Goal: Task Accomplishment & Management: Complete application form

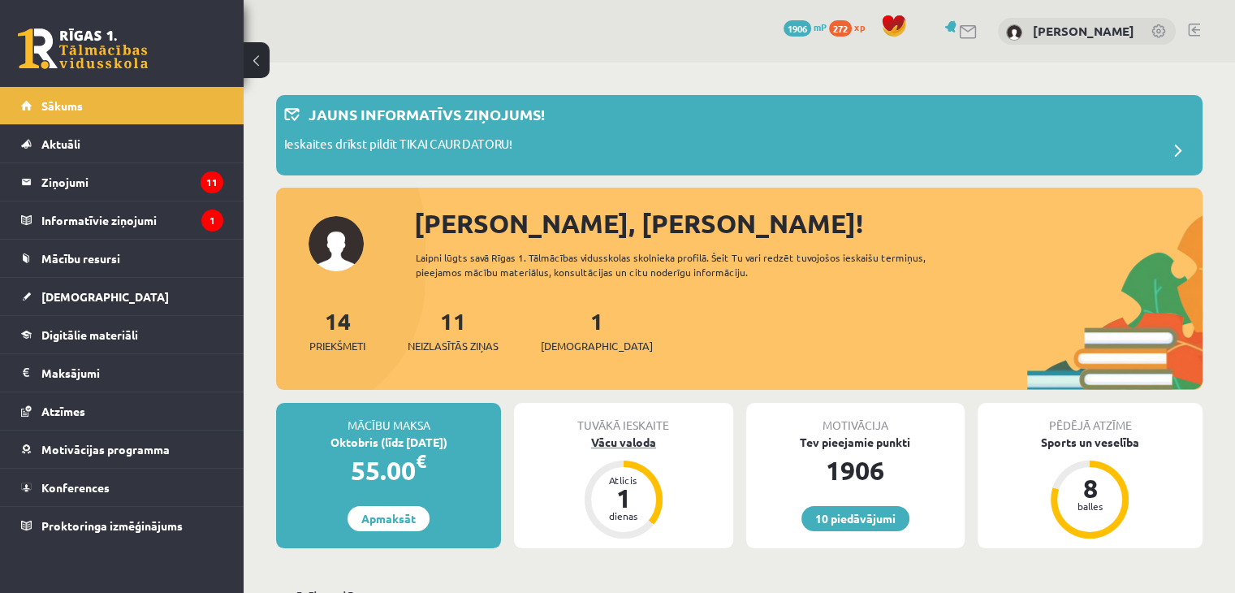
click at [628, 449] on div "Vācu valoda" at bounding box center [623, 442] width 218 height 17
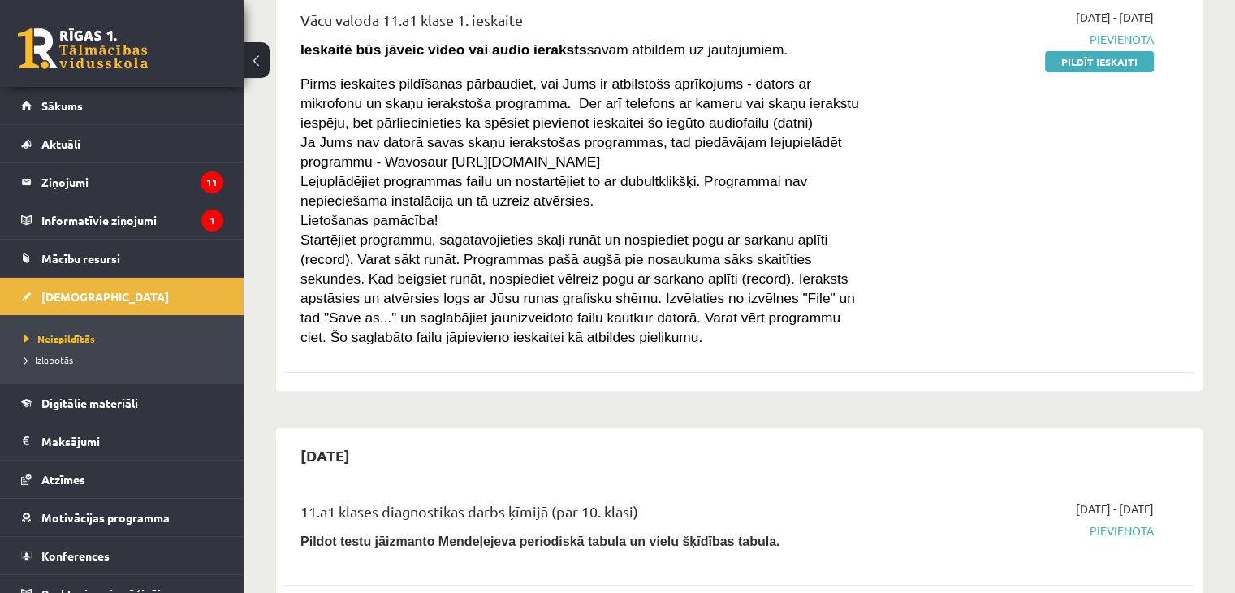
scroll to position [366, 0]
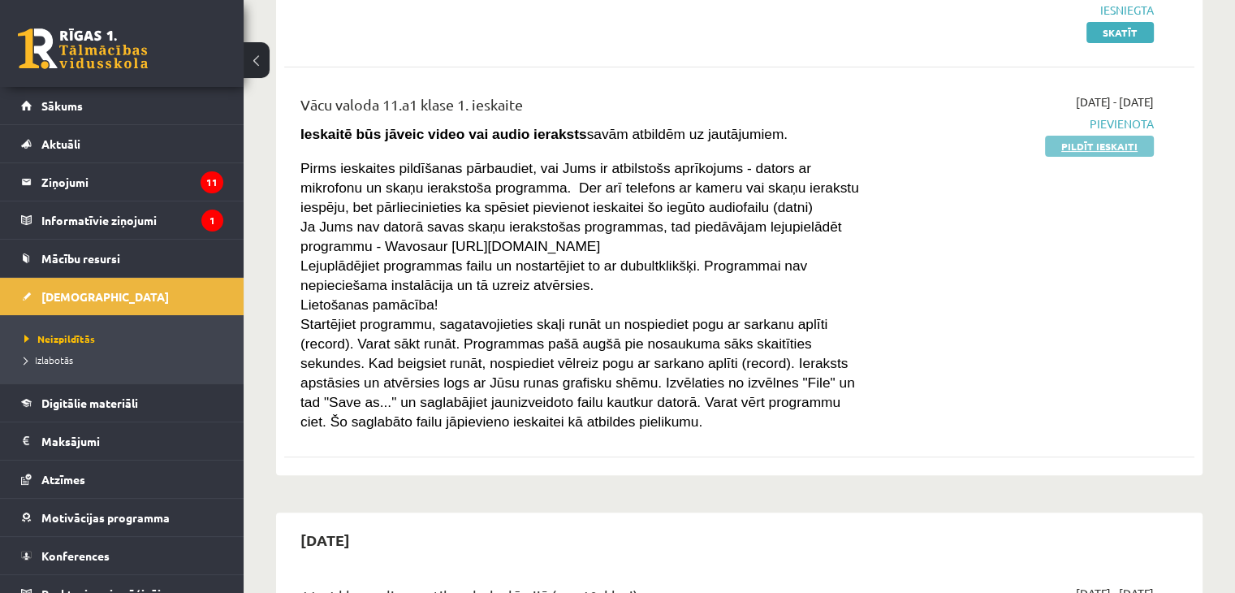
click at [1094, 151] on link "Pildīt ieskaiti" at bounding box center [1099, 146] width 109 height 21
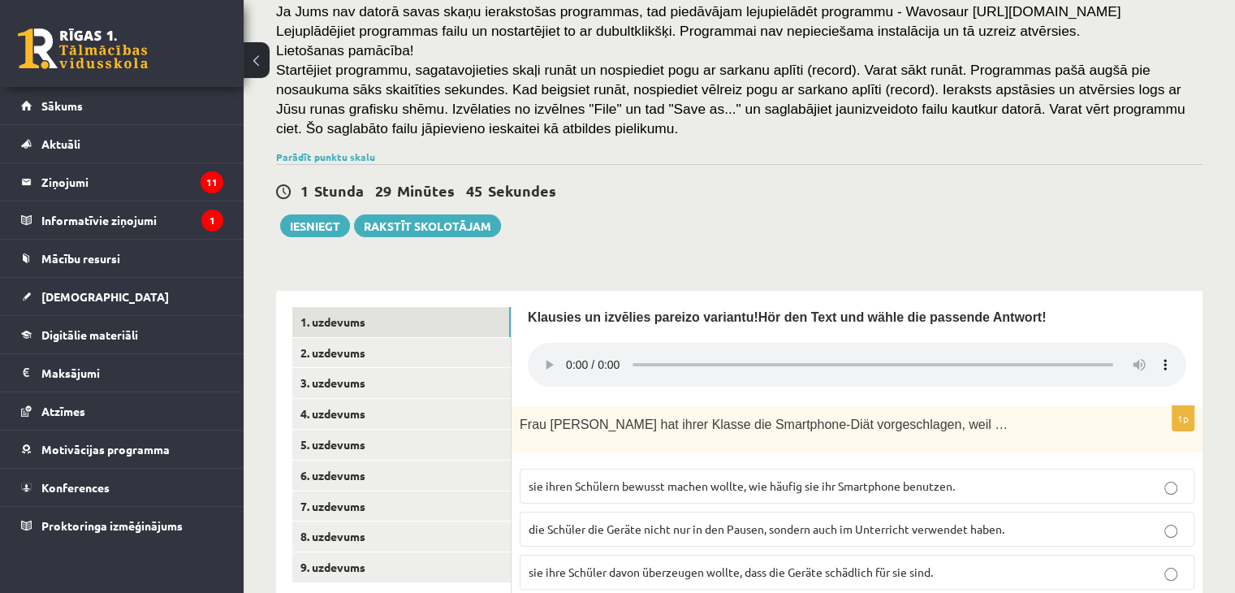
scroll to position [213, 0]
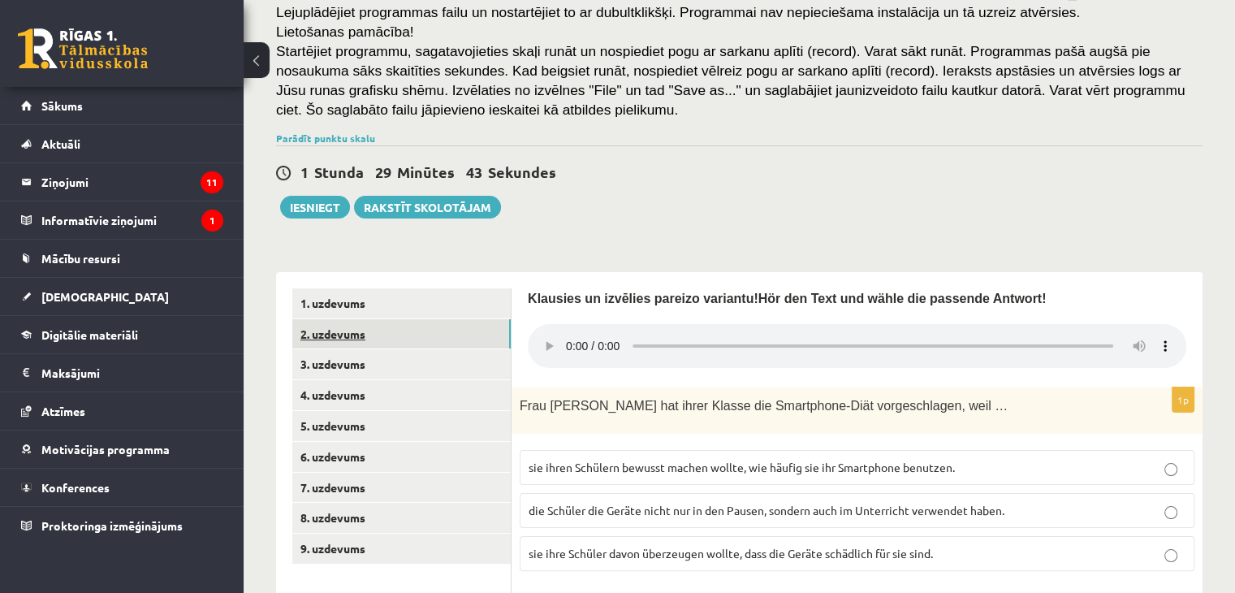
click at [331, 343] on link "2. uzdevums" at bounding box center [401, 334] width 218 height 30
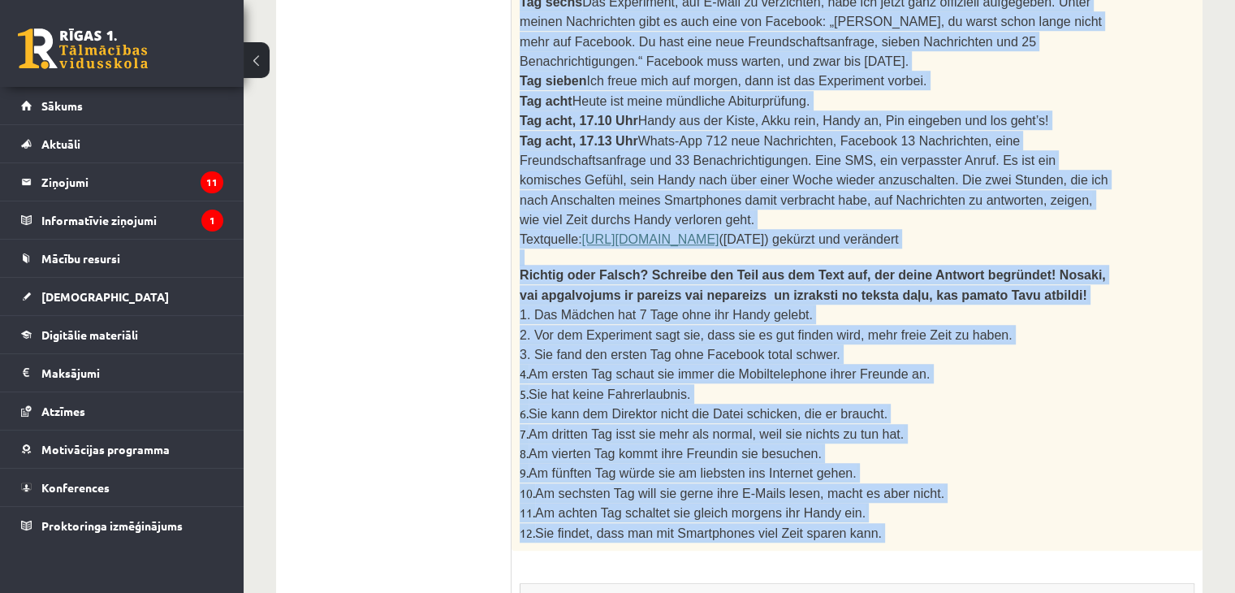
scroll to position [1479, 0]
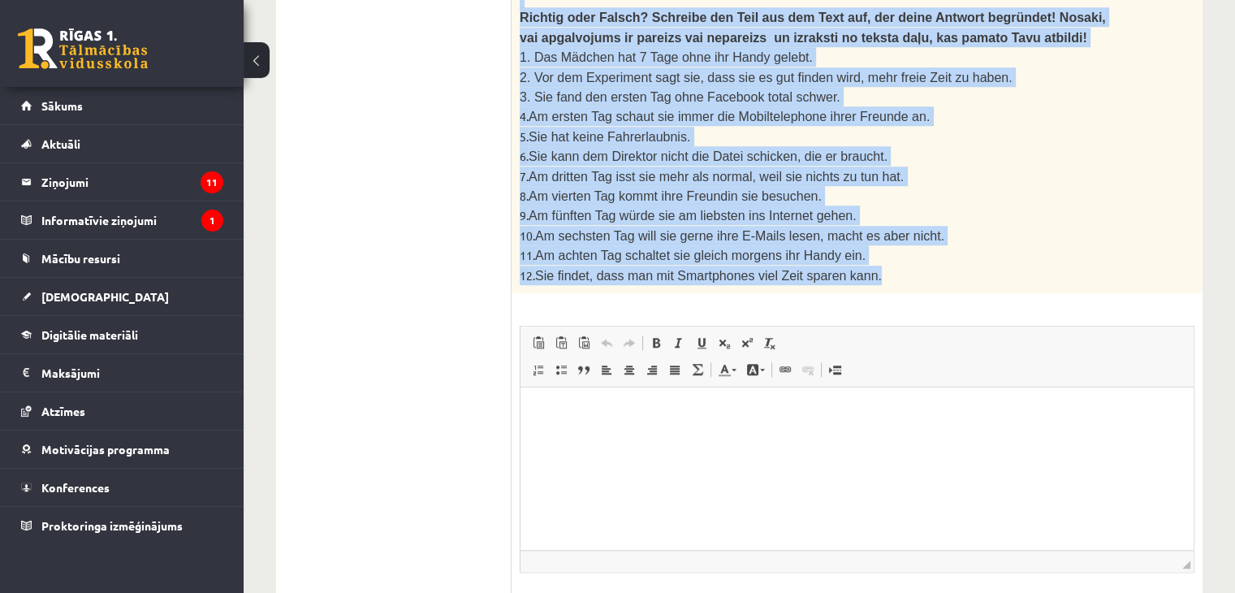
drag, startPoint x: 525, startPoint y: 76, endPoint x: 860, endPoint y: 148, distance: 342.2
copy div ". Izlasi tekstu un izpildi uzdevumu pēc tā! Lies den Text und mache die Aufgabe…"
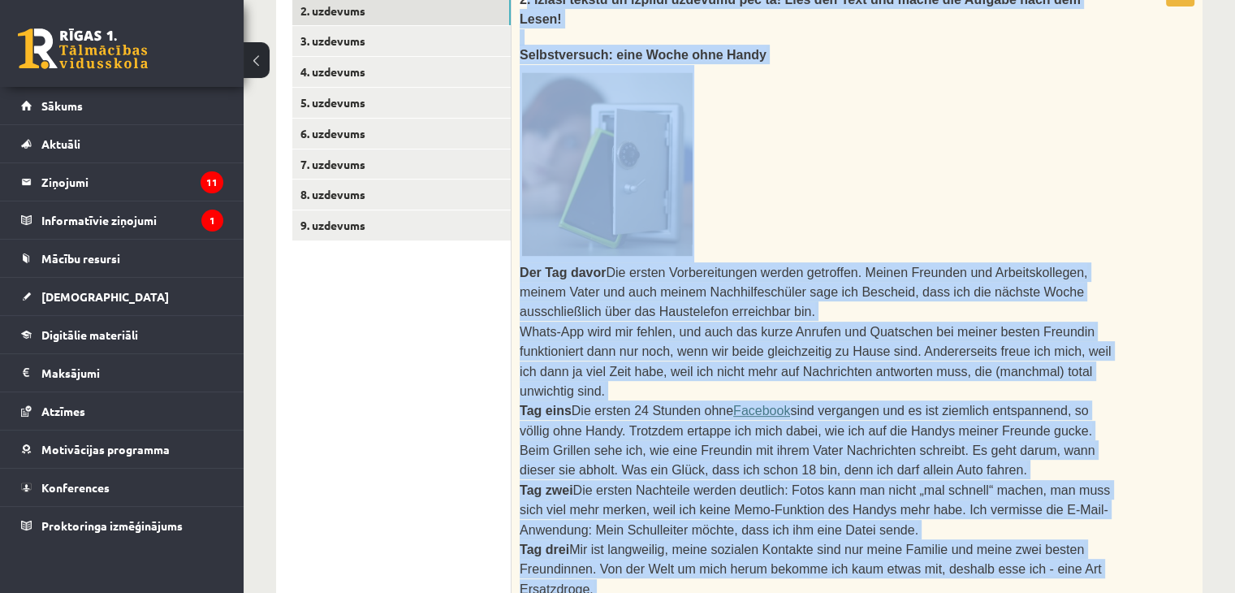
scroll to position [530, 0]
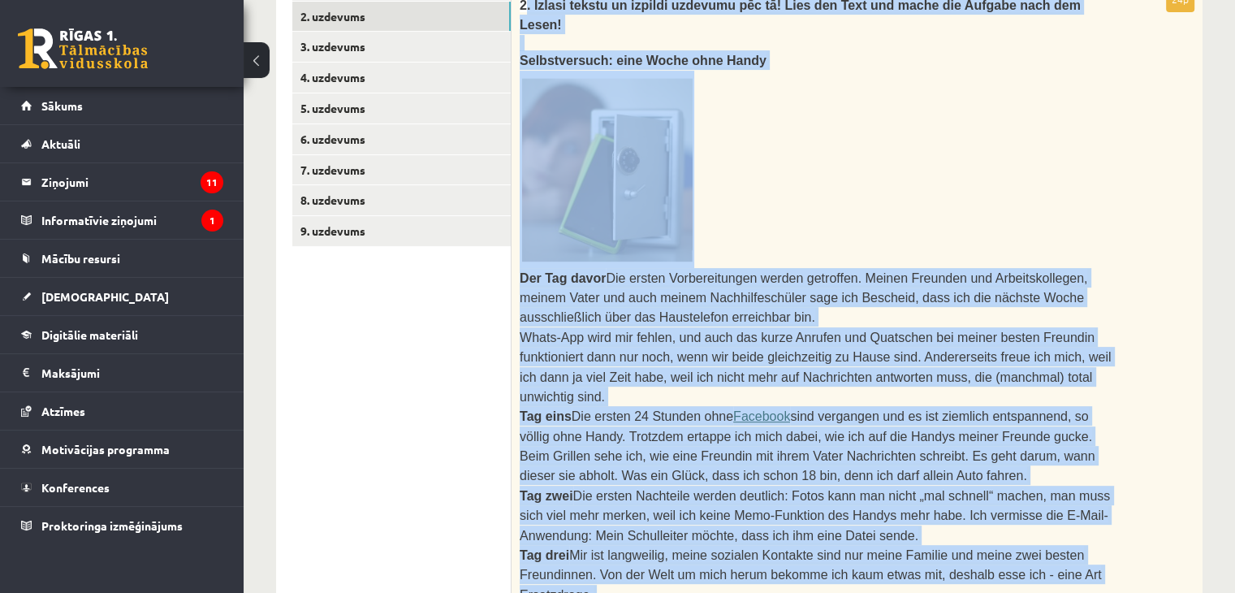
click at [1077, 131] on p at bounding box center [816, 169] width 593 height 197
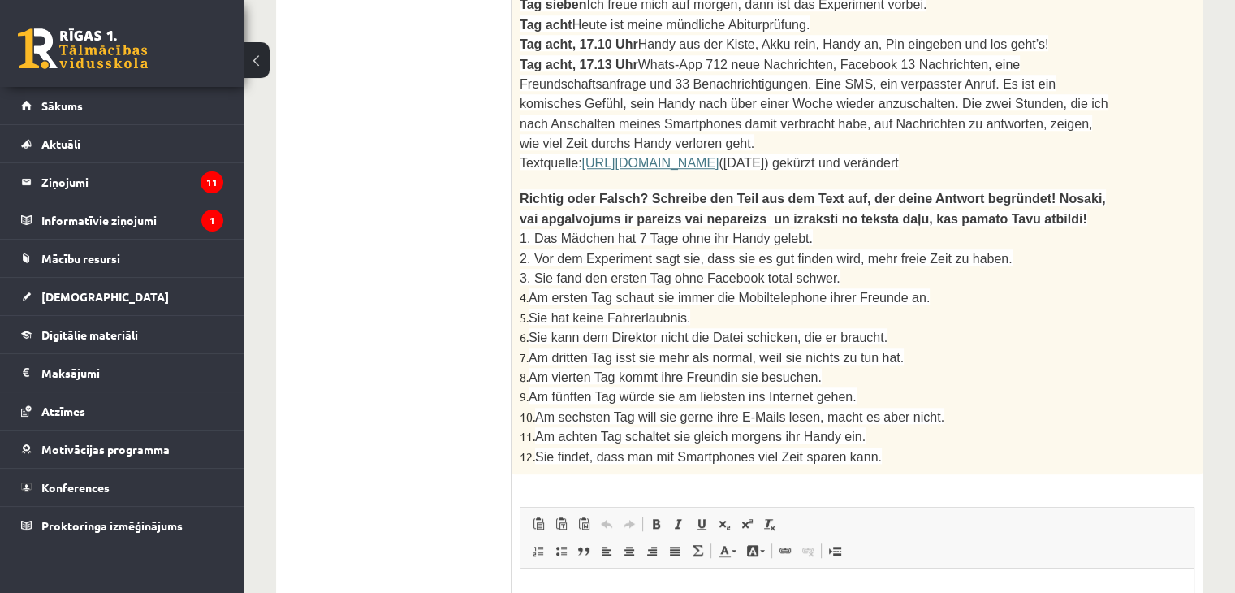
scroll to position [1344, 0]
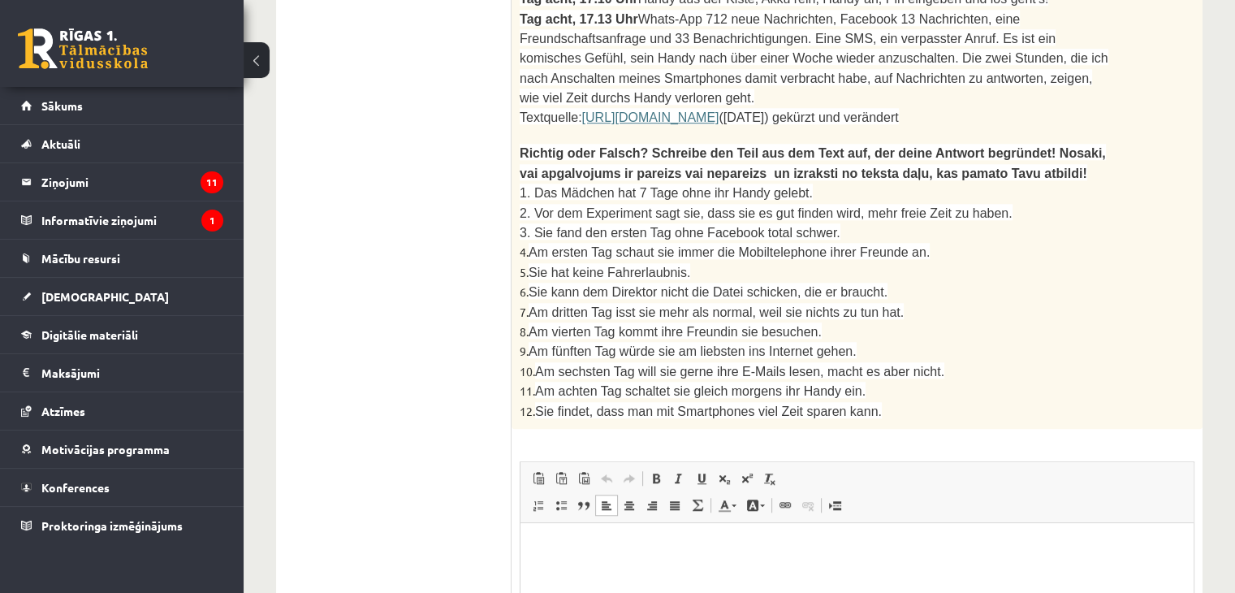
click at [582, 572] on html at bounding box center [856, 547] width 673 height 50
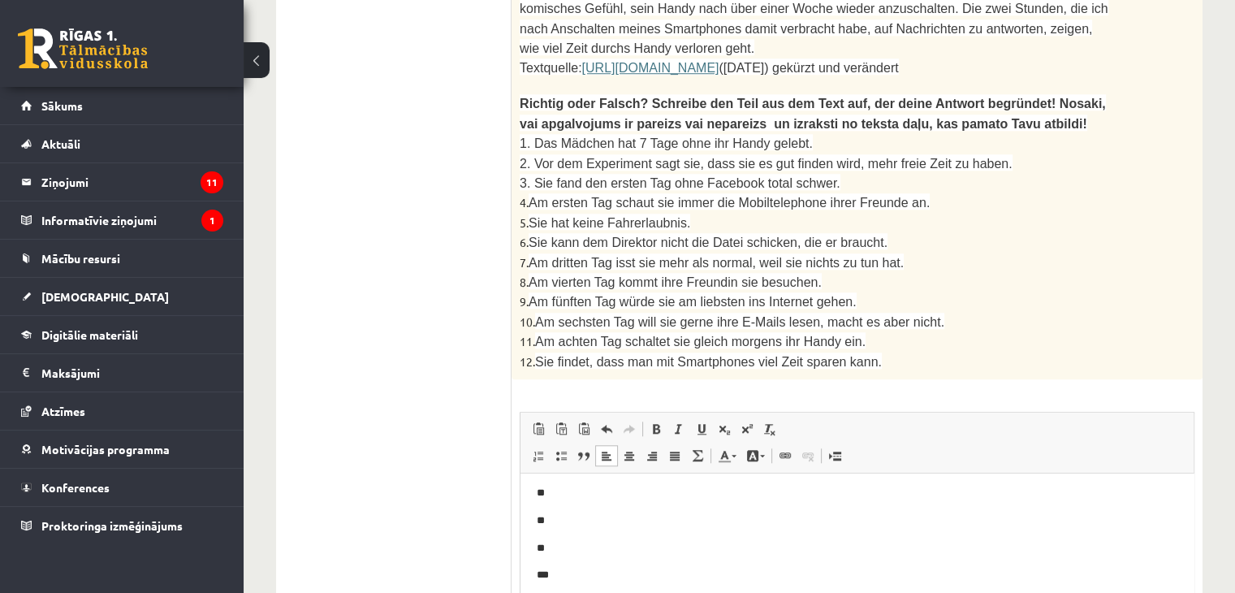
scroll to position [170, 0]
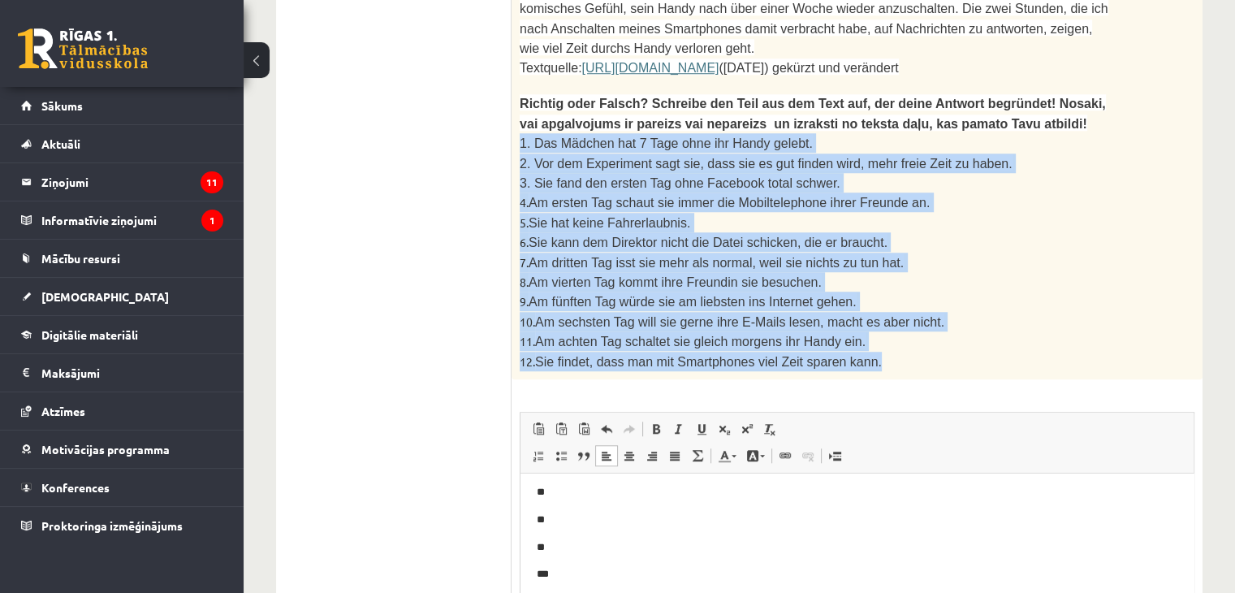
drag, startPoint x: 519, startPoint y: 43, endPoint x: 870, endPoint y: 257, distance: 411.7
copy div "1. Das Mädchen hat 7 Tage ohne ihr Handy gelebt. 2. Vor dem Experiment sagt sie…"
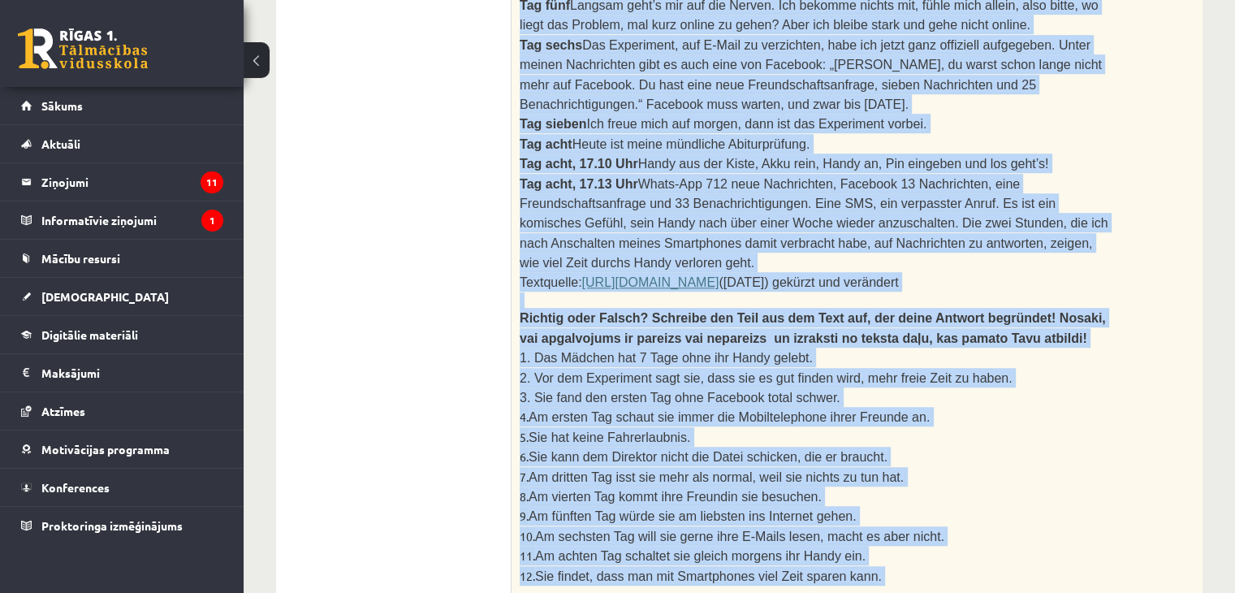
scroll to position [1180, 0]
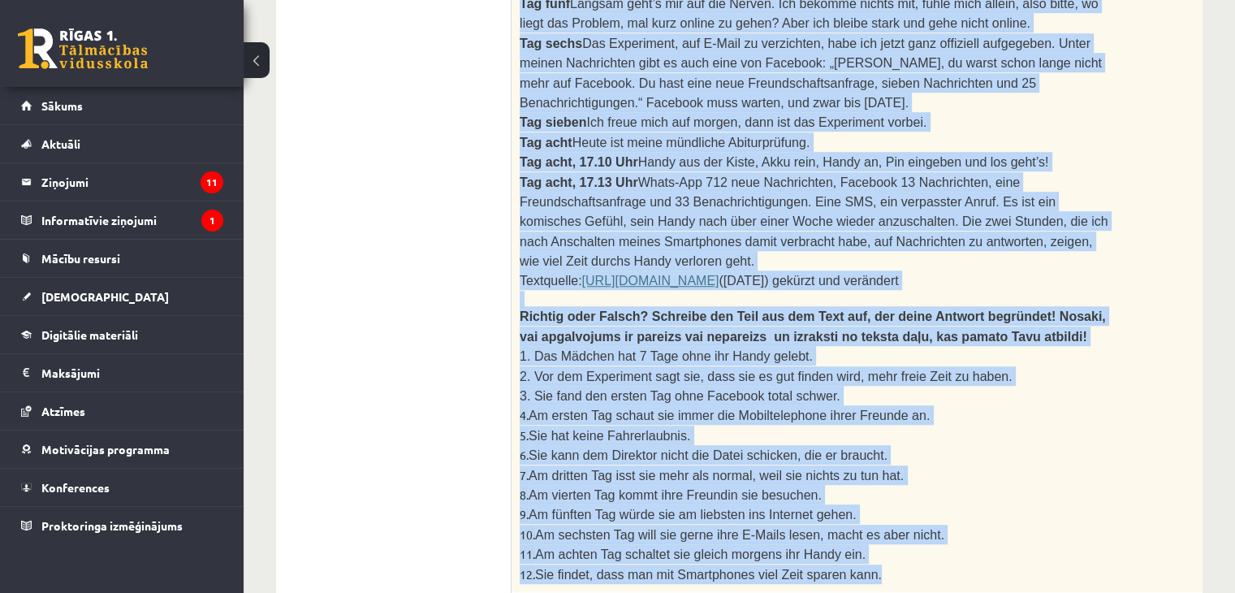
drag, startPoint x: 520, startPoint y: 140, endPoint x: 895, endPoint y: 470, distance: 499.3
copy div "Der Tag davor Die ersten Vorbereitungen werden getroffen. Meinen Freunden und A…"
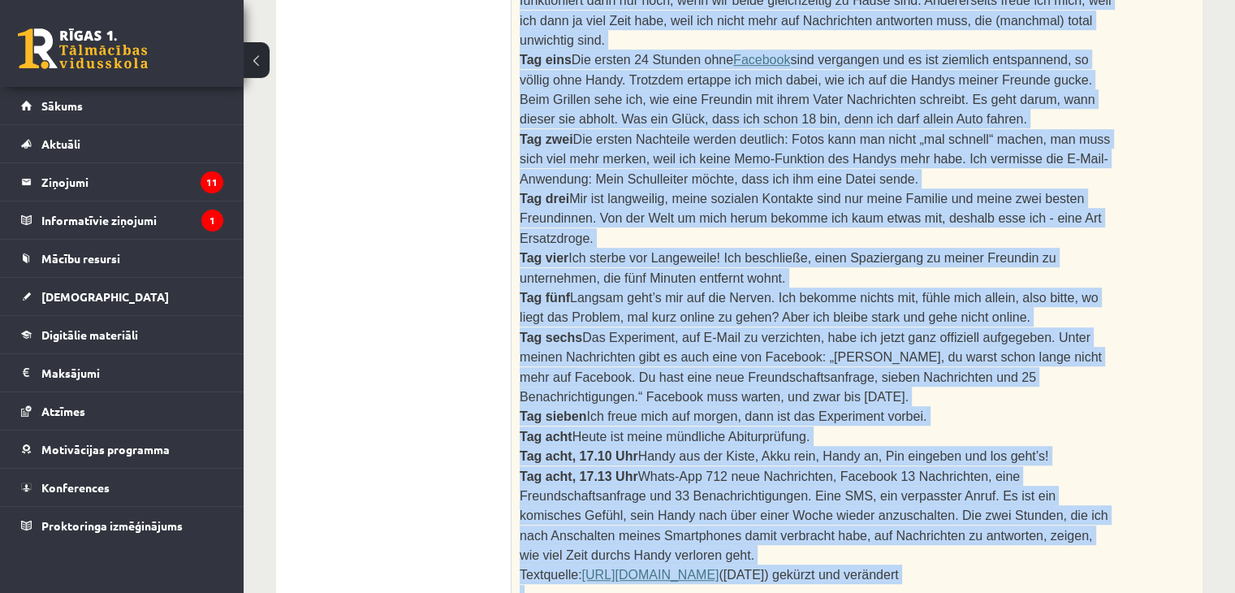
scroll to position [1000, 0]
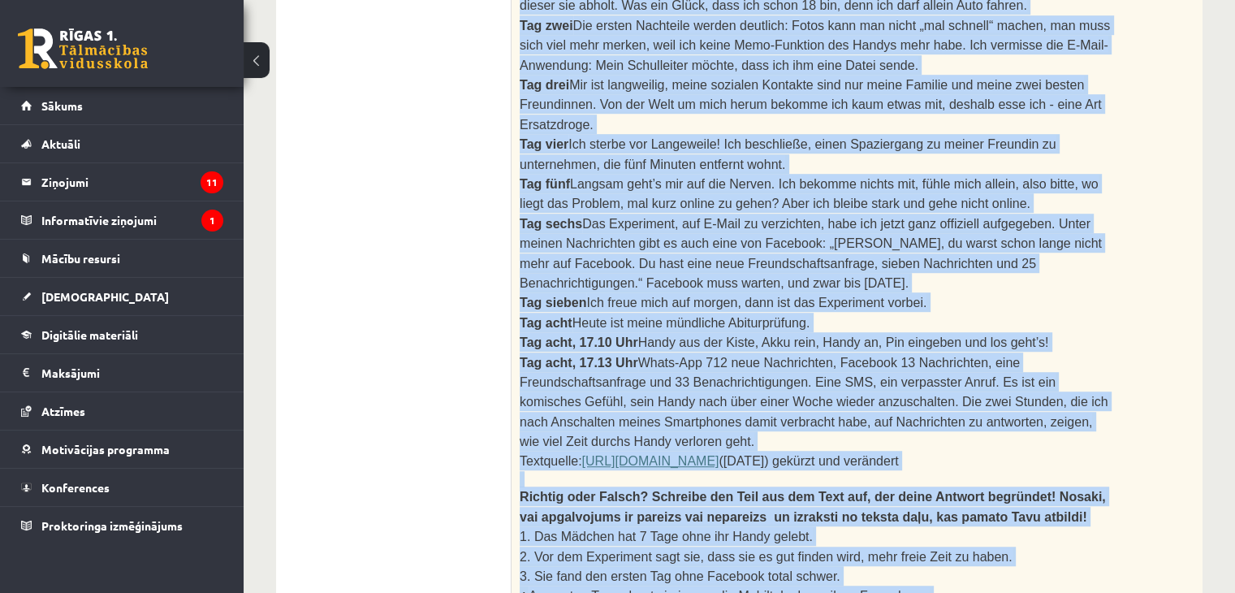
drag, startPoint x: 516, startPoint y: 37, endPoint x: 817, endPoint y: 345, distance: 431.2
click at [817, 345] on div "2. Izlasi tekstu un izpildi uzdevumu pēc tā! Lies den Text und mache die Aufgab…" at bounding box center [856, 144] width 691 height 1255
copy div "Der Tag davor Die ersten Vorbereitungen werden getroffen. Meinen Freunden und A…"
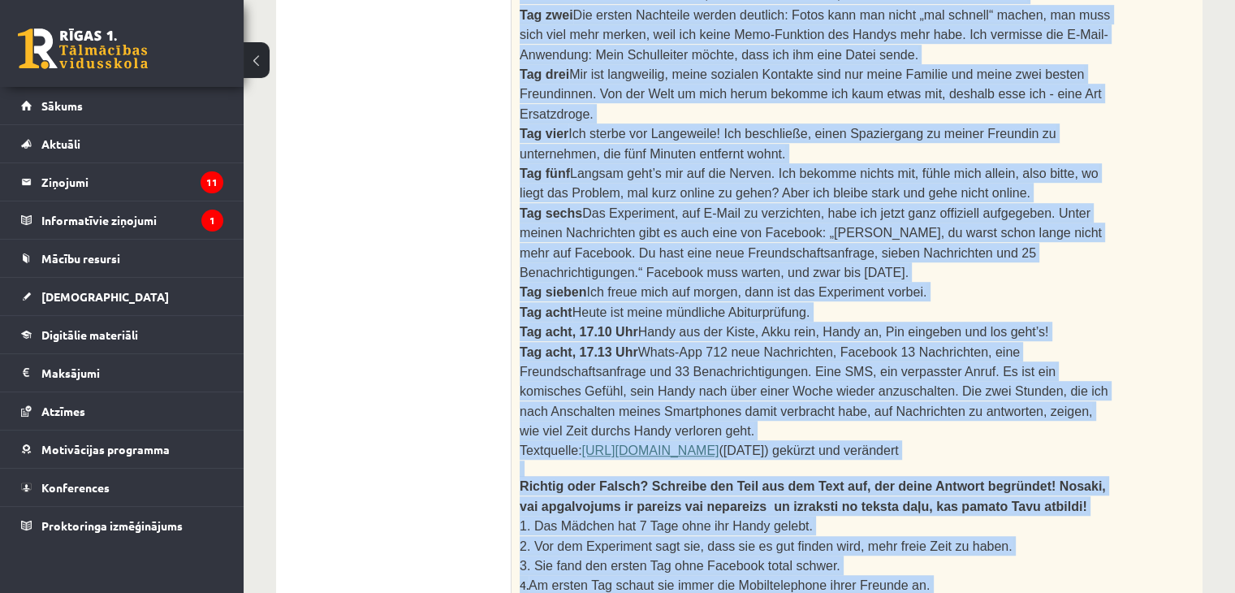
scroll to position [1066, 0]
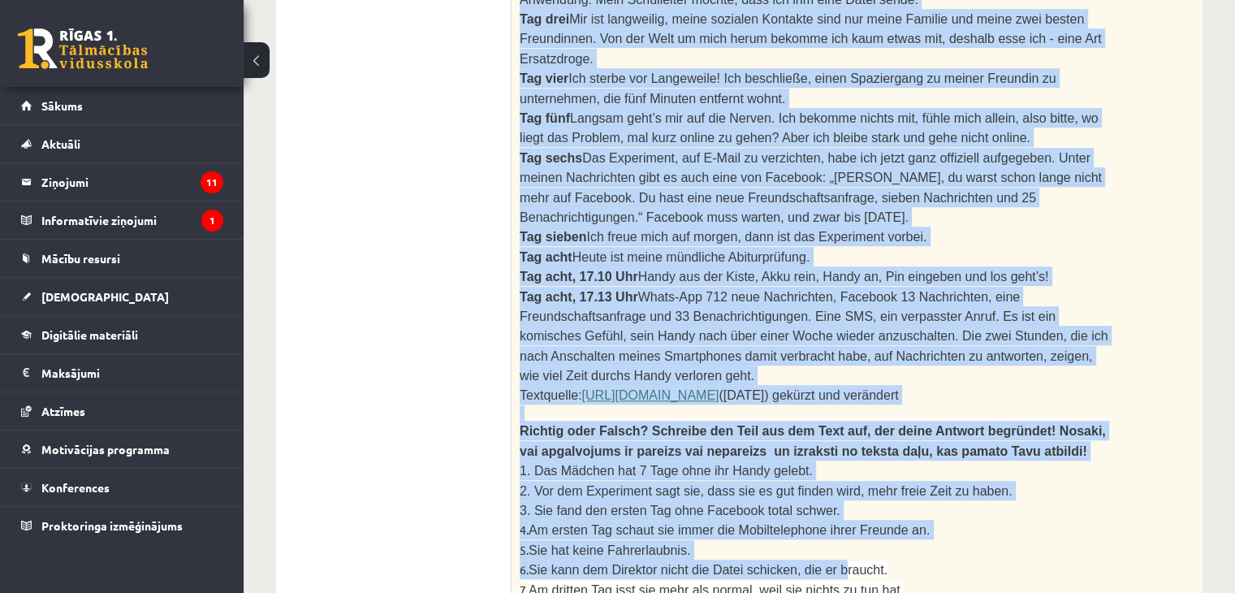
drag, startPoint x: 516, startPoint y: 311, endPoint x: 1036, endPoint y: 340, distance: 520.4
click at [1036, 340] on div "2. Izlasi tekstu un izpildi uzdevumu pēc tā! Lies den Text und mache die Aufgab…" at bounding box center [856, 78] width 691 height 1255
click at [1153, 317] on div "2. Izlasi tekstu un izpildi uzdevumu pēc tā! Lies den Text und mache die Aufgab…" at bounding box center [856, 78] width 691 height 1255
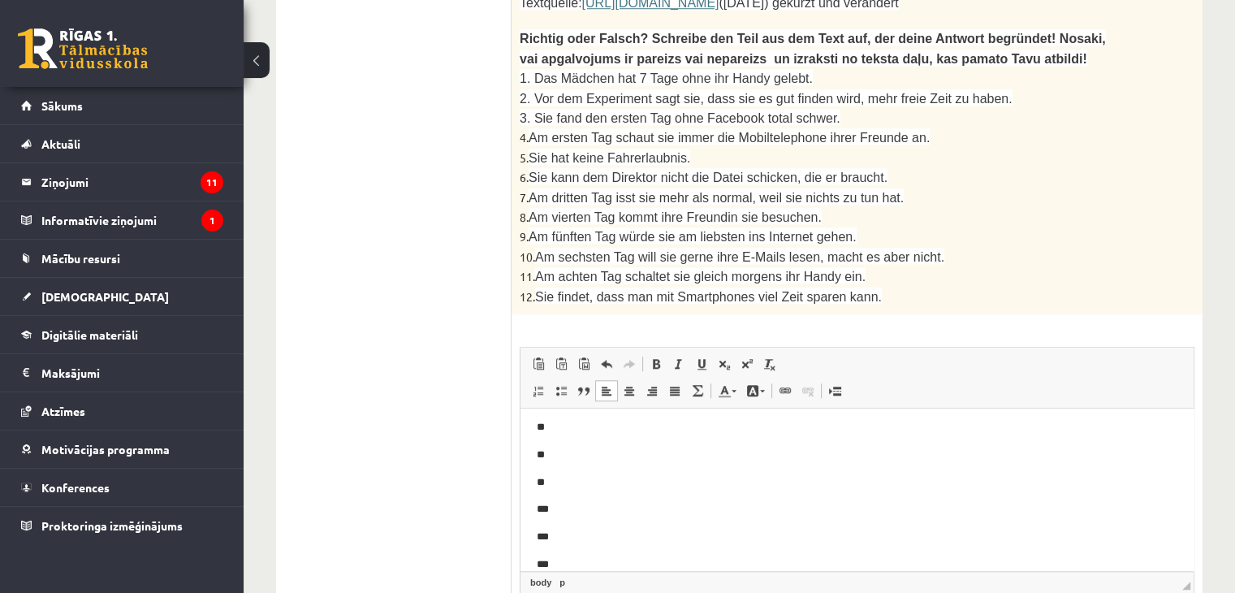
scroll to position [1479, 0]
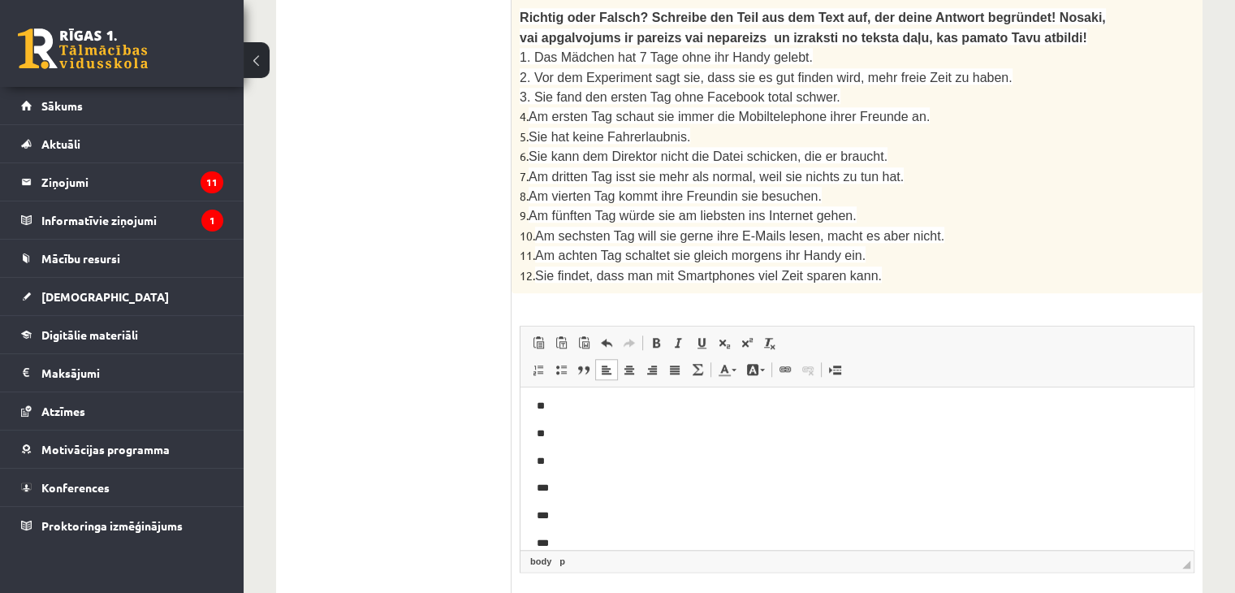
click at [573, 460] on p "**" at bounding box center [851, 460] width 628 height 17
drag, startPoint x: 1192, startPoint y: 516, endPoint x: 1697, endPoint y: 634, distance: 518.5
click at [563, 421] on body "** ** ** ** ** ** ** ** ** *** *** ***" at bounding box center [857, 561] width 641 height 317
click at [547, 410] on p "**" at bounding box center [851, 411] width 628 height 17
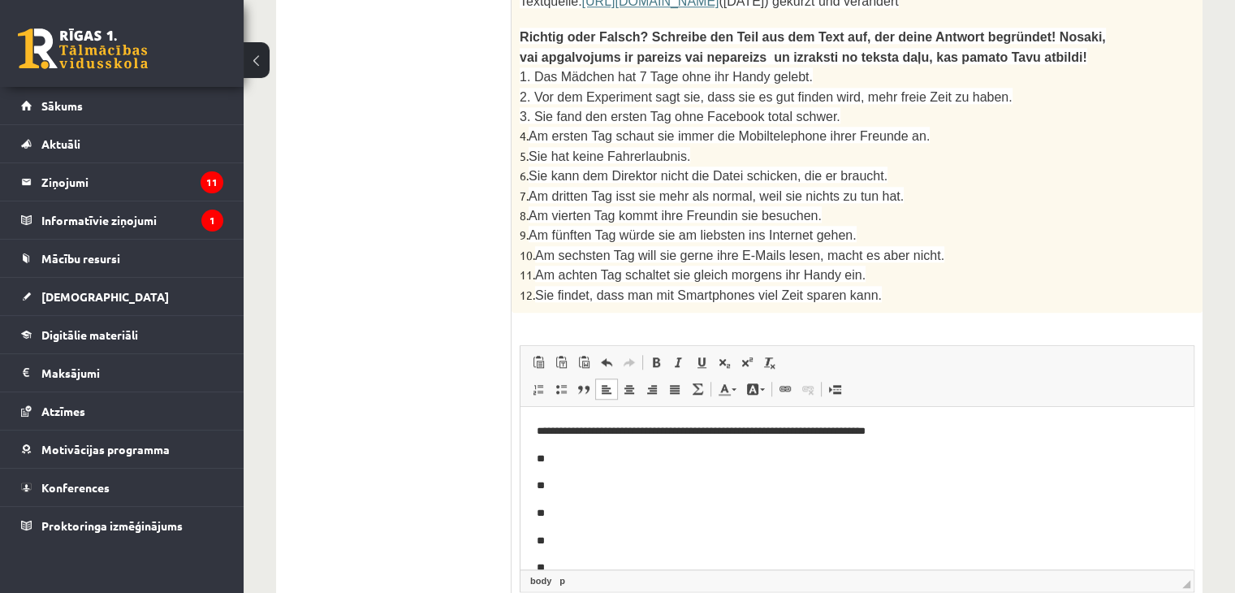
scroll to position [1476, 0]
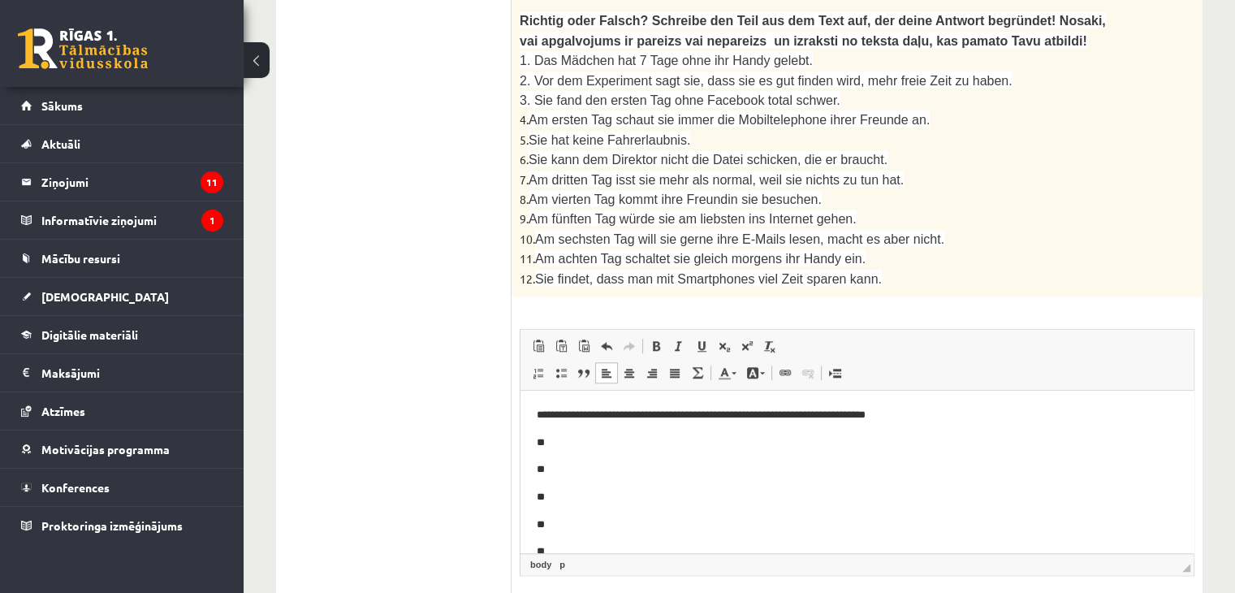
click at [545, 434] on p "**" at bounding box center [851, 442] width 628 height 17
drag, startPoint x: 596, startPoint y: 440, endPoint x: 549, endPoint y: 441, distance: 47.1
click at [549, 441] on p "** *******" at bounding box center [851, 442] width 628 height 17
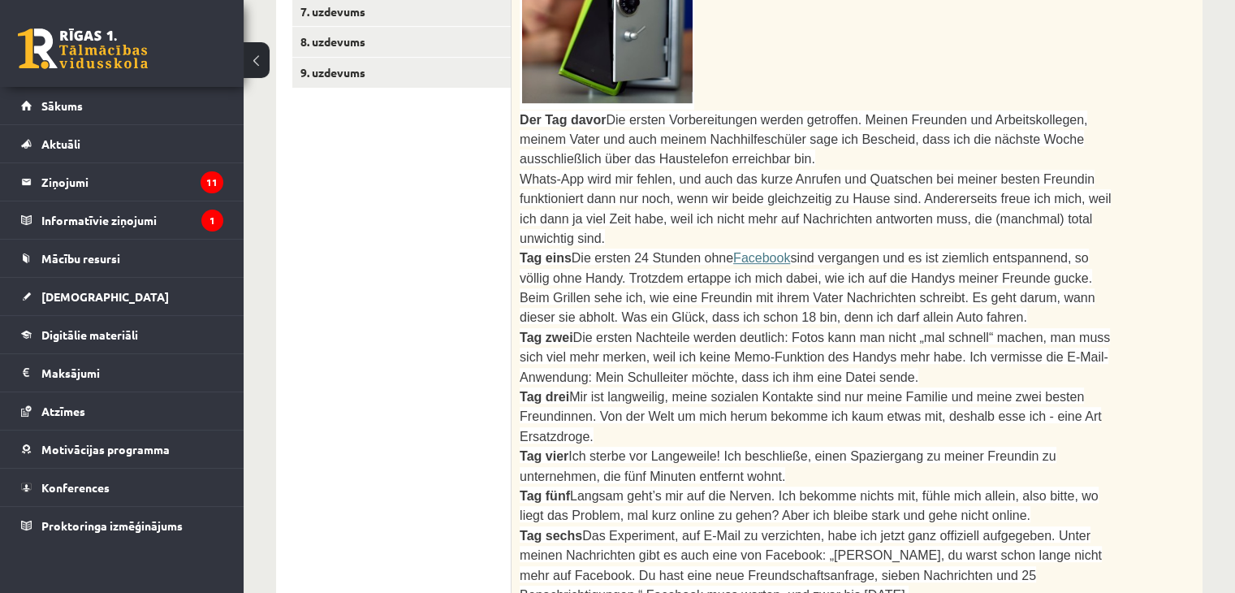
scroll to position [697, 0]
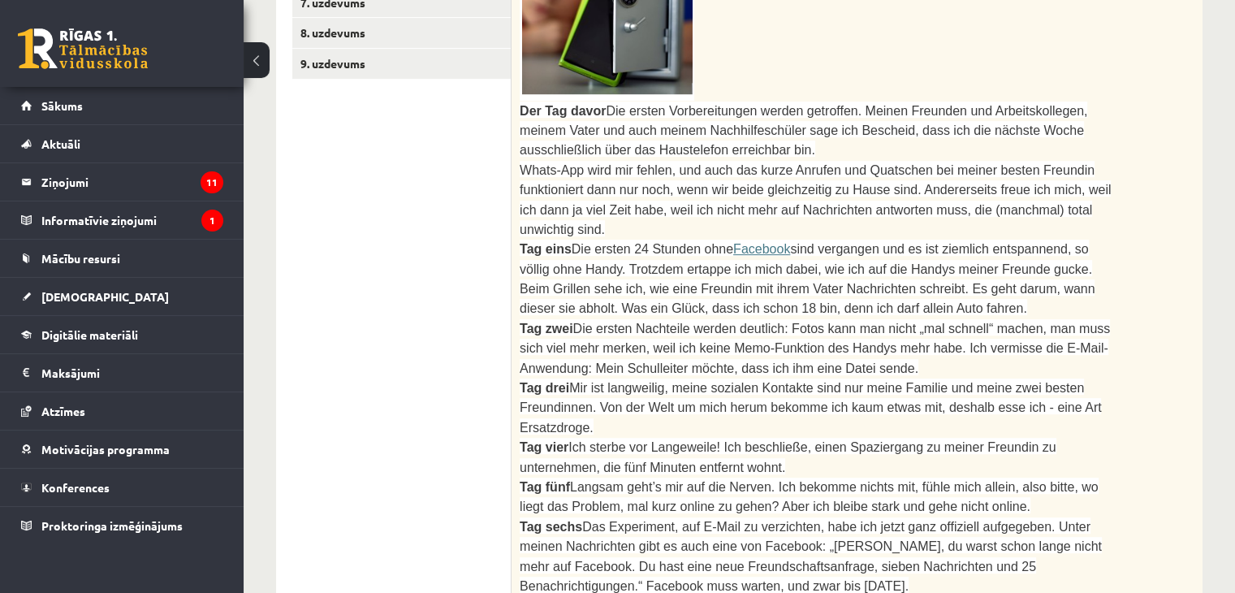
drag, startPoint x: 1225, startPoint y: 283, endPoint x: 1228, endPoint y: 292, distance: 9.3
click at [1228, 292] on div "Vācu valoda 11.a1 klase 1. ieskaite , Alekss Hasans Jerli (11.a1 JK) Ieskaitē b…" at bounding box center [739, 429] width 991 height 2129
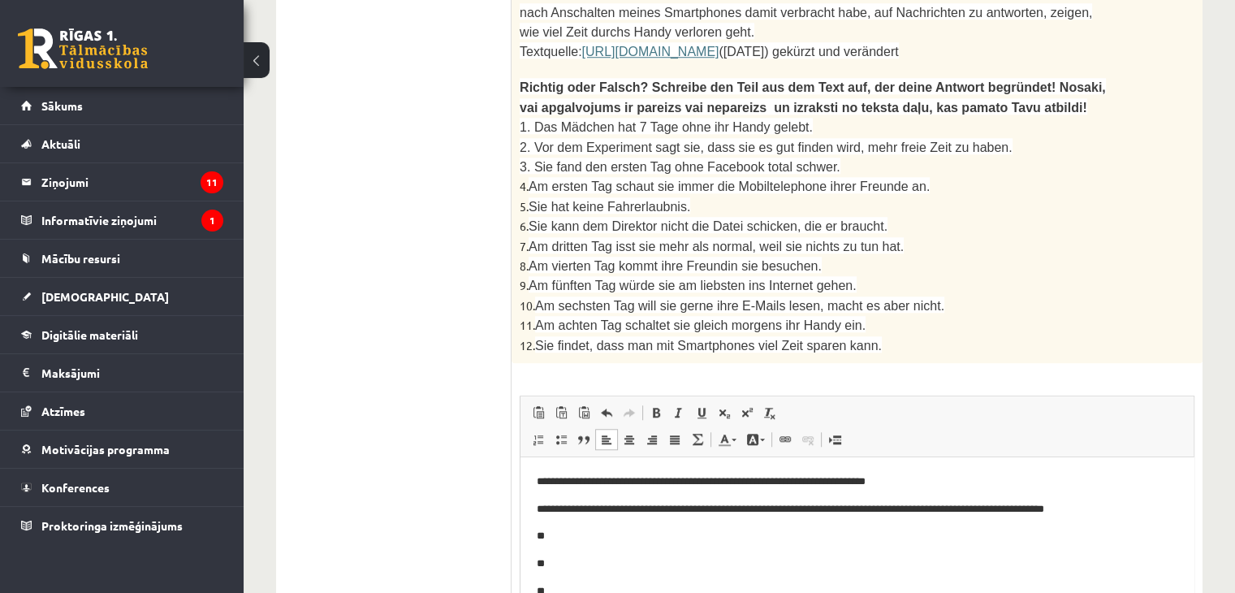
scroll to position [1479, 0]
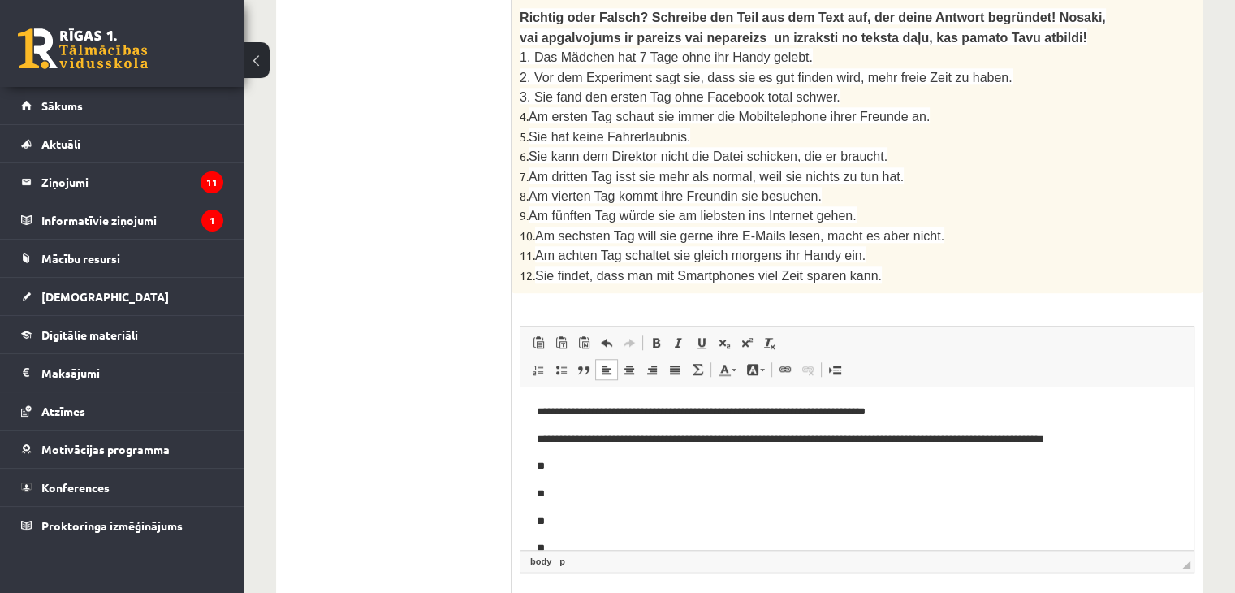
click at [576, 469] on p "**" at bounding box center [851, 465] width 628 height 17
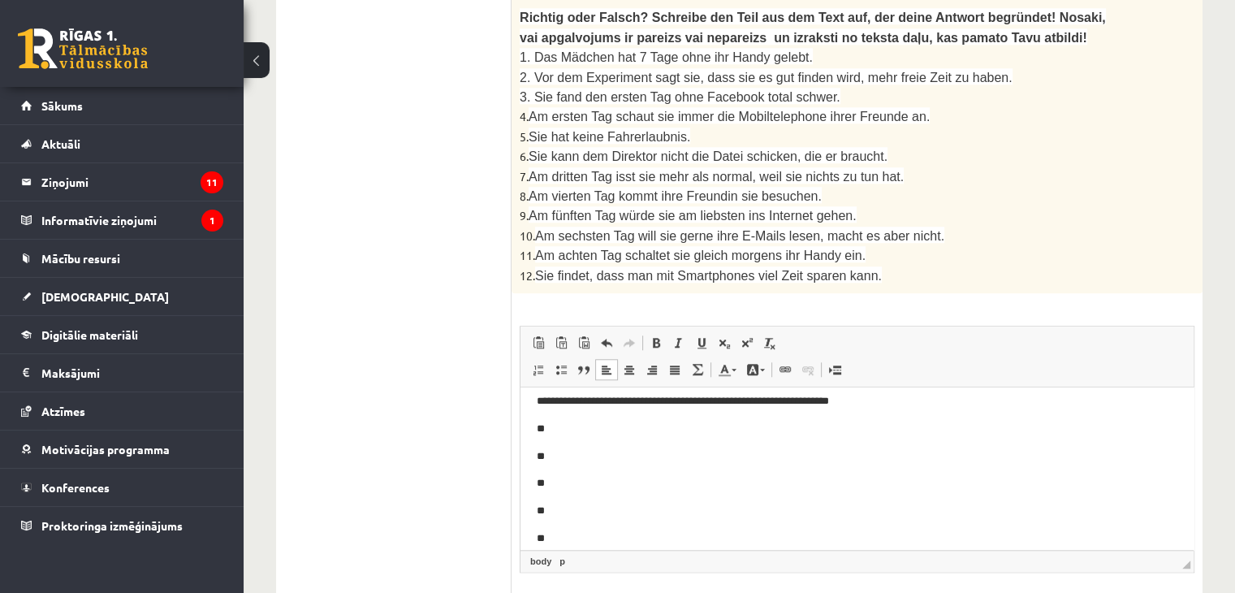
scroll to position [63, 0]
click at [559, 429] on p "**" at bounding box center [851, 430] width 628 height 17
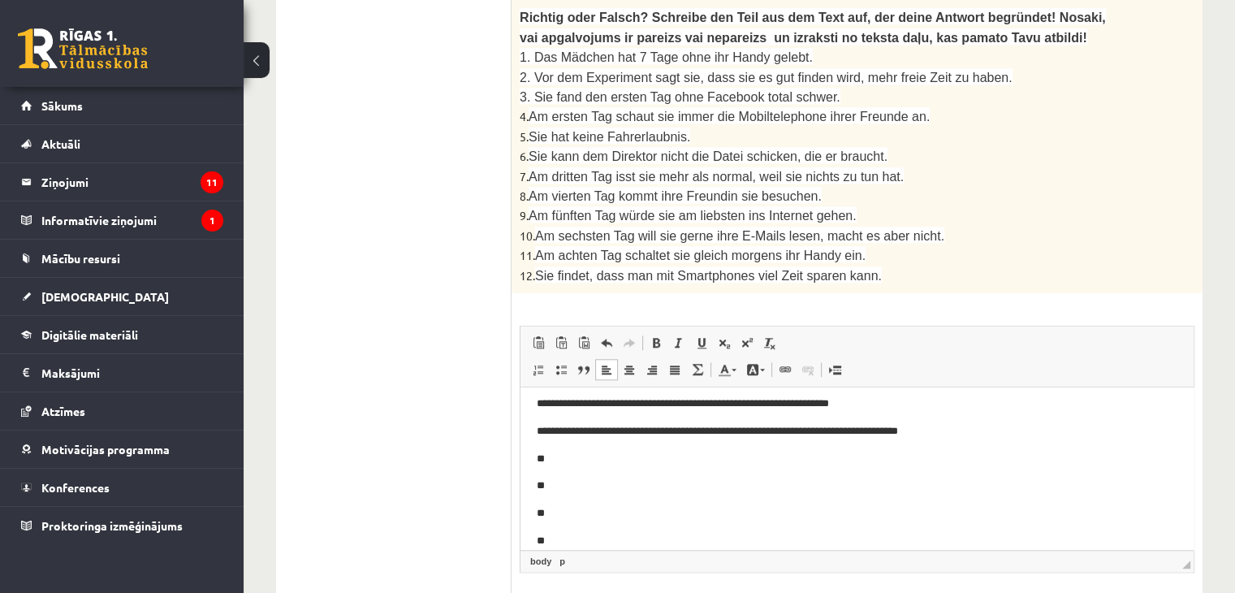
click at [558, 460] on p "**" at bounding box center [851, 458] width 628 height 17
click at [546, 479] on p "**" at bounding box center [851, 485] width 628 height 17
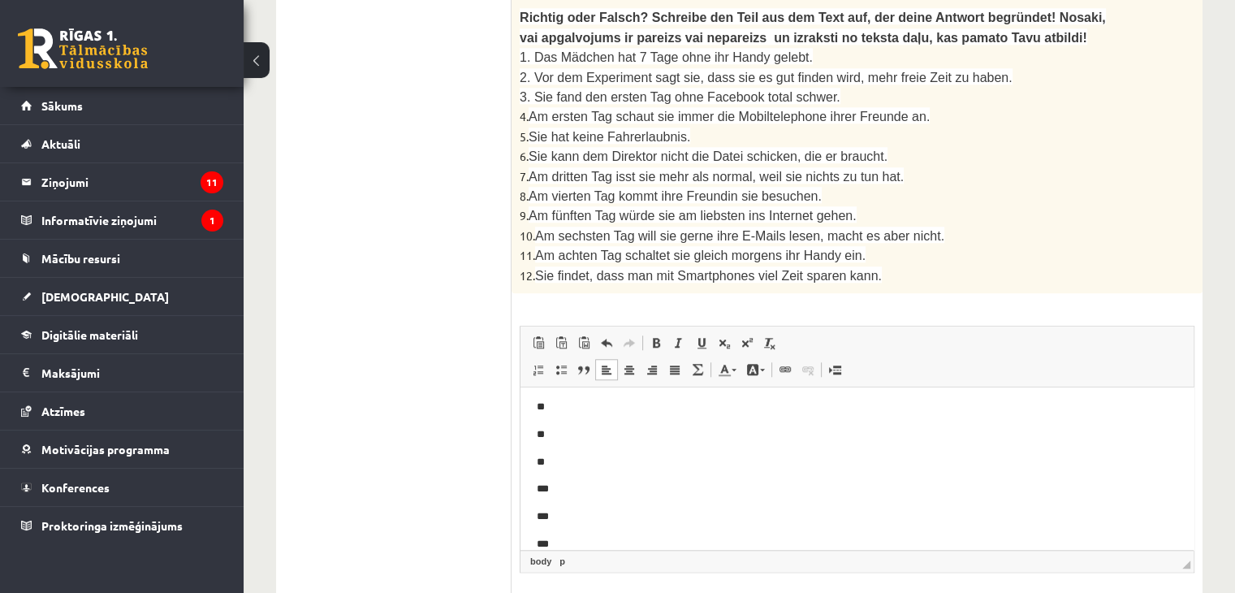
scroll to position [149, 0]
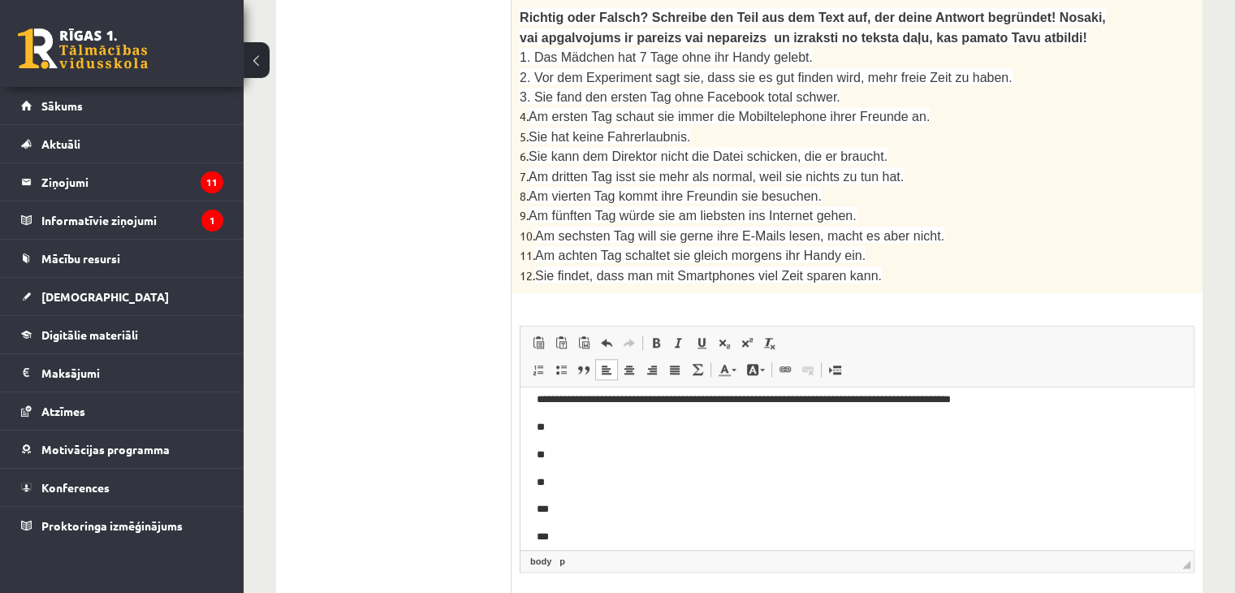
click at [585, 449] on p "**" at bounding box center [851, 454] width 628 height 17
click at [545, 431] on p "**" at bounding box center [851, 426] width 628 height 17
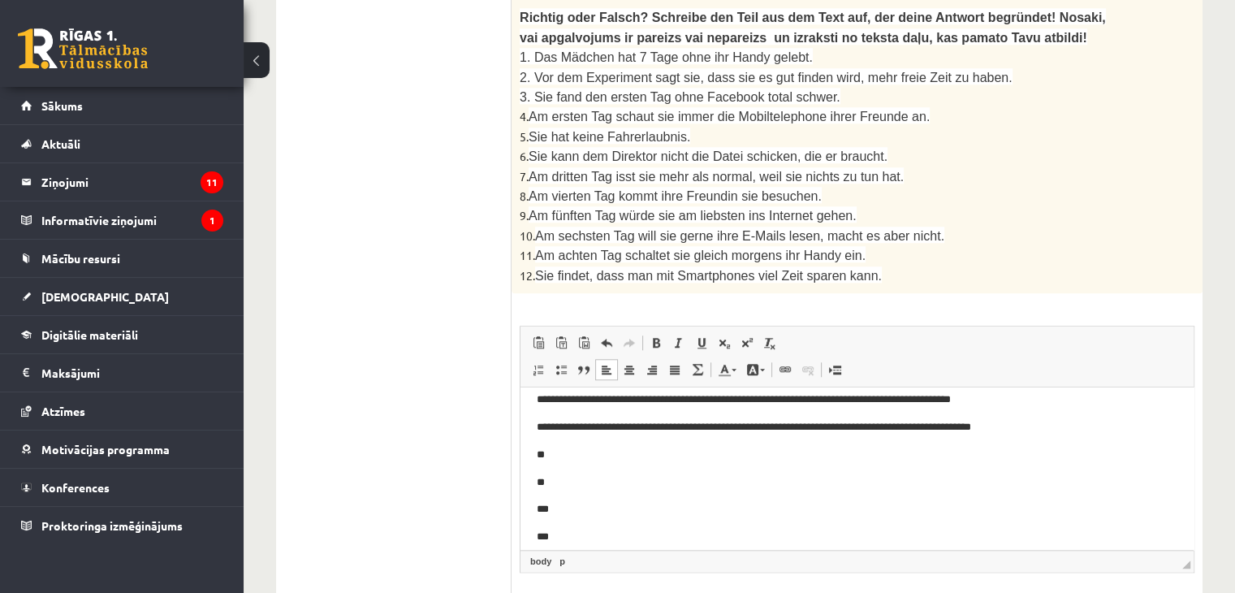
click at [563, 483] on p "**" at bounding box center [851, 481] width 628 height 17
click at [558, 462] on p "**" at bounding box center [851, 454] width 628 height 17
click at [567, 490] on p "**" at bounding box center [851, 481] width 628 height 17
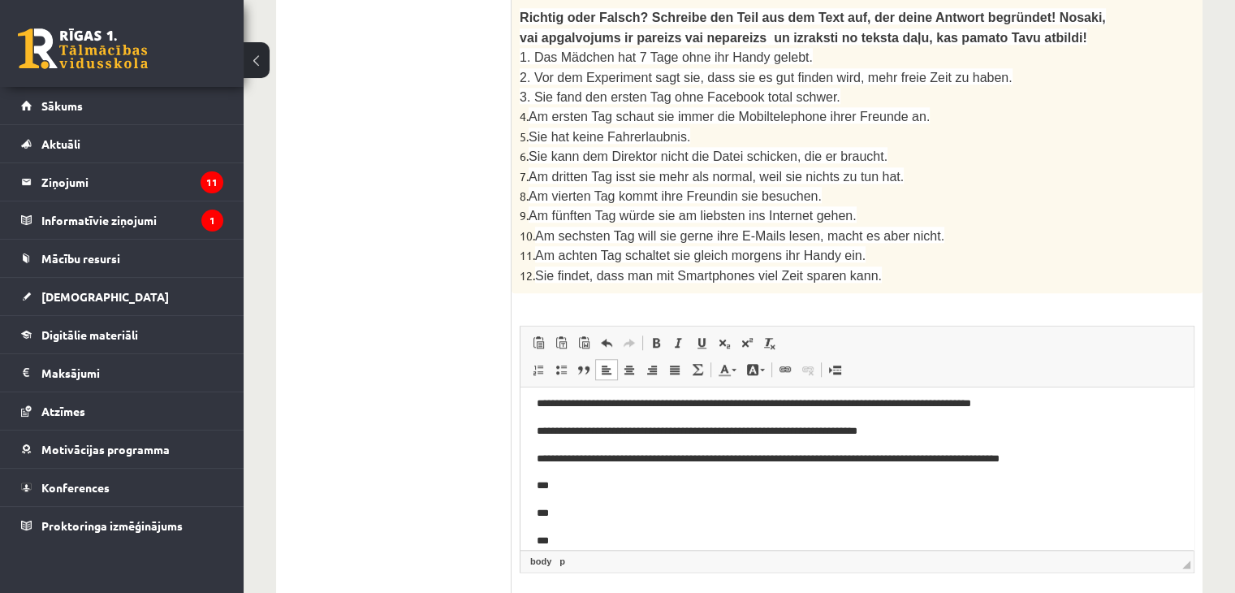
scroll to position [188, 0]
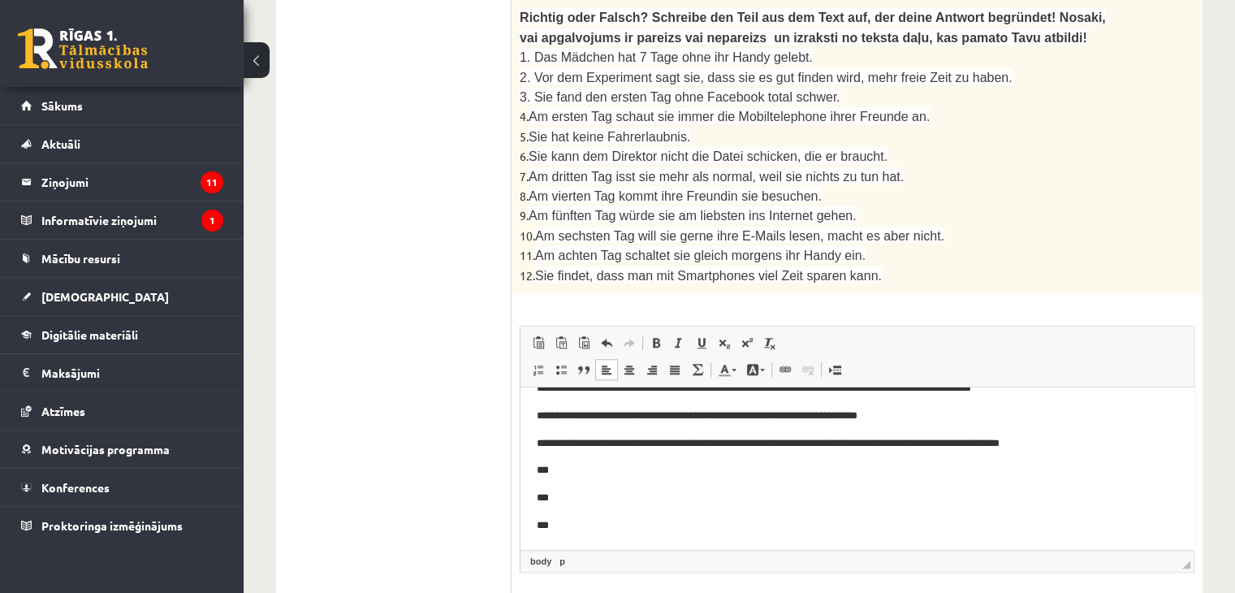
click at [575, 469] on p "***" at bounding box center [851, 469] width 628 height 17
click at [556, 502] on p "***" at bounding box center [851, 497] width 628 height 17
drag, startPoint x: 550, startPoint y: 470, endPoint x: 603, endPoint y: 469, distance: 53.6
click at [603, 469] on p "*********" at bounding box center [851, 469] width 628 height 17
click at [600, 466] on p "*********" at bounding box center [851, 469] width 628 height 17
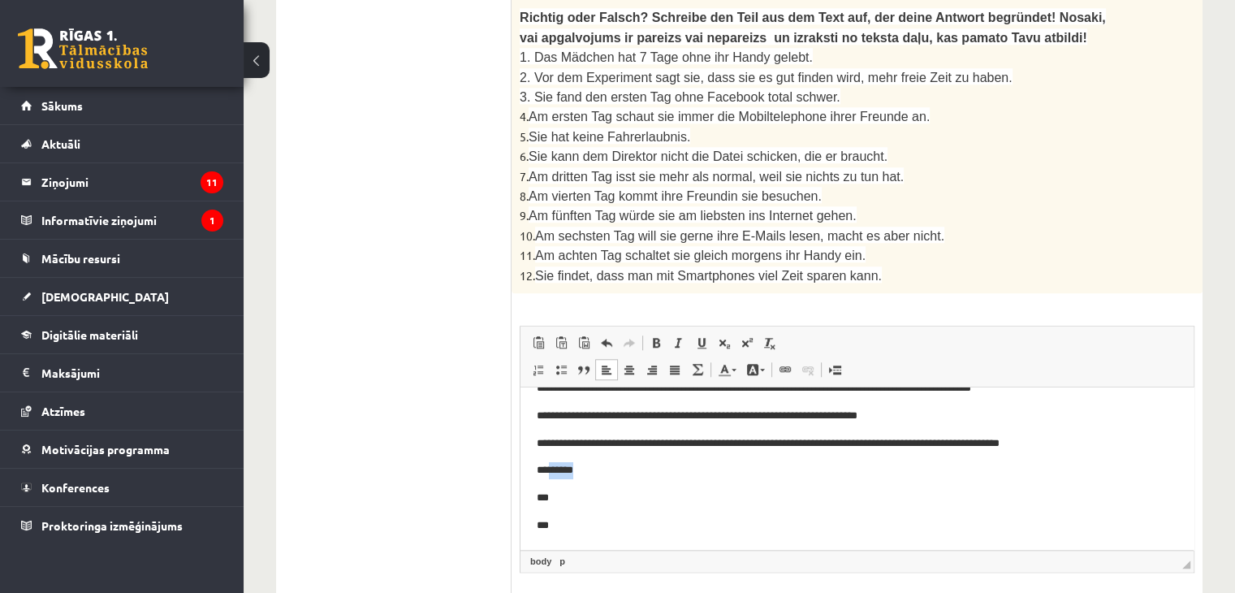
drag, startPoint x: 554, startPoint y: 472, endPoint x: 591, endPoint y: 473, distance: 37.4
click at [591, 473] on p "*********" at bounding box center [851, 469] width 628 height 17
copy p "******"
click at [556, 503] on p "***" at bounding box center [851, 497] width 628 height 17
click at [559, 519] on p "***" at bounding box center [851, 524] width 628 height 17
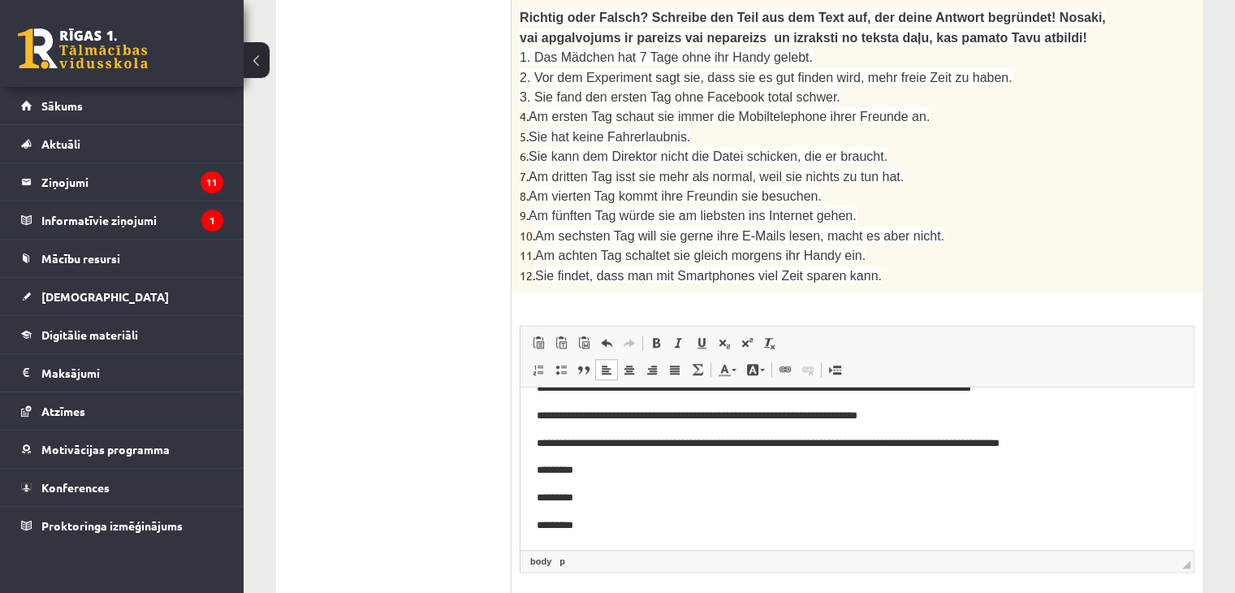
click at [596, 468] on p "*********" at bounding box center [851, 469] width 628 height 17
click at [598, 494] on p "*********" at bounding box center [851, 497] width 628 height 17
click at [603, 524] on p "*********" at bounding box center [851, 524] width 628 height 17
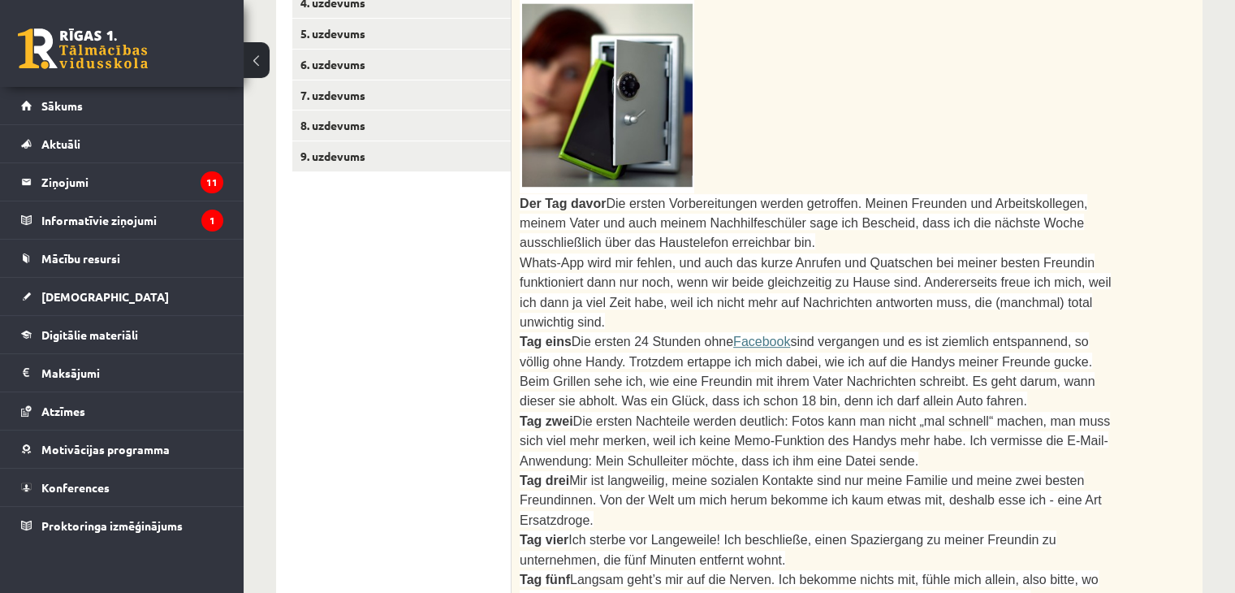
scroll to position [516, 0]
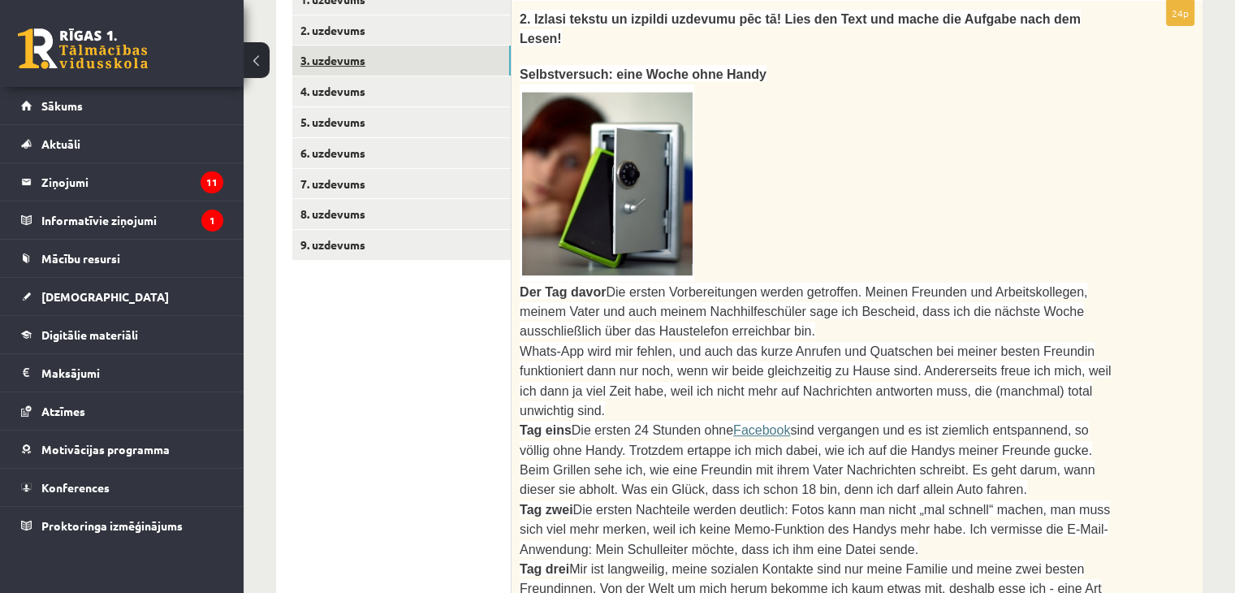
click at [369, 57] on link "3. uzdevums" at bounding box center [401, 60] width 218 height 30
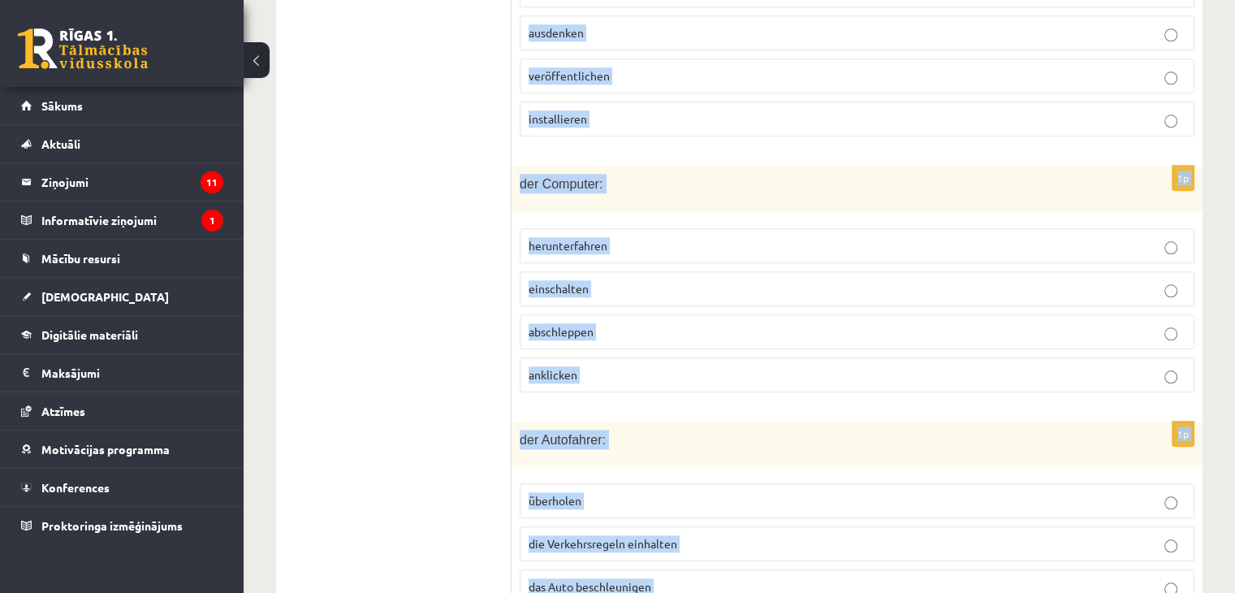
scroll to position [1752, 0]
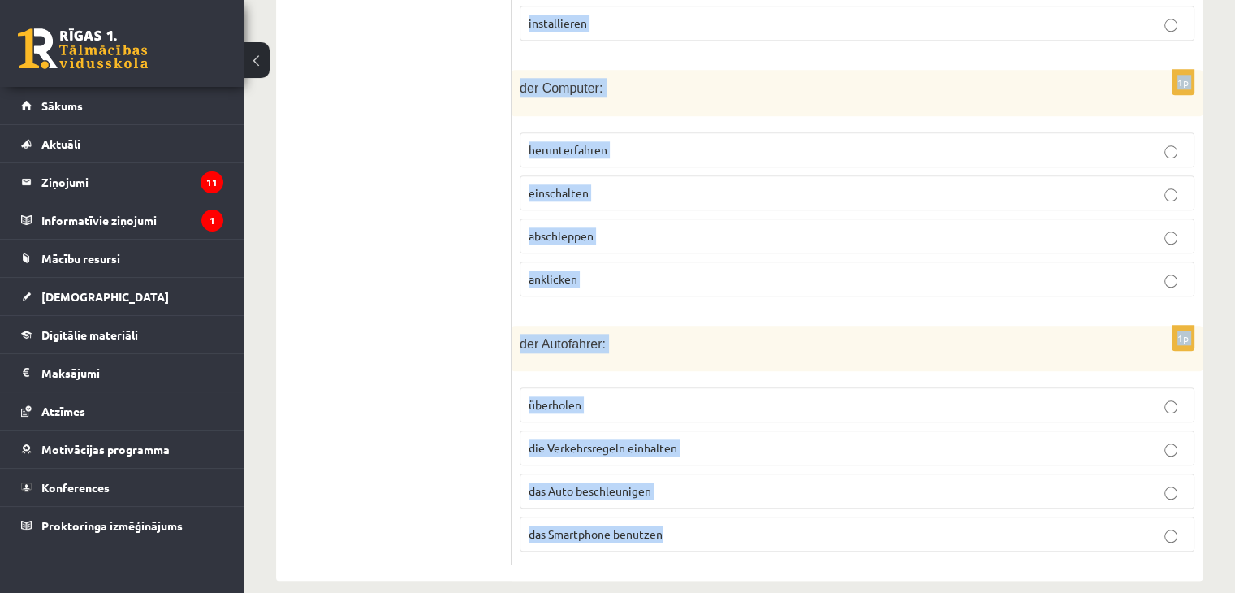
drag, startPoint x: 524, startPoint y: 66, endPoint x: 786, endPoint y: 529, distance: 532.2
copy form "Atzīmē, kas neiederas! Was passt nicht? 1p das Smartphone: Videos abspielen ein…"
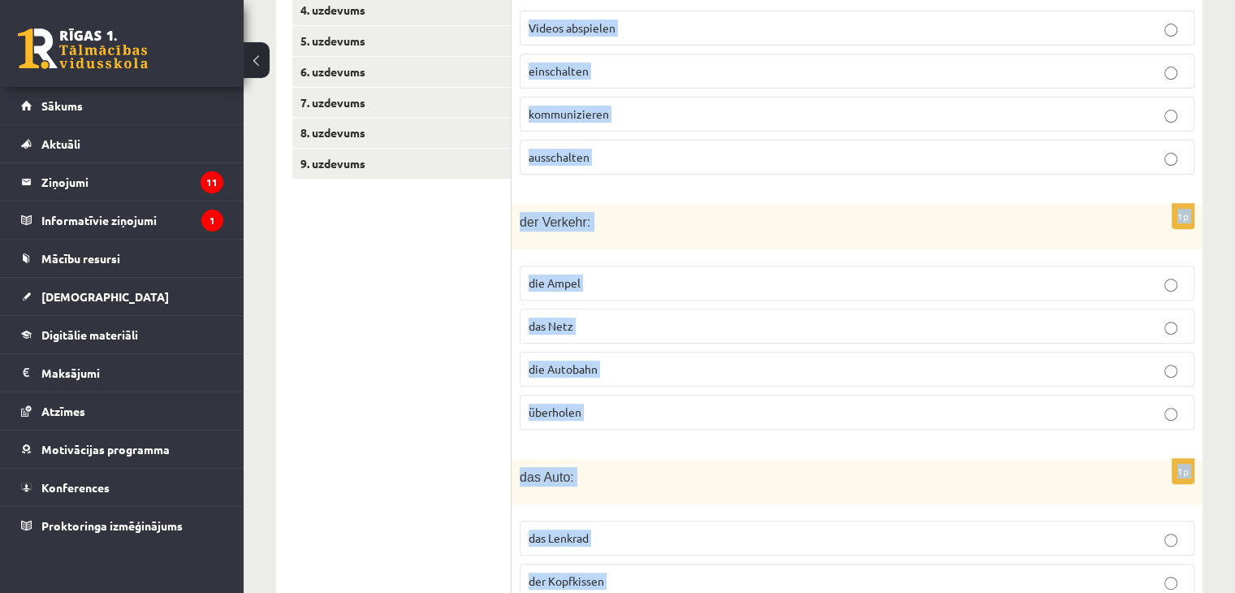
scroll to position [429, 0]
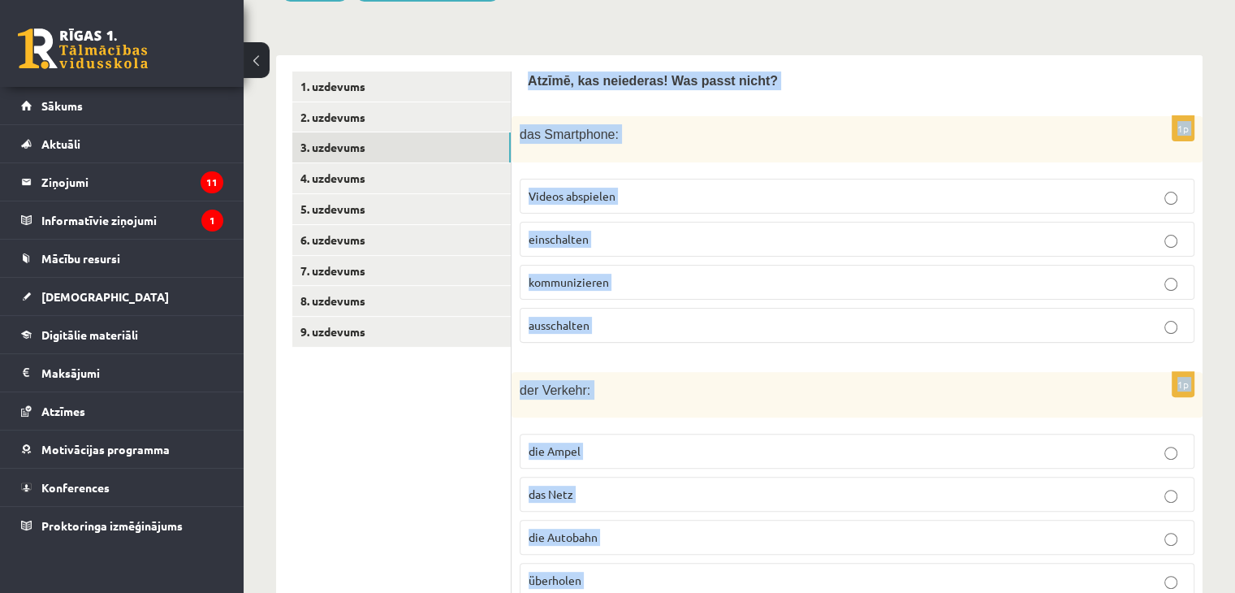
click at [691, 321] on p "ausschalten" at bounding box center [857, 325] width 657 height 17
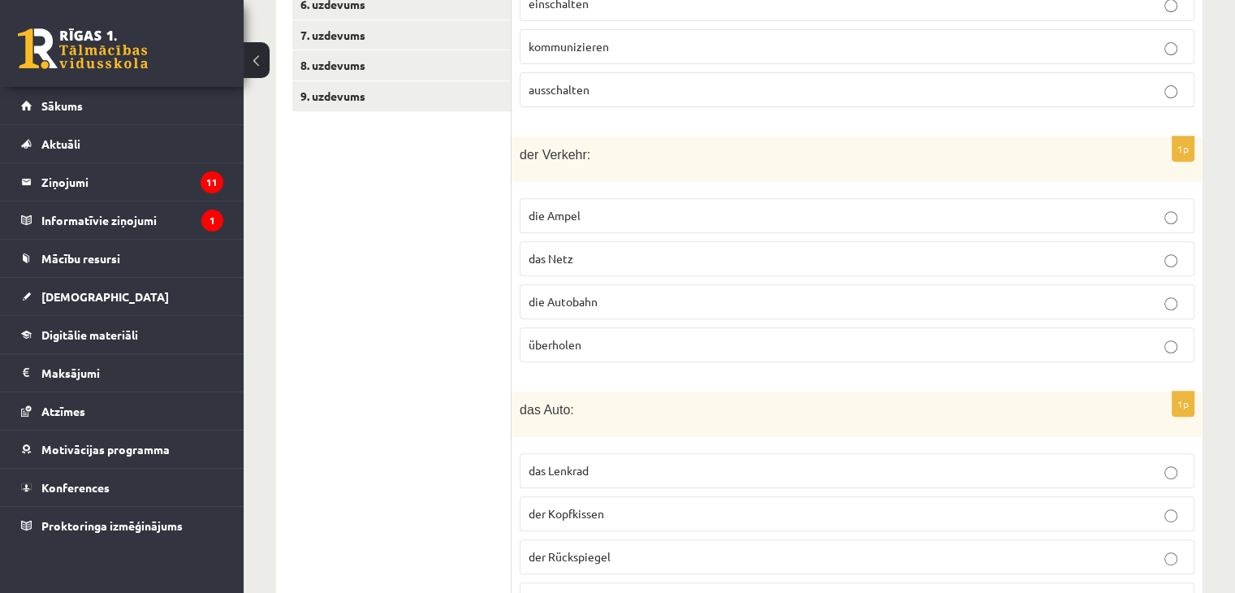
scroll to position [656, 0]
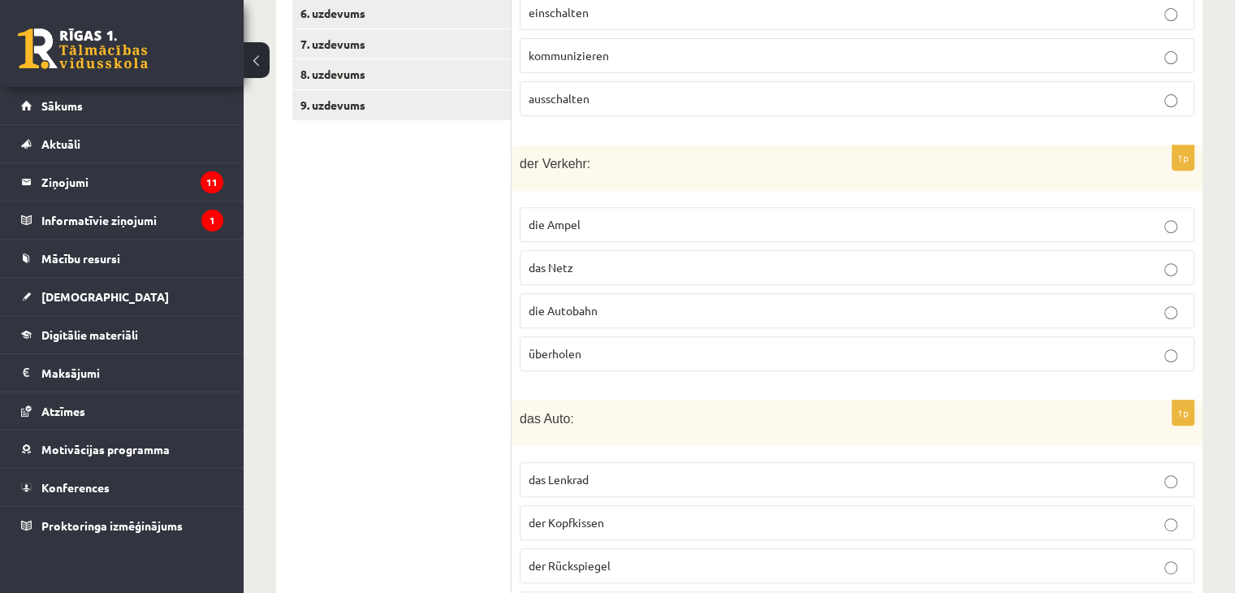
click at [559, 260] on span "das Netz" at bounding box center [551, 267] width 45 height 15
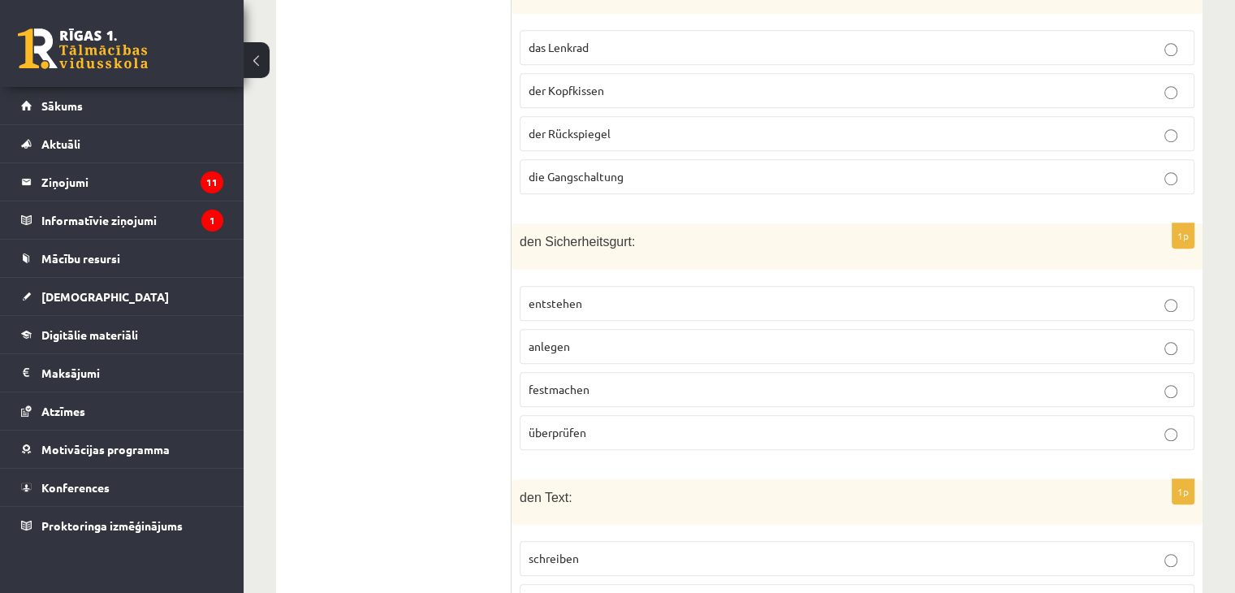
scroll to position [1081, 0]
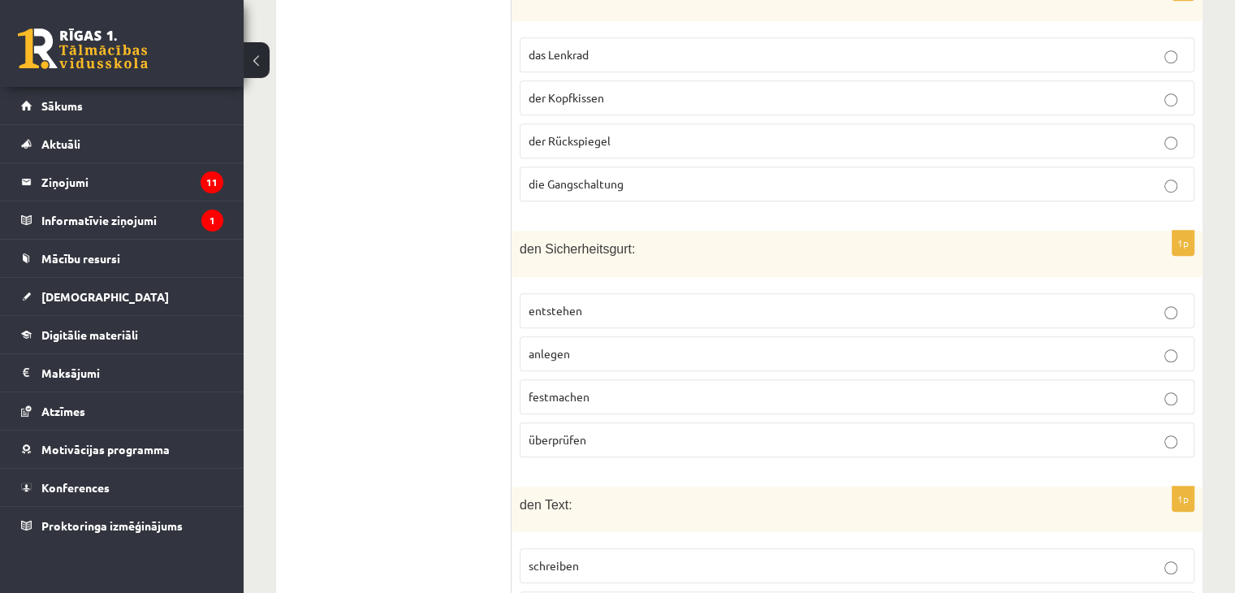
click at [567, 90] on span "der Kopfkissen" at bounding box center [567, 97] width 76 height 15
click at [568, 303] on span "entstehen" at bounding box center [556, 310] width 54 height 15
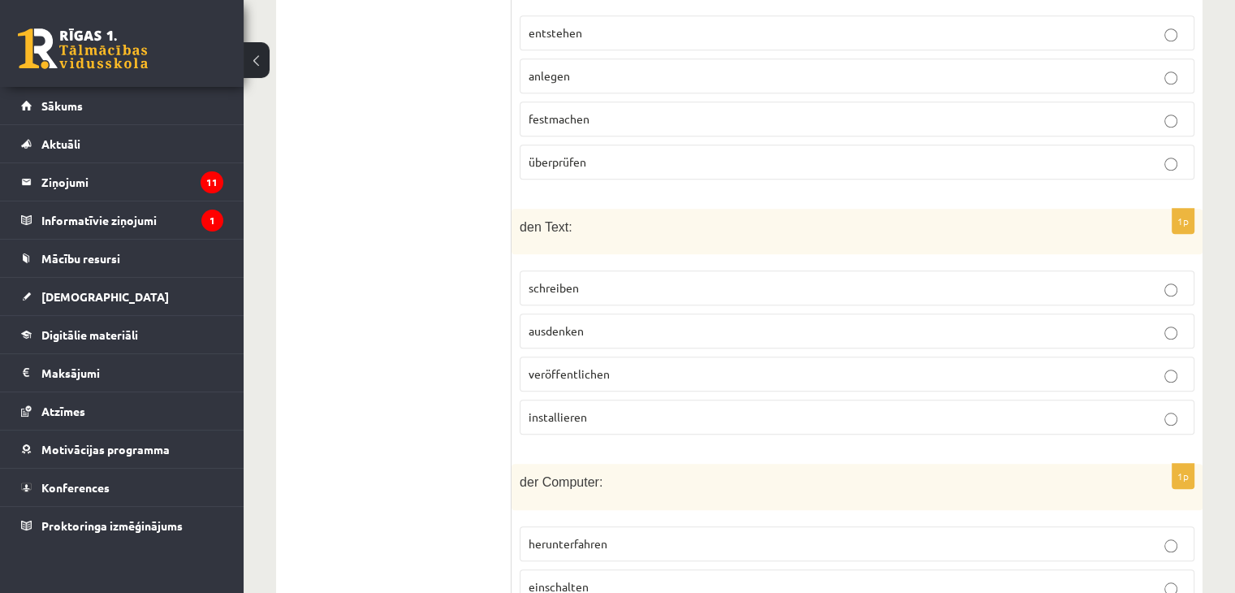
scroll to position [1367, 0]
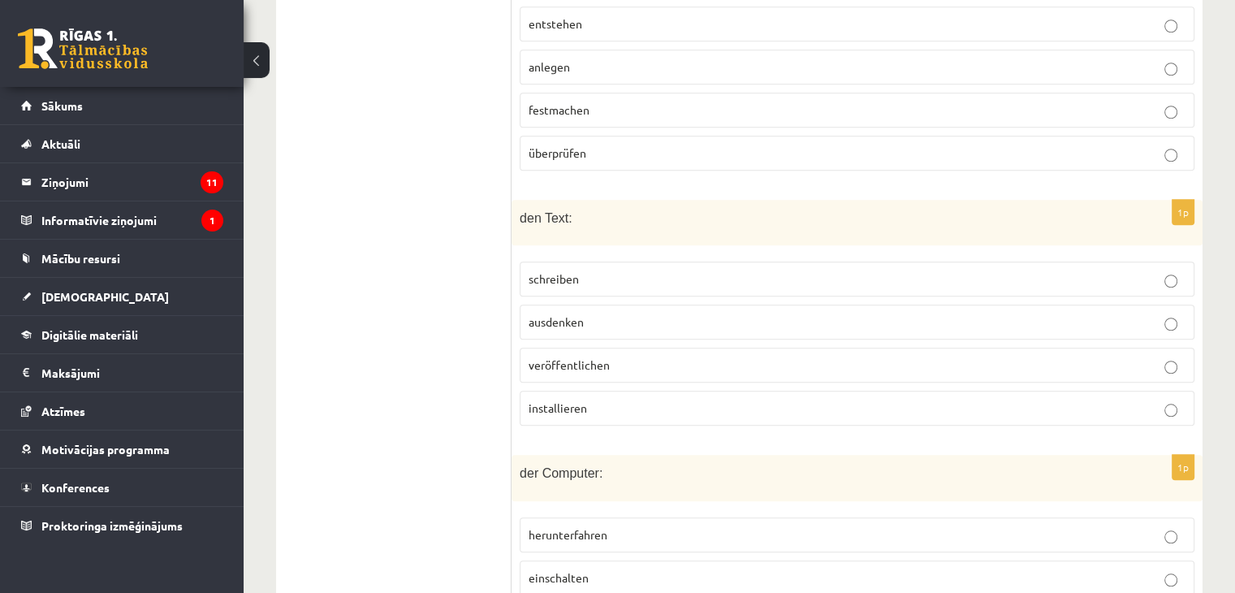
click at [568, 409] on label "installieren" at bounding box center [857, 408] width 675 height 35
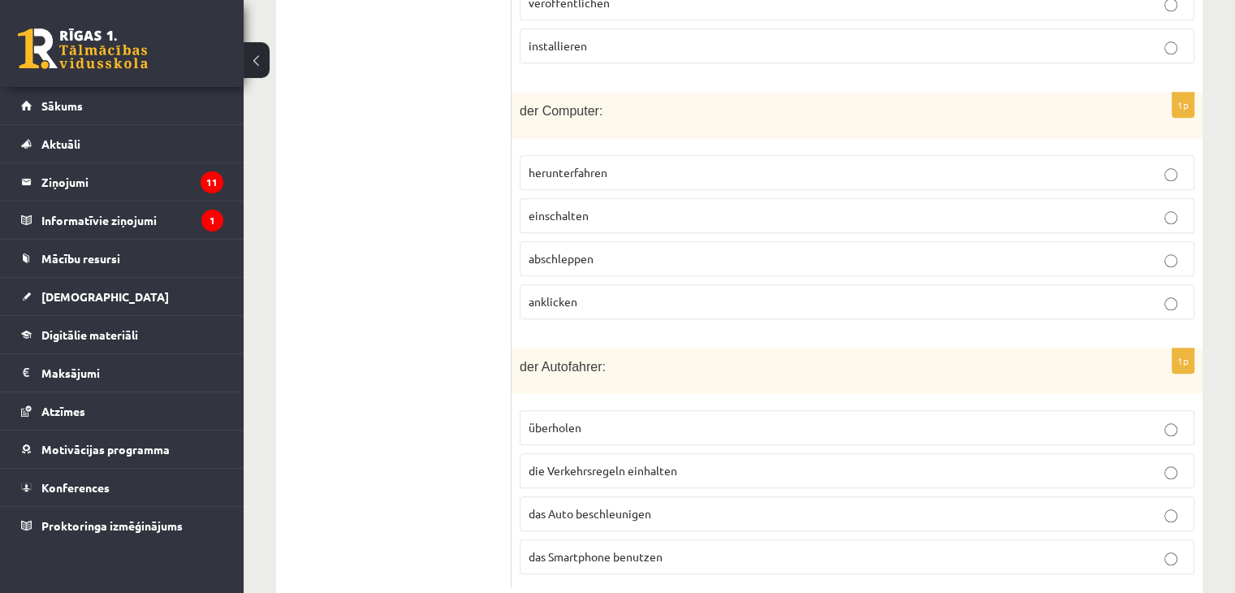
scroll to position [1752, 0]
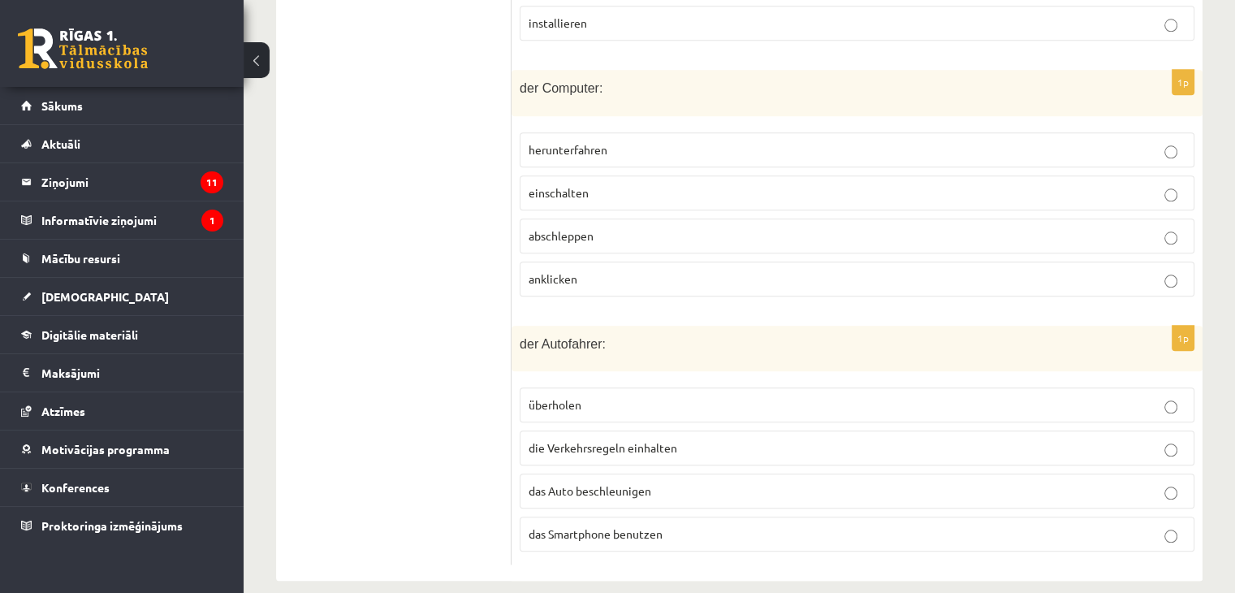
click at [580, 228] on span "abschleppen" at bounding box center [561, 235] width 65 height 15
click at [614, 526] on span "das Smartphone benutzen" at bounding box center [596, 533] width 134 height 15
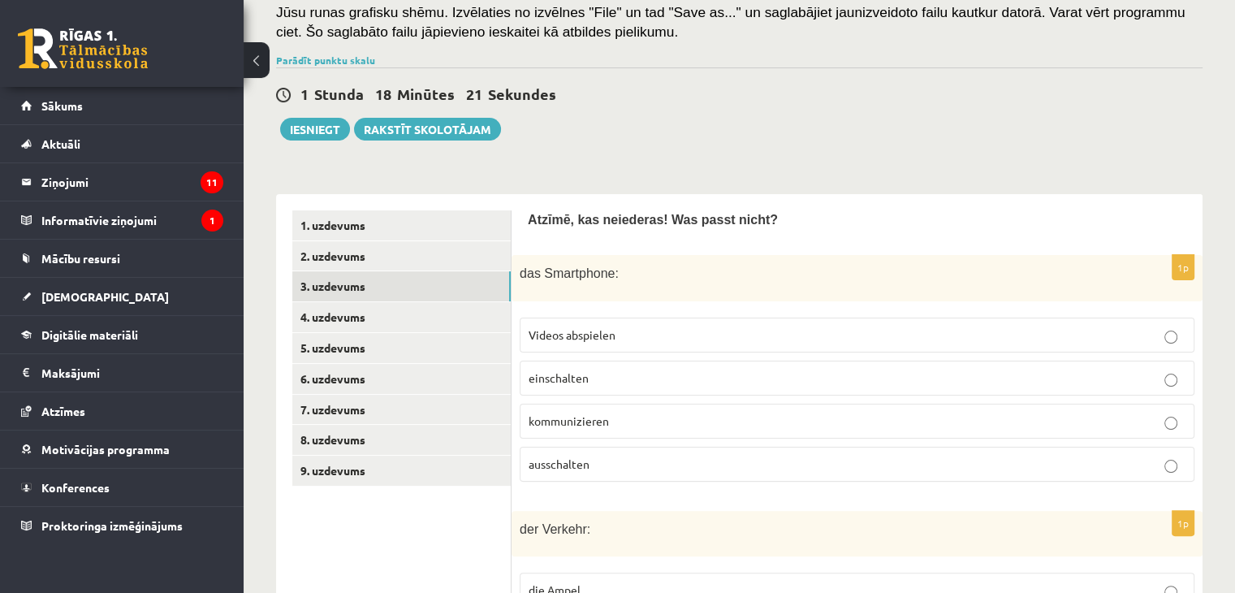
scroll to position [394, 0]
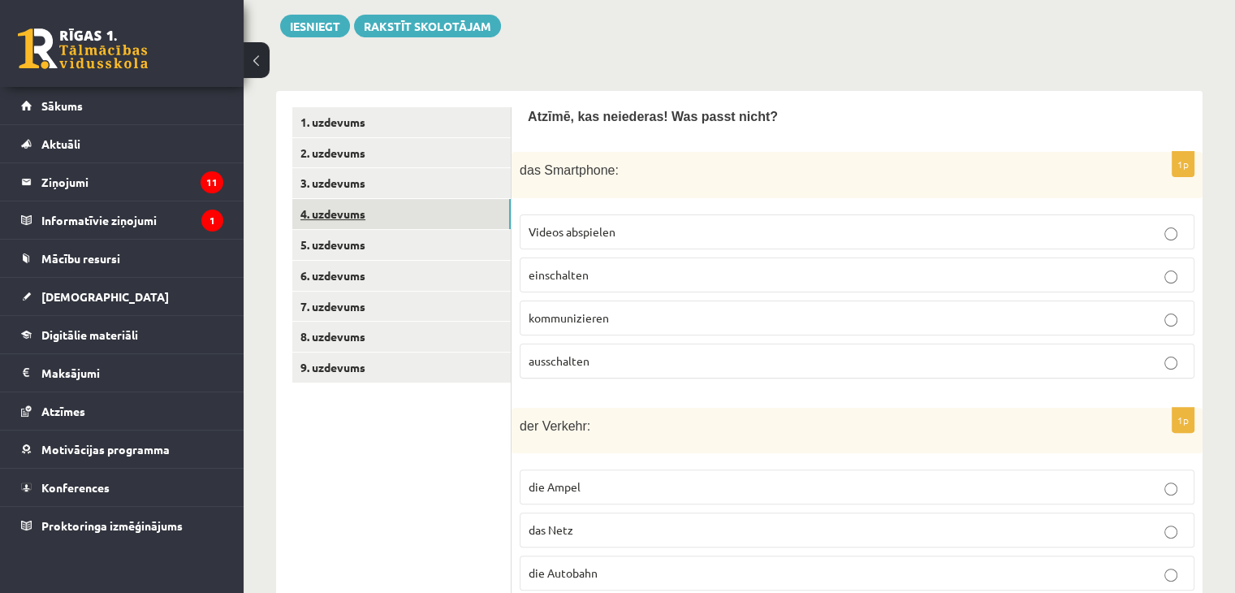
click at [419, 224] on link "4. uzdevums" at bounding box center [401, 214] width 218 height 30
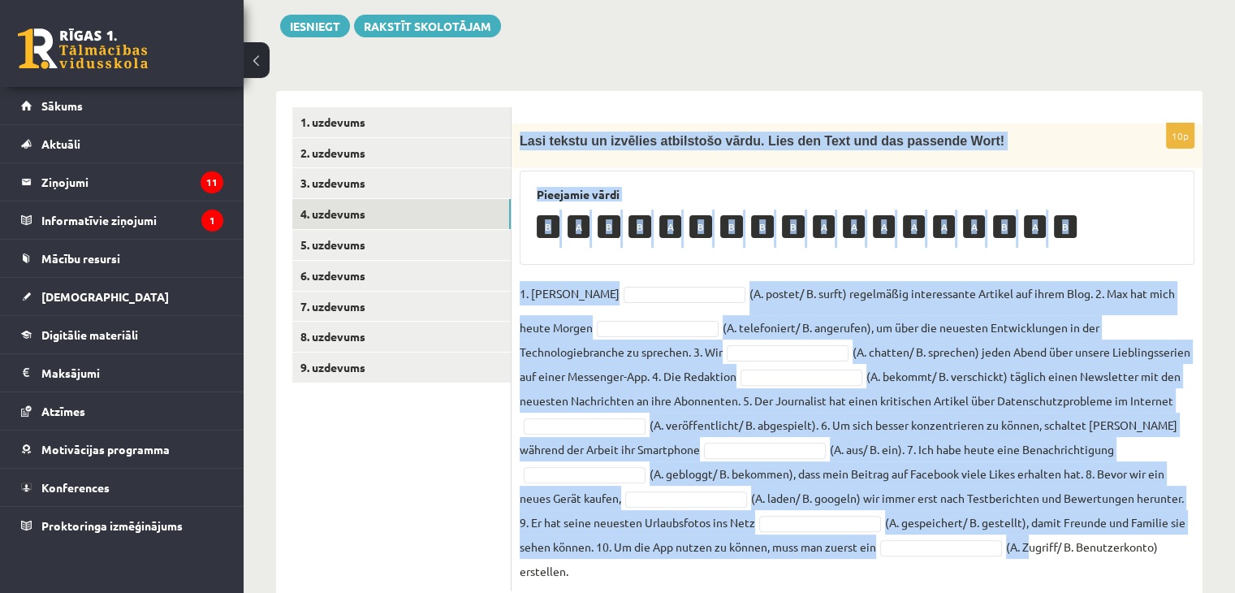
scroll to position [416, 0]
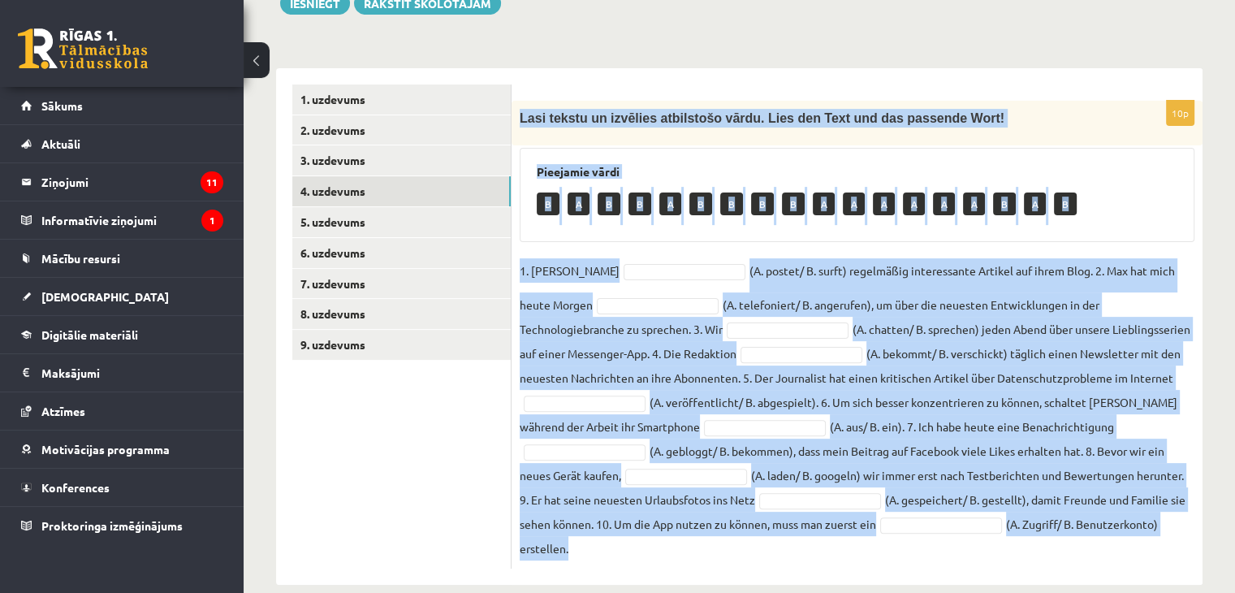
drag, startPoint x: 517, startPoint y: 145, endPoint x: 1030, endPoint y: 527, distance: 639.9
click at [1030, 527] on div "10p Lasi tekstu un izvēlies atbilstošo vārdu. Lies den Text und das passende Wo…" at bounding box center [856, 335] width 691 height 468
copy div "Lasi tekstu un izvēlies atbilstošo vārdu. Lies den Text und das passende Wort! …"
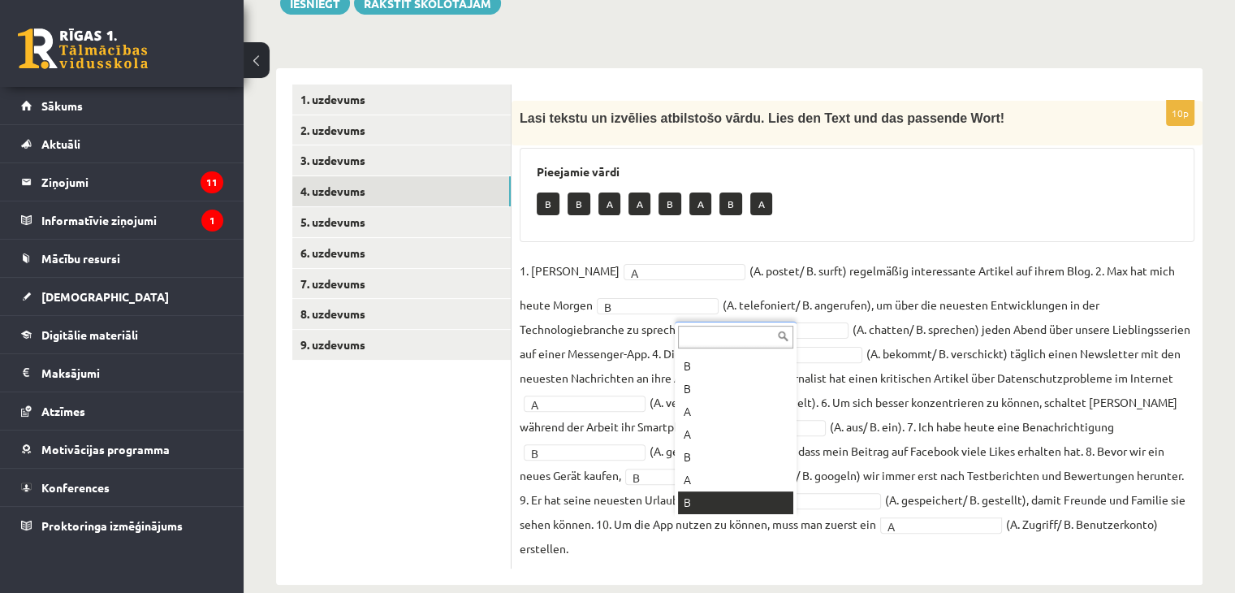
scroll to position [19, 0]
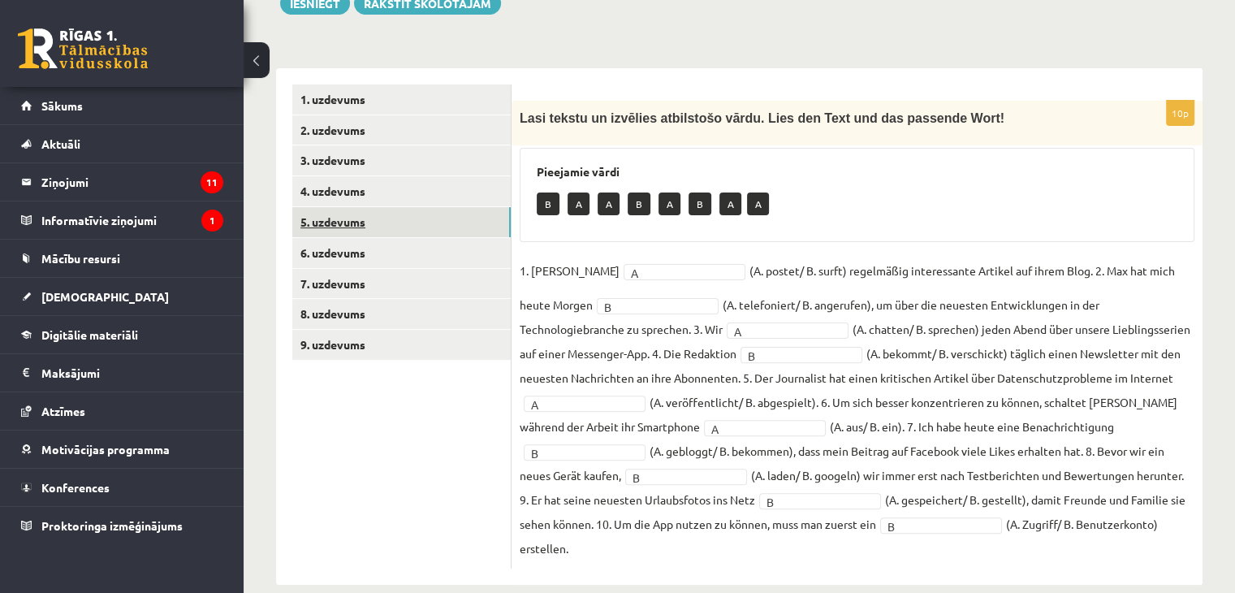
click at [347, 215] on link "5. uzdevums" at bounding box center [401, 222] width 218 height 30
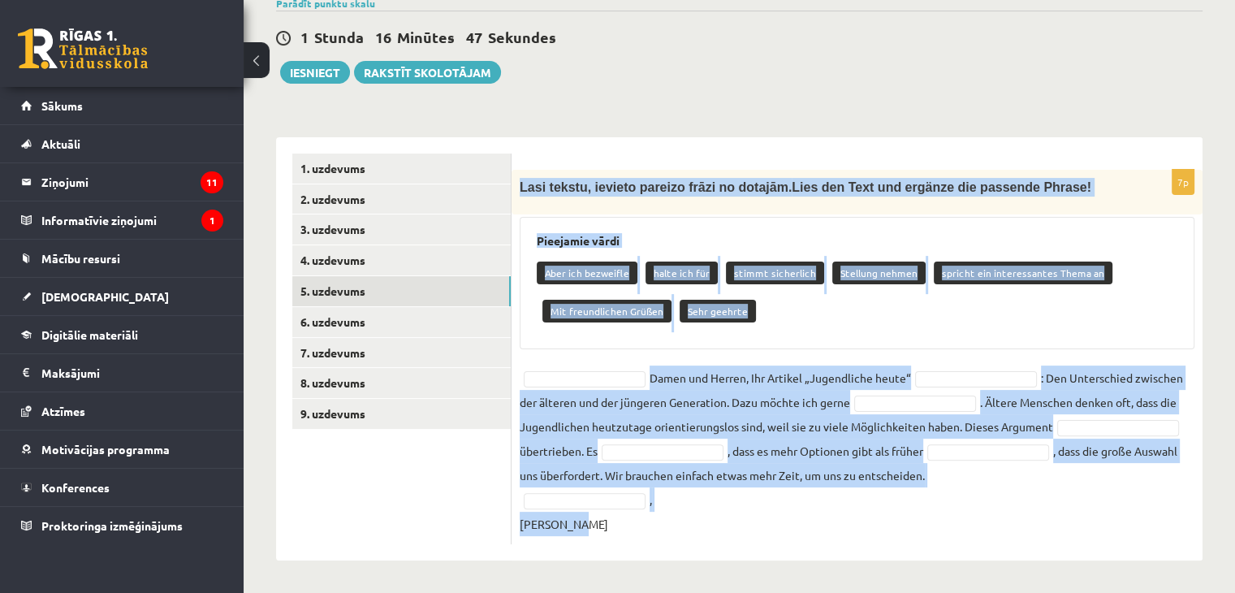
drag, startPoint x: 519, startPoint y: 188, endPoint x: 814, endPoint y: 536, distance: 456.8
click at [814, 536] on div "7p Lasi tekstu, ievieto pareizo frāzi no dotajām. Lies den Text und ergänze die…" at bounding box center [856, 357] width 691 height 374
copy div "Lasi tekstu, ievieto pareizo frāzi no dotajām. Lies den Text und ergänze die pa…"
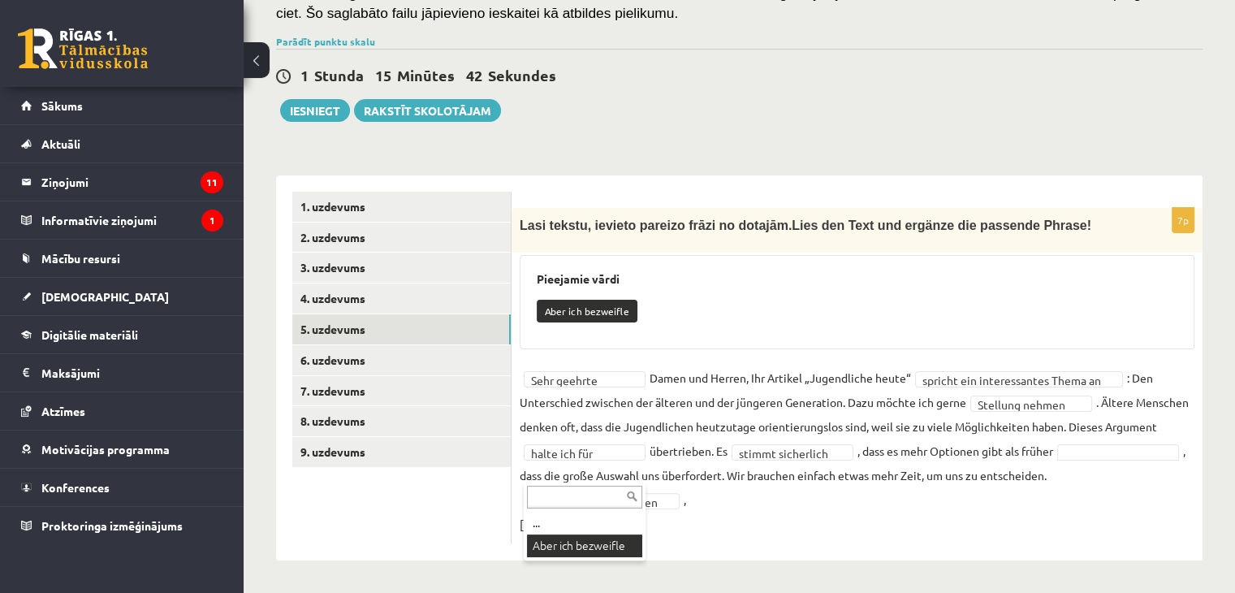
scroll to position [271, 0]
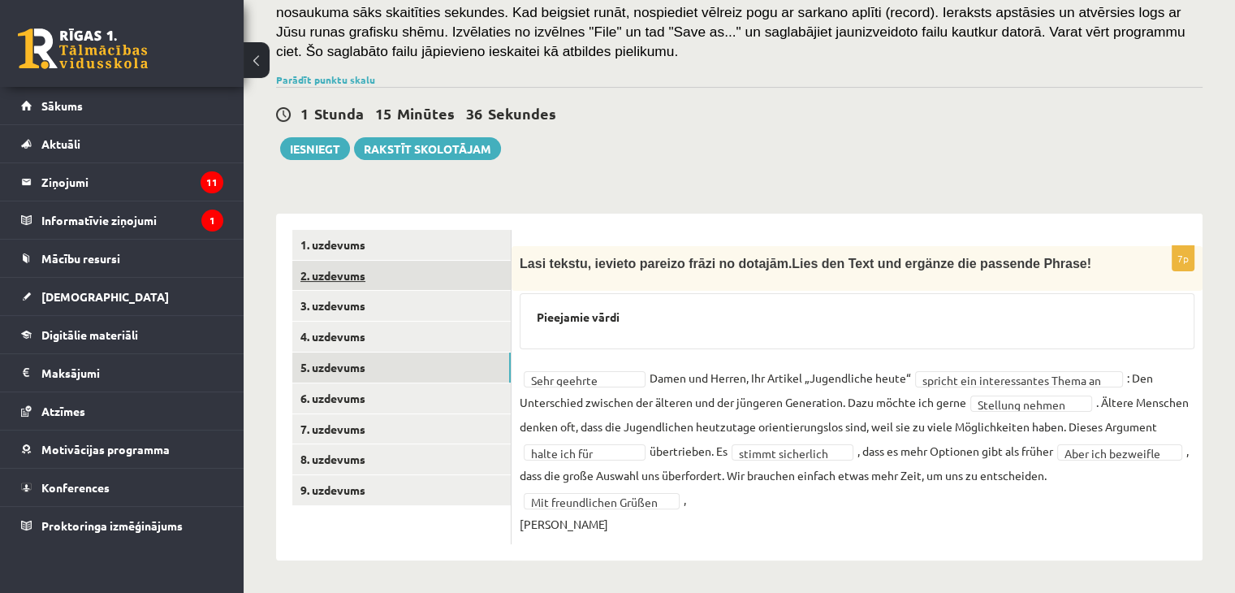
drag, startPoint x: 516, startPoint y: 373, endPoint x: 409, endPoint y: 281, distance: 141.6
click at [409, 281] on div "**********" at bounding box center [739, 387] width 926 height 347
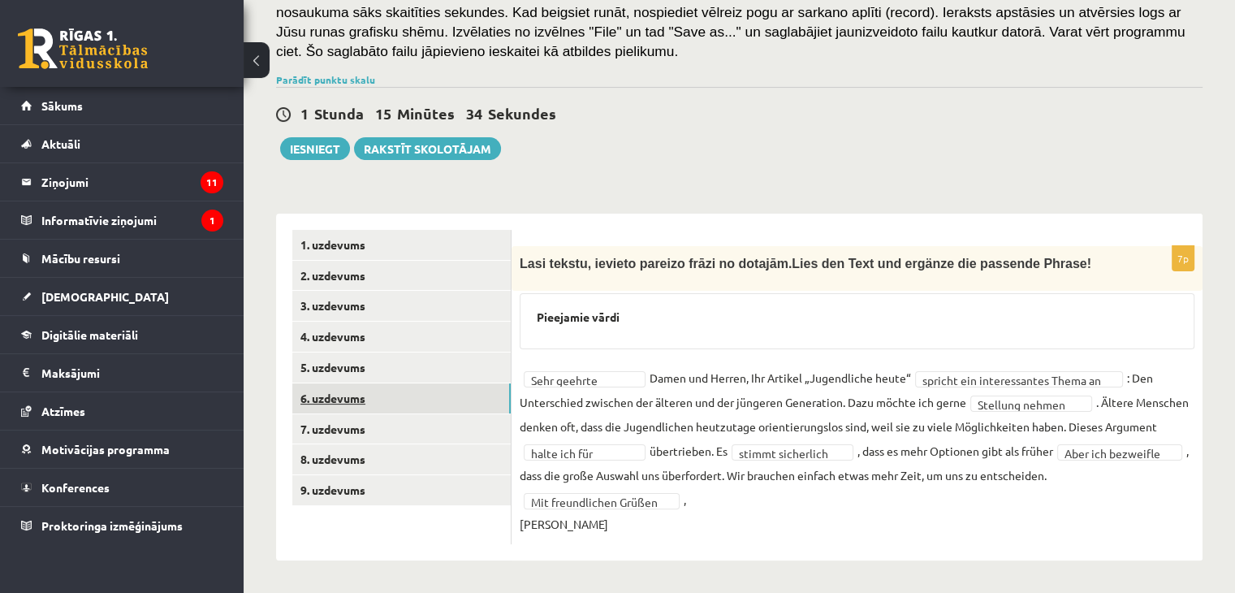
click at [361, 404] on link "6. uzdevums" at bounding box center [401, 398] width 218 height 30
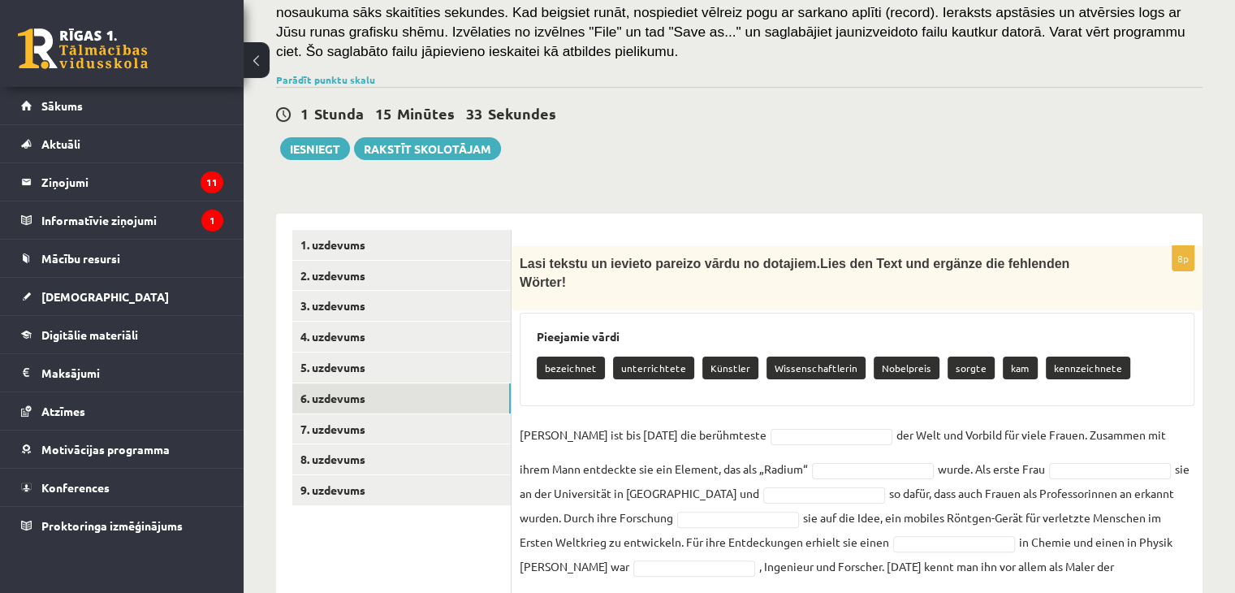
click at [549, 262] on span "Lasi tekstu un ievieto pareizo vārdu no dotajiem." at bounding box center [670, 264] width 300 height 14
click at [360, 367] on link "5. uzdevums" at bounding box center [401, 367] width 218 height 30
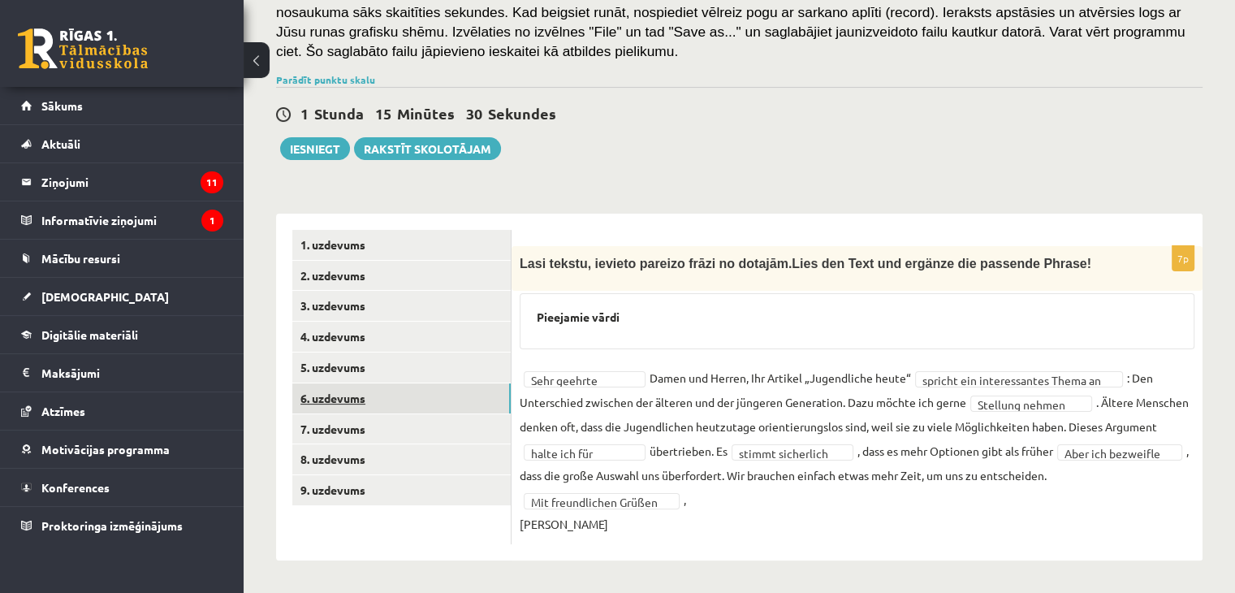
click at [373, 399] on link "6. uzdevums" at bounding box center [401, 398] width 218 height 30
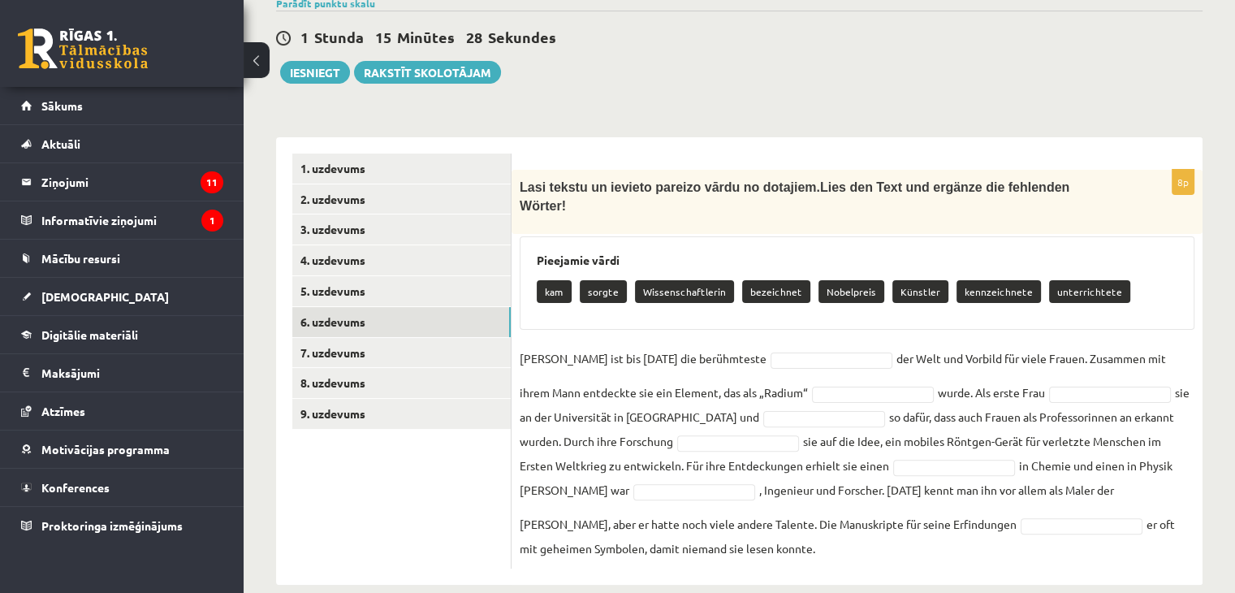
scroll to position [353, 0]
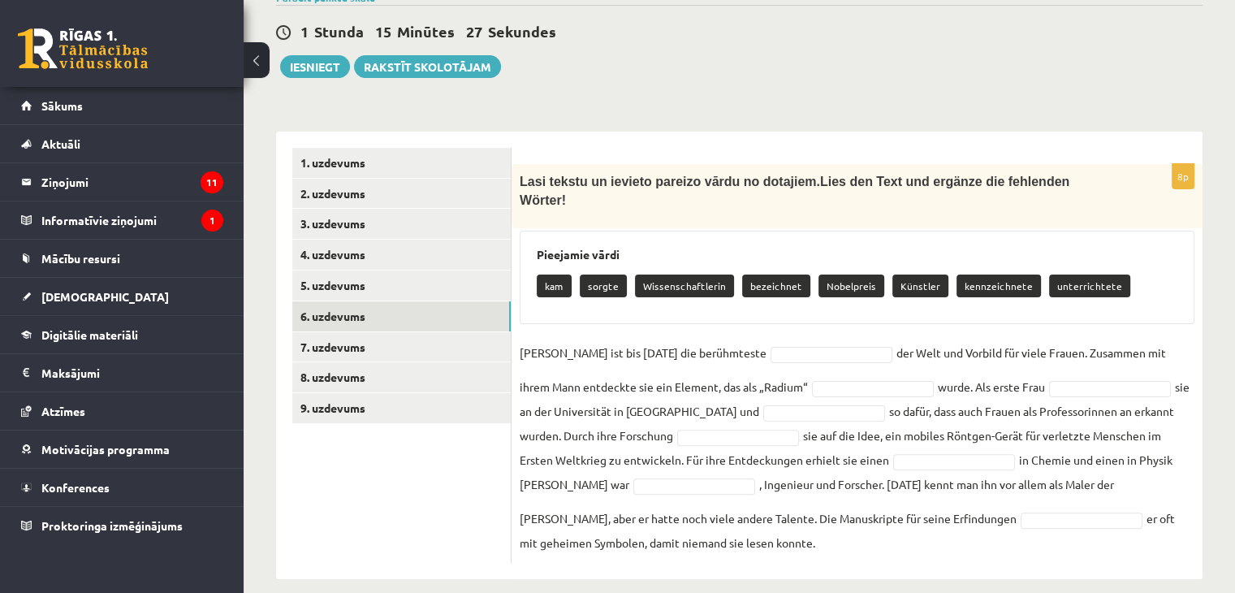
drag, startPoint x: 516, startPoint y: 269, endPoint x: 785, endPoint y: 589, distance: 418.4
click at [785, 589] on div "Vācu valoda 11.a1 klase 1. ieskaite , Alekss Hasans Jerli (11.a1 JK) Ieskaitē b…" at bounding box center [739, 160] width 991 height 902
copy div "Lasi tekstu un ievieto pareizo vārdu no dotajiem. Lies den Text und ergänze die…"
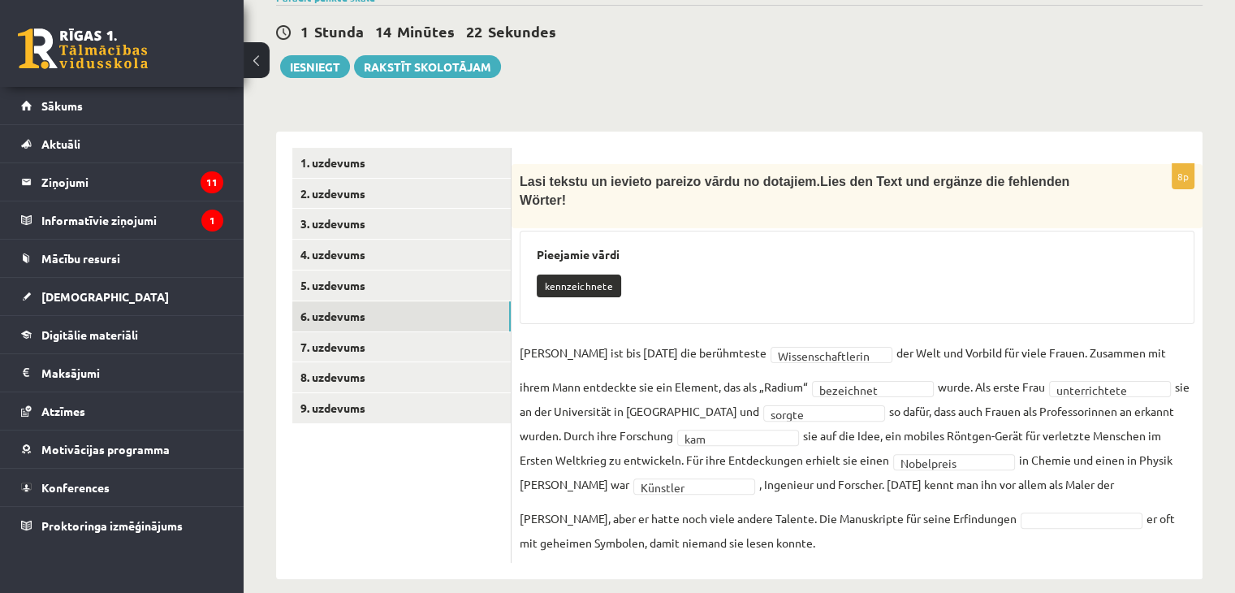
drag, startPoint x: 947, startPoint y: 511, endPoint x: 942, endPoint y: 504, distance: 8.6
click at [942, 504] on fieldset "**********" at bounding box center [857, 447] width 675 height 214
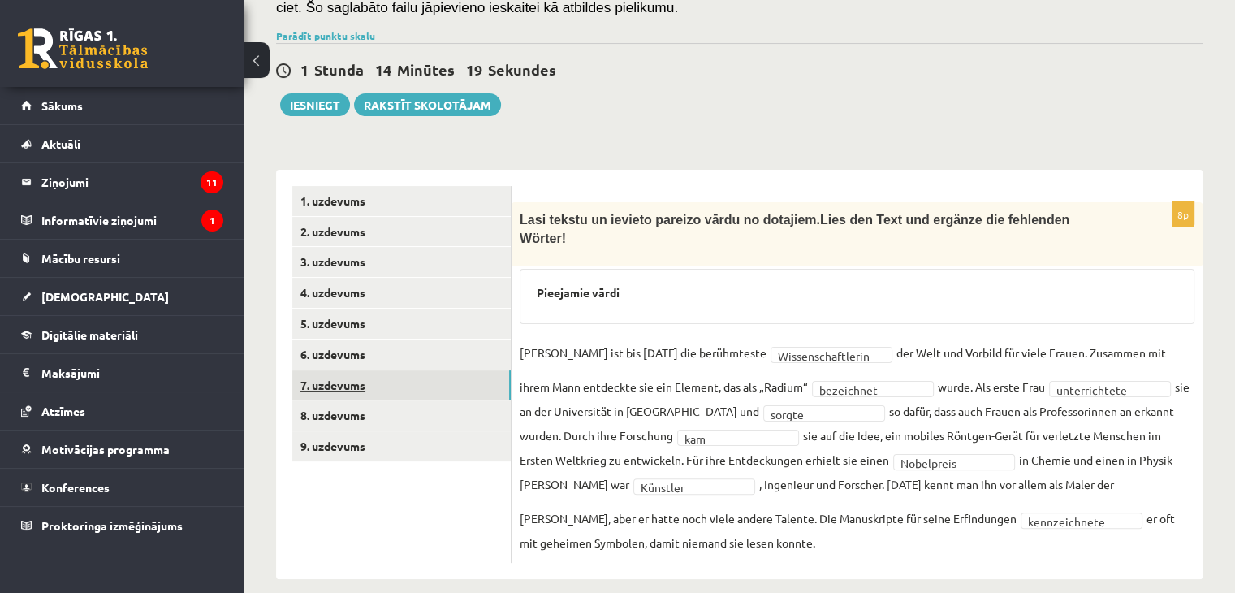
click at [351, 386] on link "7. uzdevums" at bounding box center [401, 385] width 218 height 30
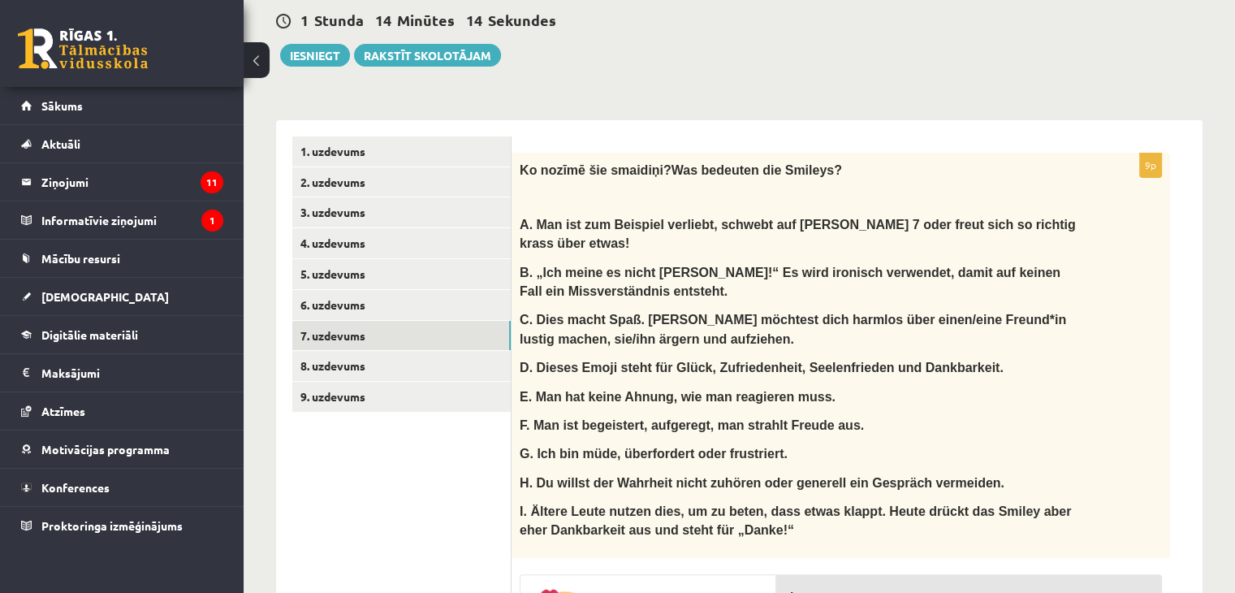
scroll to position [351, 0]
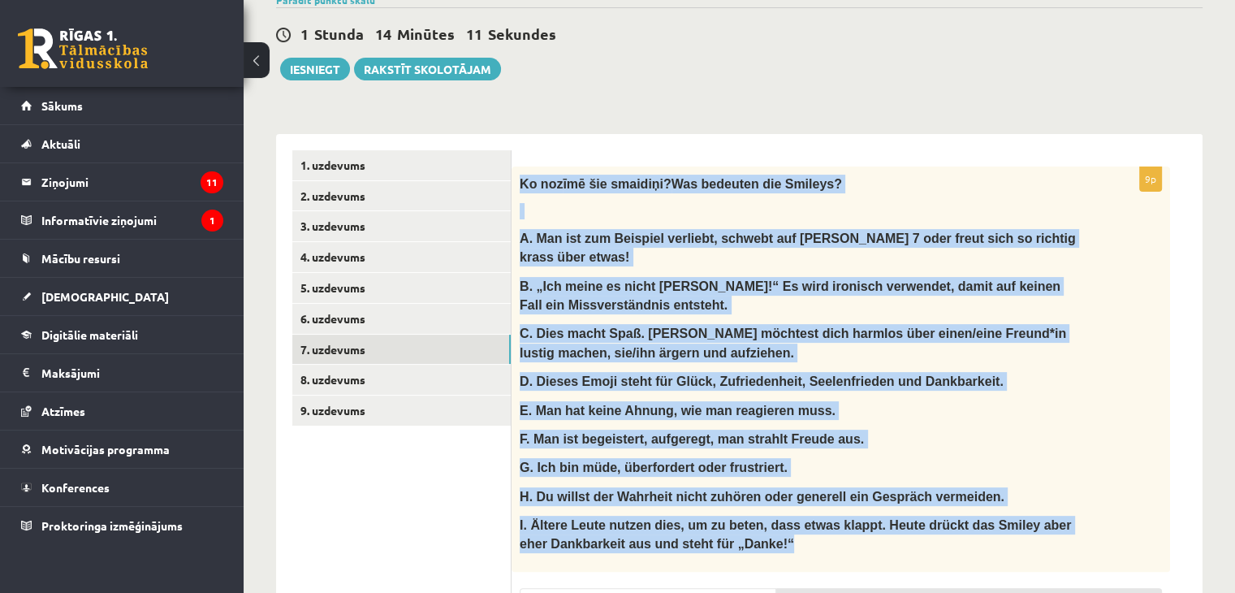
drag, startPoint x: 516, startPoint y: 179, endPoint x: 830, endPoint y: 530, distance: 470.9
click at [830, 530] on div "Ko noz īmē šie smaidiņi? Was bedeuten die Smileys? A. Man ist zum Beispiel verl…" at bounding box center [840, 368] width 658 height 405
copy div "Ko noz īmē šie smaidiņi? Was bedeuten die Smileys? A. Man ist zum Beispiel verl…"
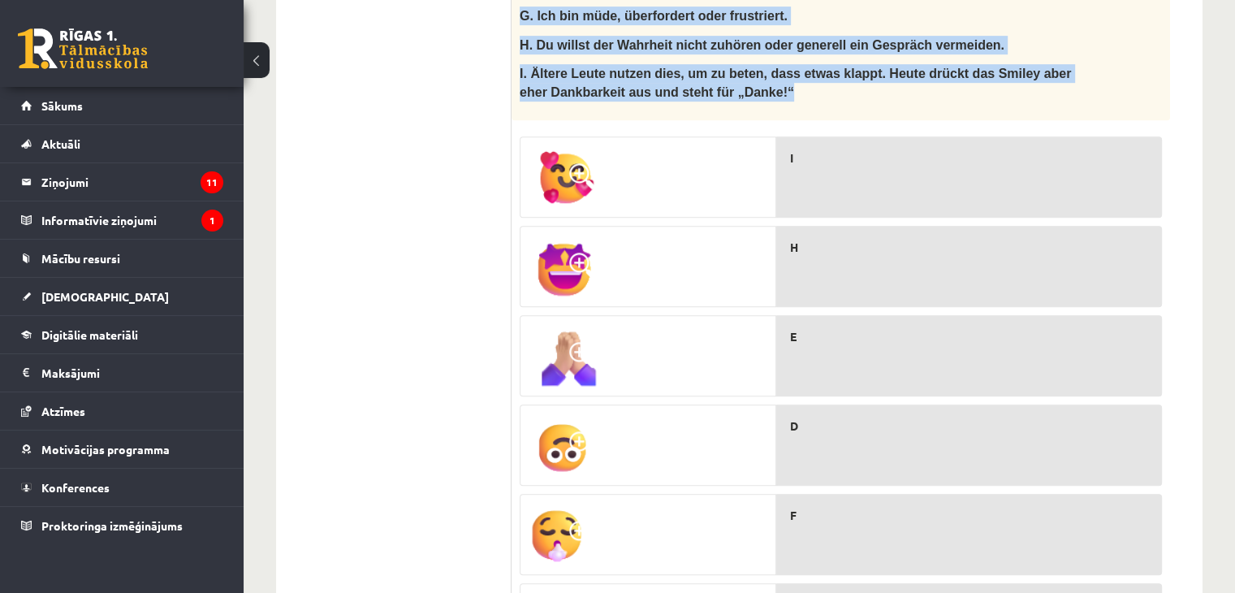
scroll to position [812, 0]
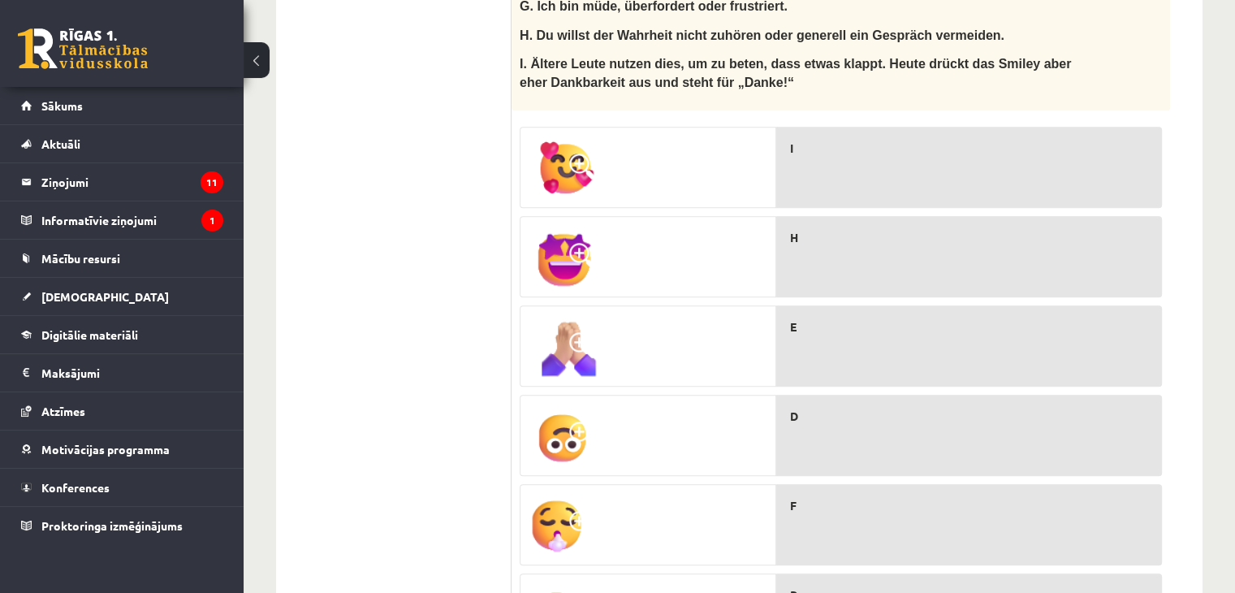
drag, startPoint x: 524, startPoint y: 84, endPoint x: 547, endPoint y: 125, distance: 47.6
click at [547, 125] on div "9p Ko noz īmē šie smaidiņi? Was bedeuten die Smileys? A. Man ist zum Beispiel v…" at bounding box center [840, 317] width 658 height 1225
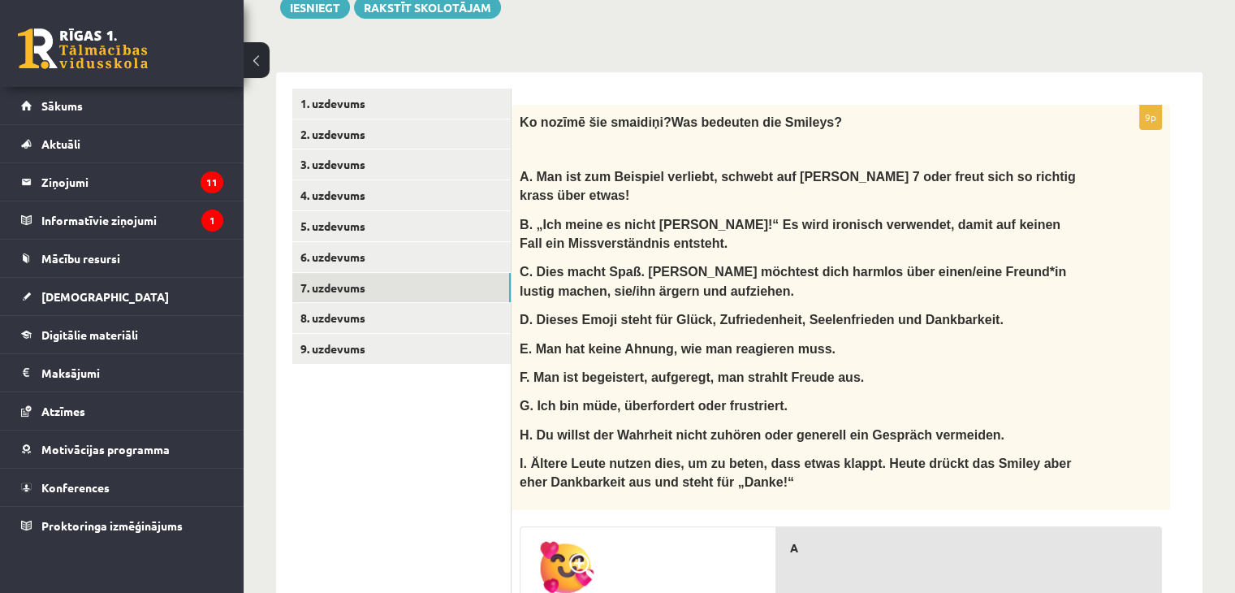
scroll to position [410, 0]
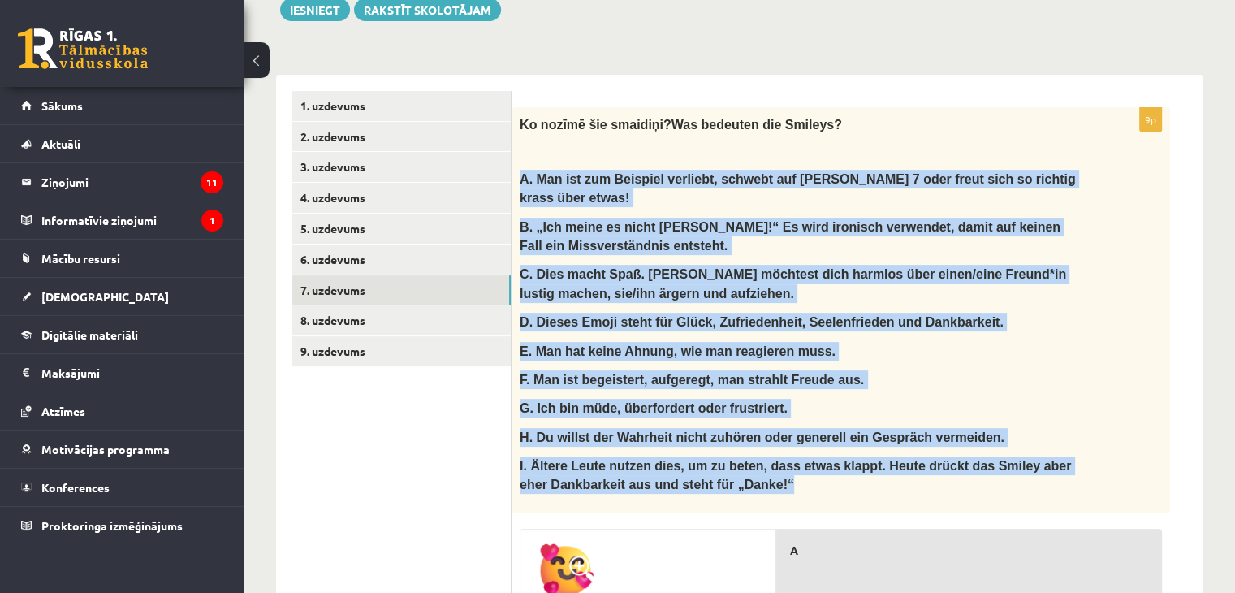
drag, startPoint x: 520, startPoint y: 176, endPoint x: 783, endPoint y: 480, distance: 401.7
click at [783, 480] on div "Ko noz īmē šie smaidiņi? Was bedeuten die Smileys? A. Man ist zum Beispiel verl…" at bounding box center [840, 309] width 658 height 405
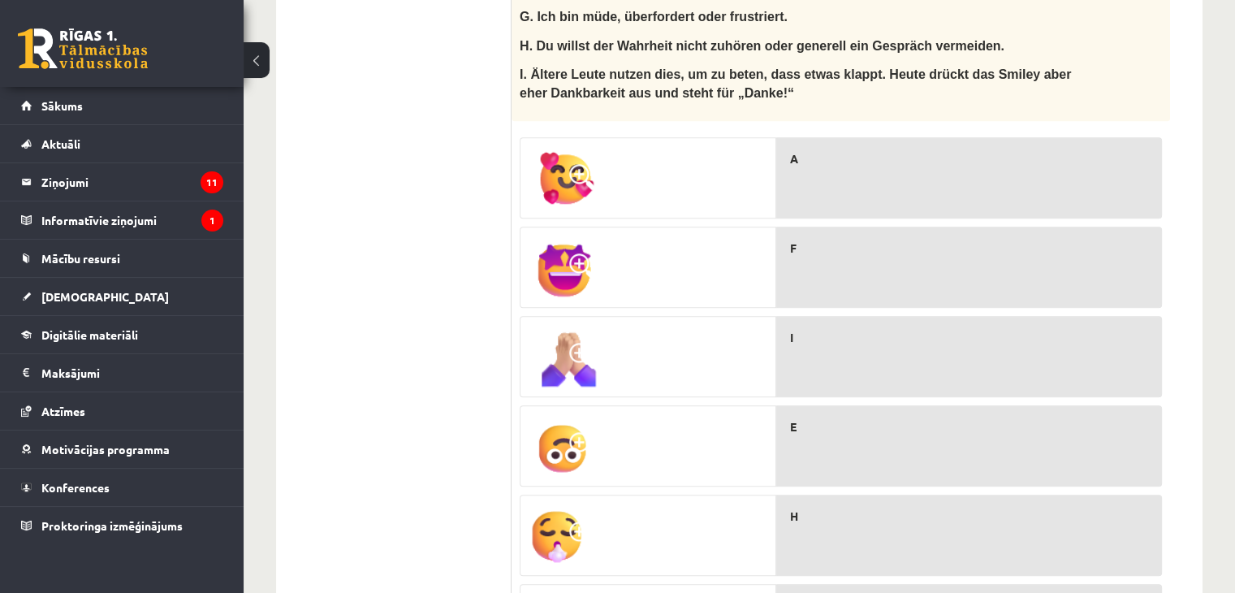
scroll to position [496, 0]
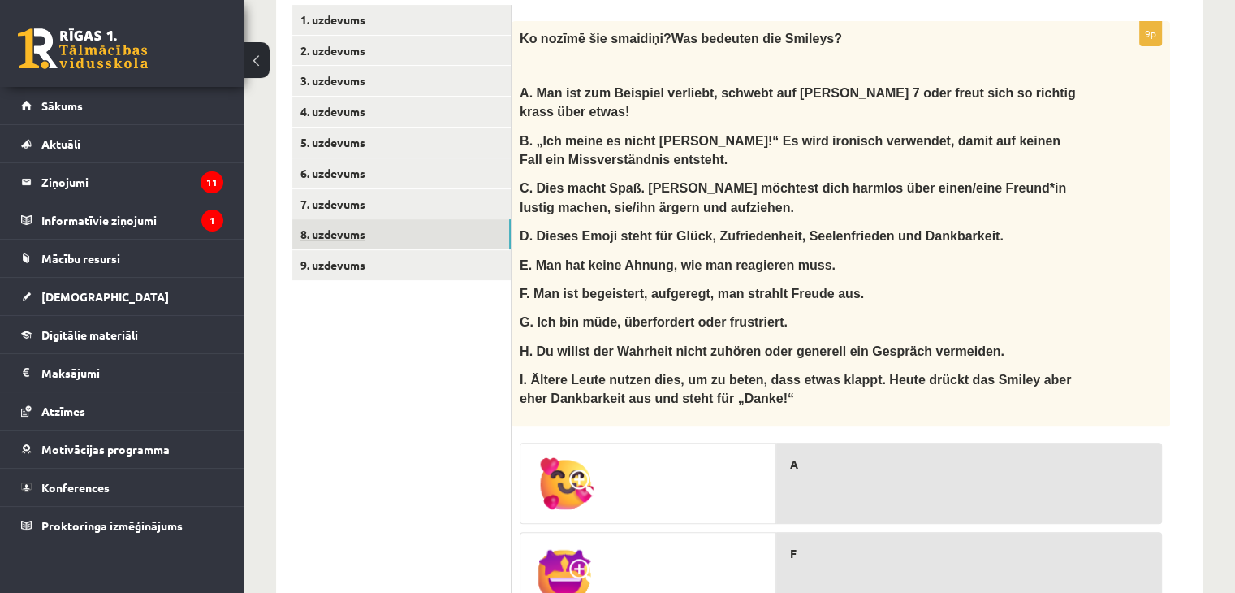
click at [469, 227] on link "8. uzdevums" at bounding box center [401, 234] width 218 height 30
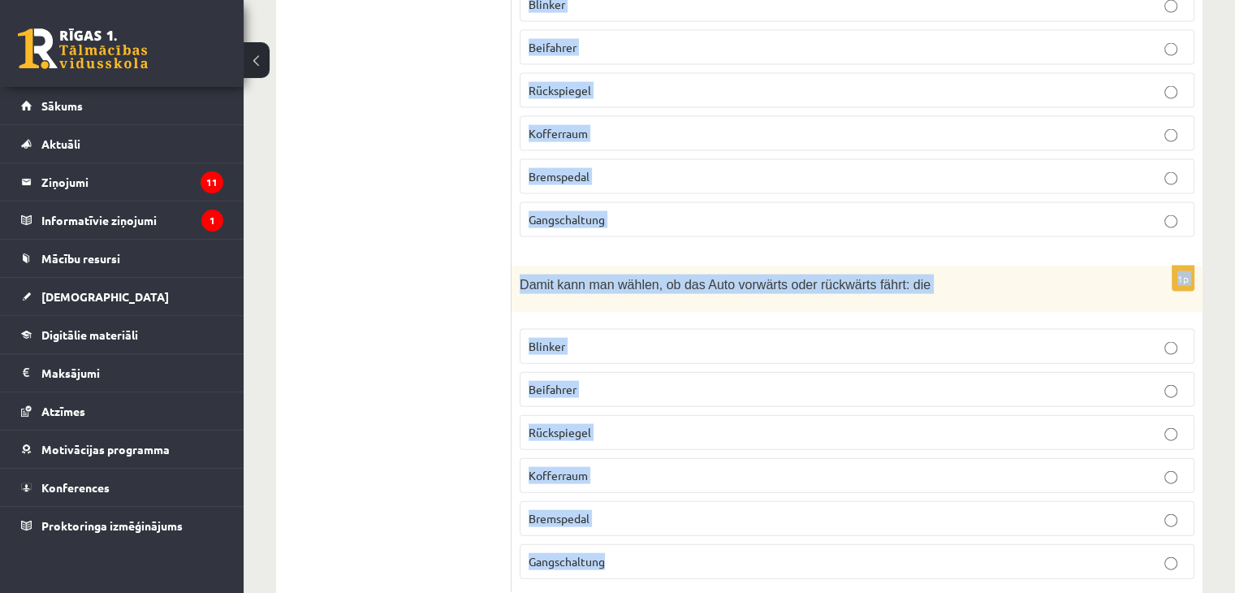
scroll to position [3506, 0]
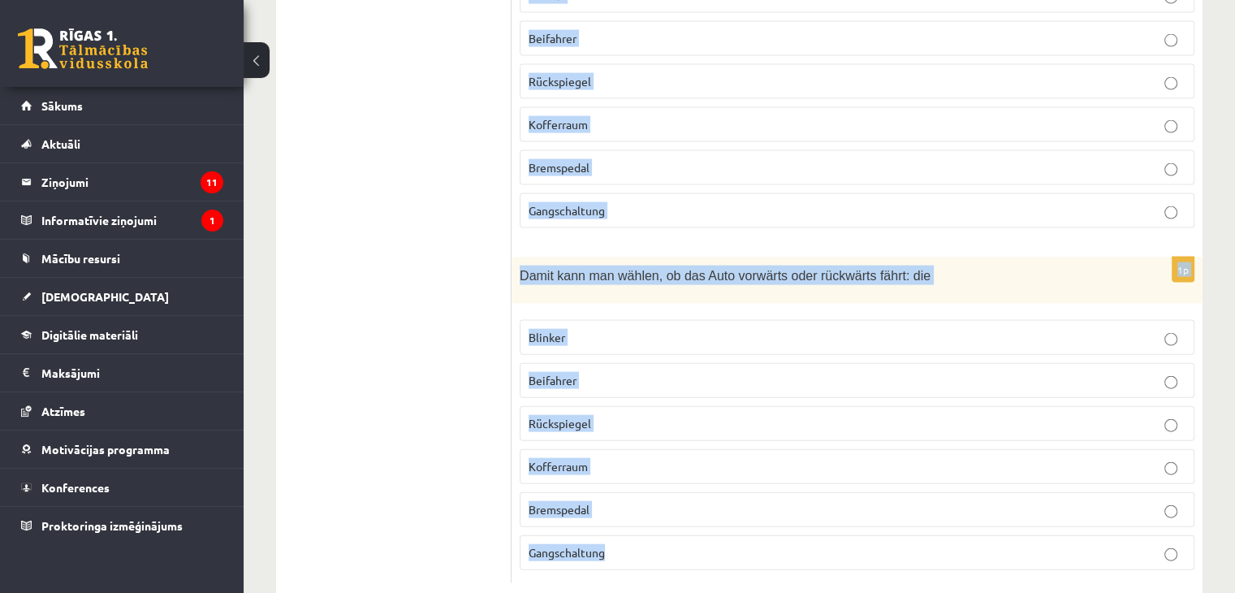
drag, startPoint x: 524, startPoint y: 6, endPoint x: 741, endPoint y: 516, distance: 554.8
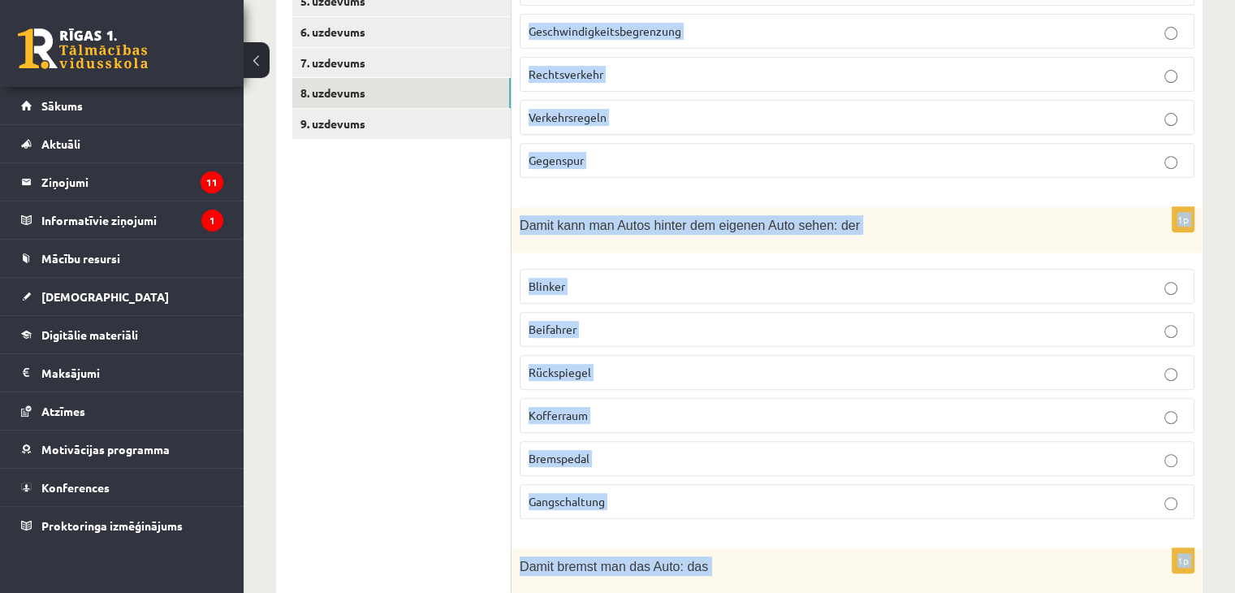
scroll to position [594, 0]
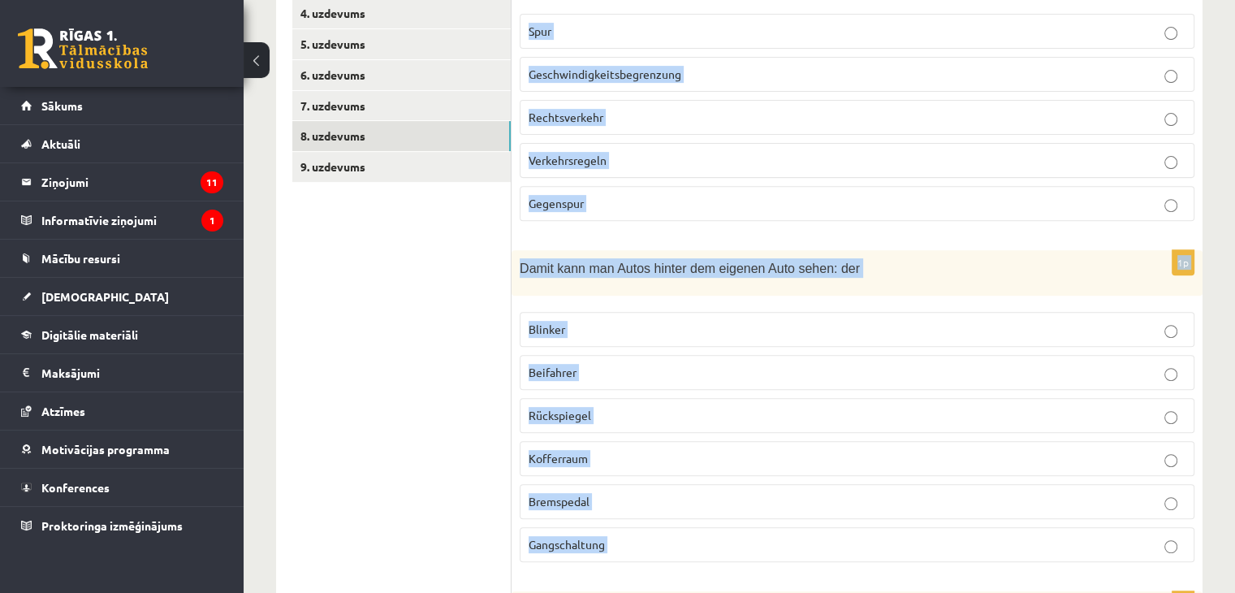
click at [619, 114] on p "Rechtsverkehr" at bounding box center [857, 117] width 657 height 17
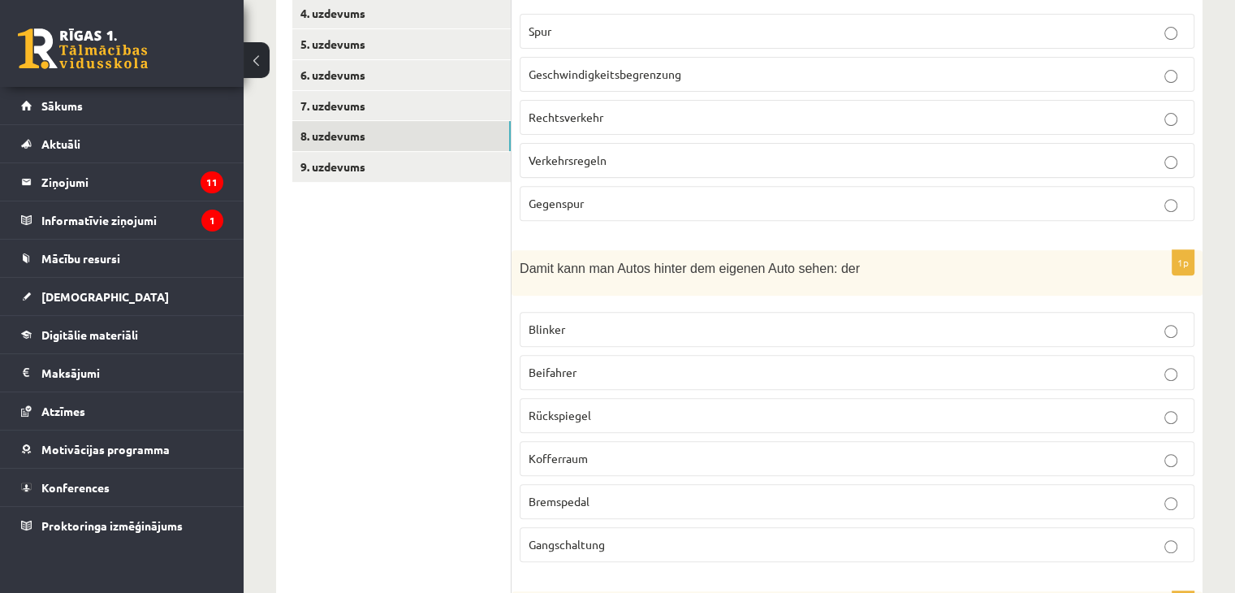
click at [680, 411] on p "Rückspiegel" at bounding box center [857, 415] width 657 height 17
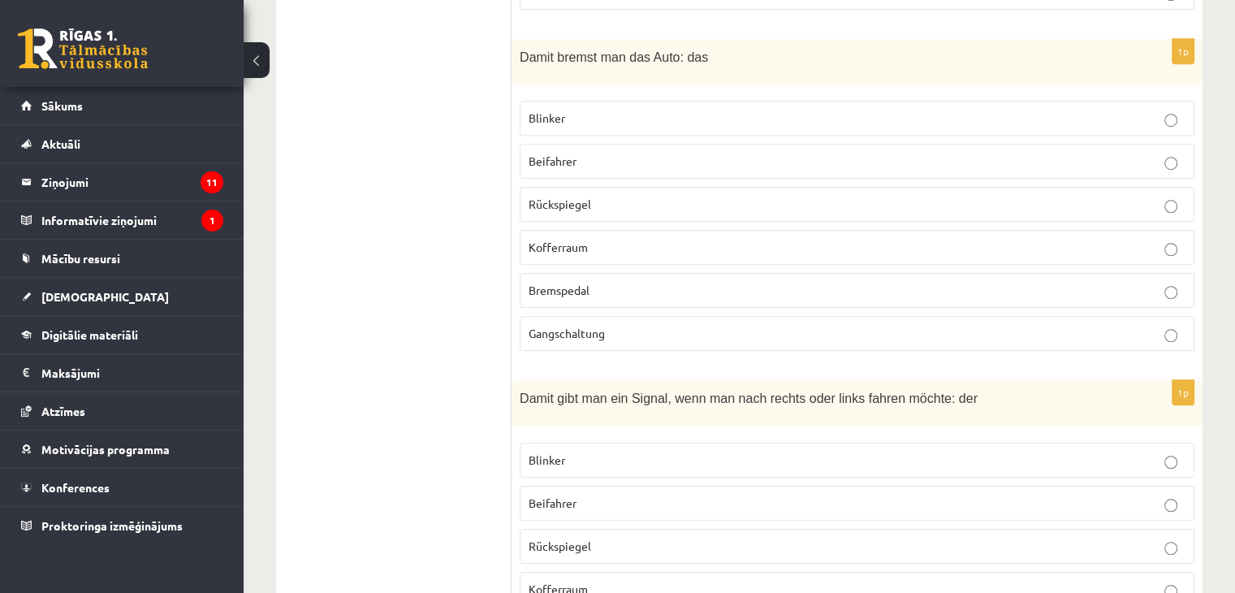
scroll to position [1228, 0]
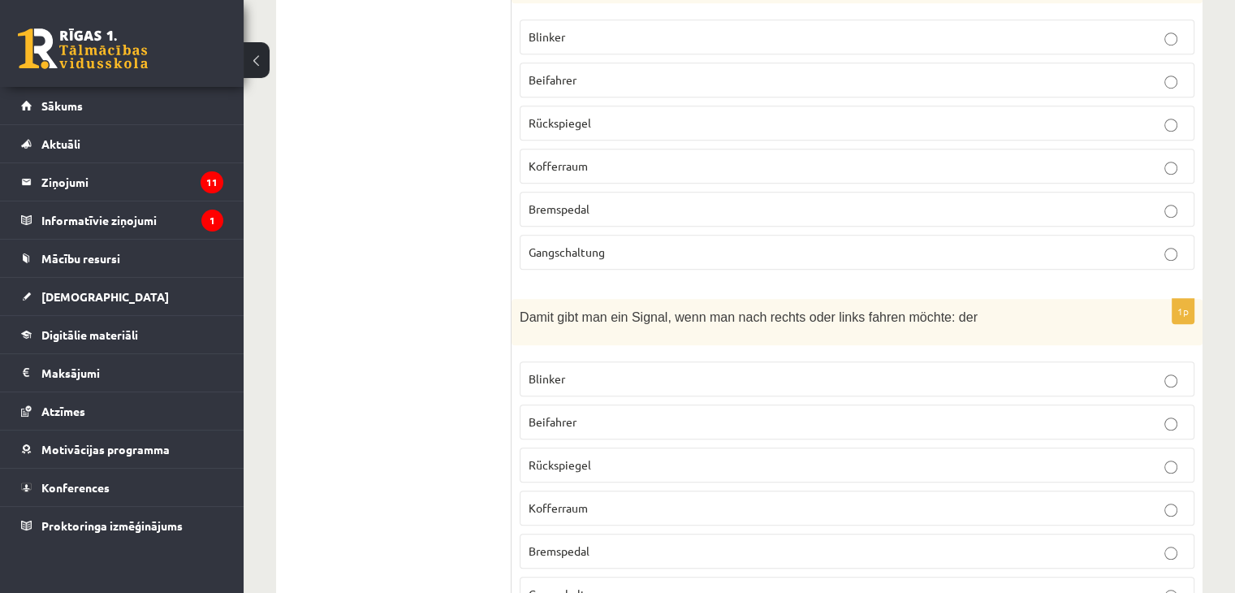
click at [584, 201] on span "Bremspedal" at bounding box center [559, 208] width 61 height 15
click at [580, 370] on p "Blinker" at bounding box center [857, 378] width 657 height 17
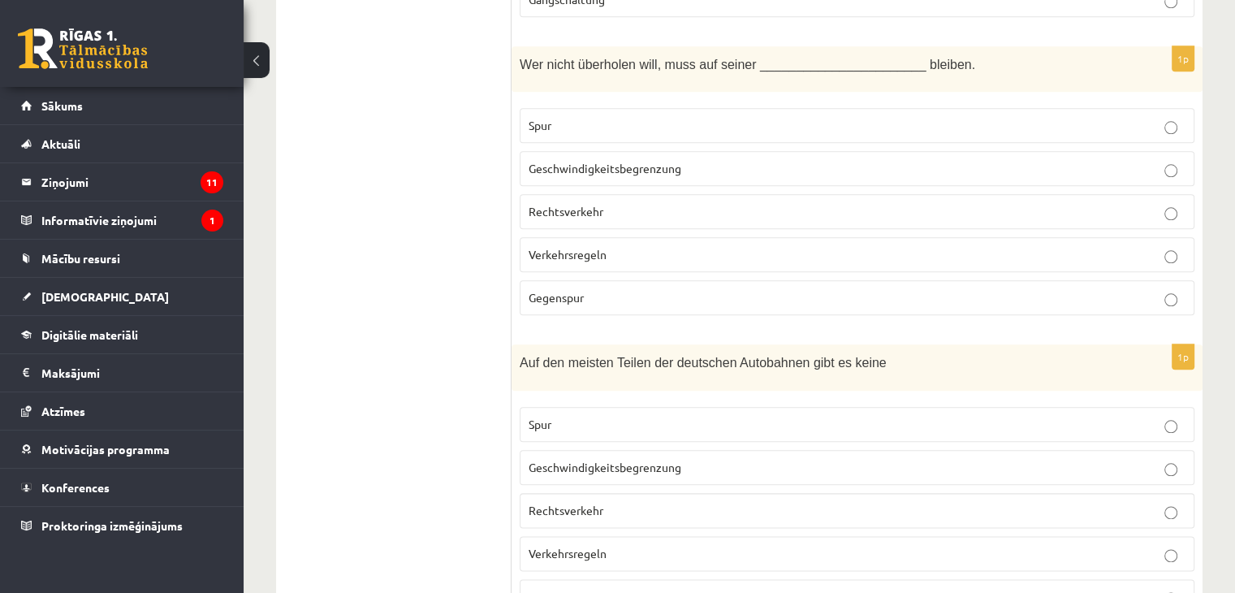
scroll to position [1841, 0]
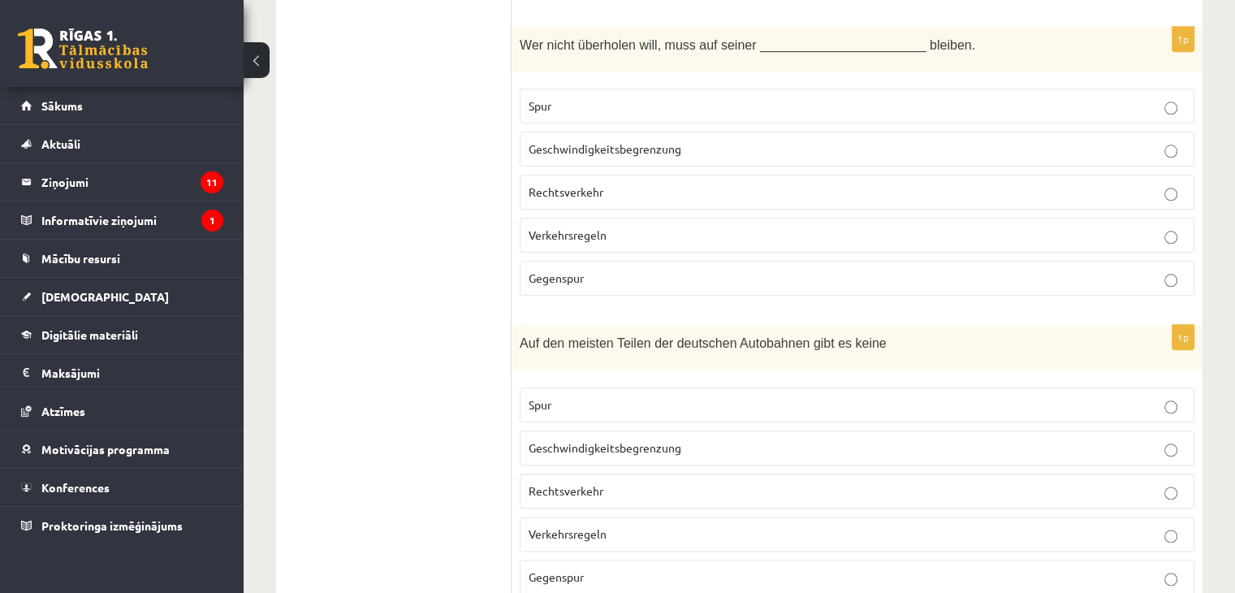
click at [563, 97] on p "Spur" at bounding box center [857, 105] width 657 height 17
click at [589, 440] on span "Geschwindigkeitsbegrenzung" at bounding box center [605, 447] width 153 height 15
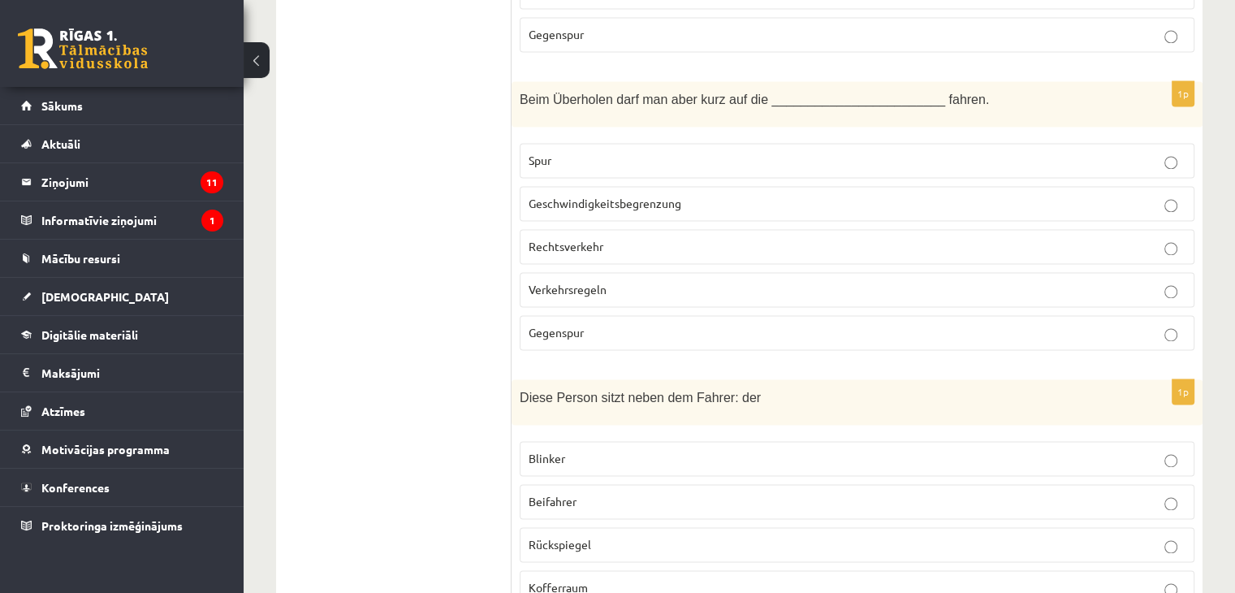
scroll to position [2413, 0]
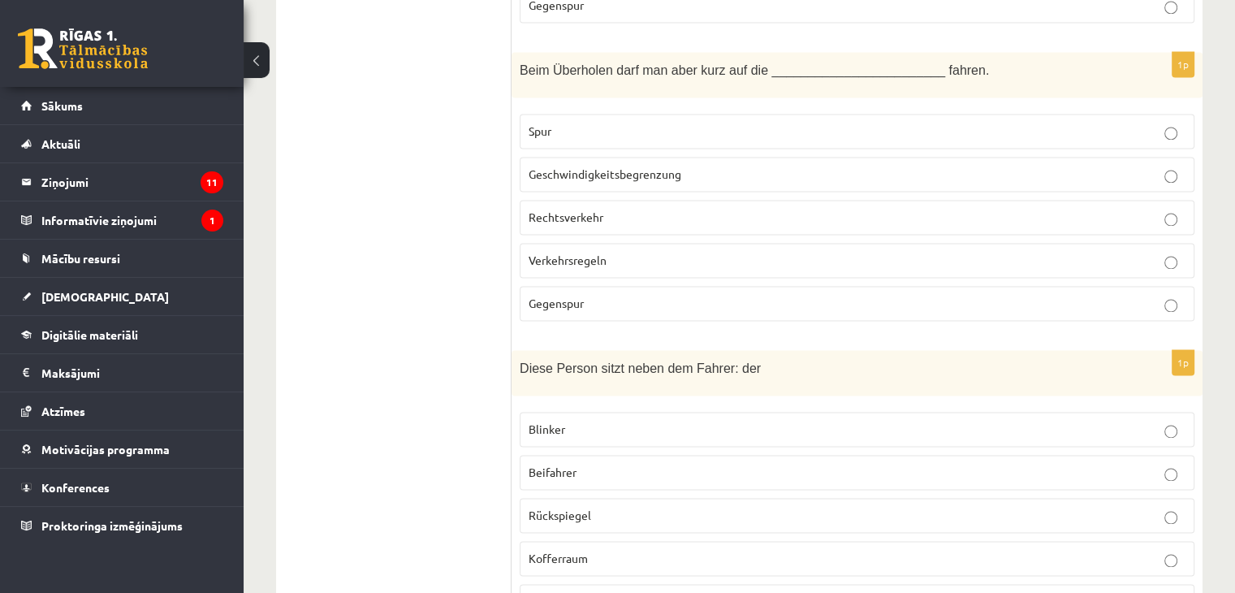
click at [565, 296] on span "Gegenspur" at bounding box center [556, 303] width 55 height 15
click at [572, 455] on label "Beifahrer" at bounding box center [857, 472] width 675 height 35
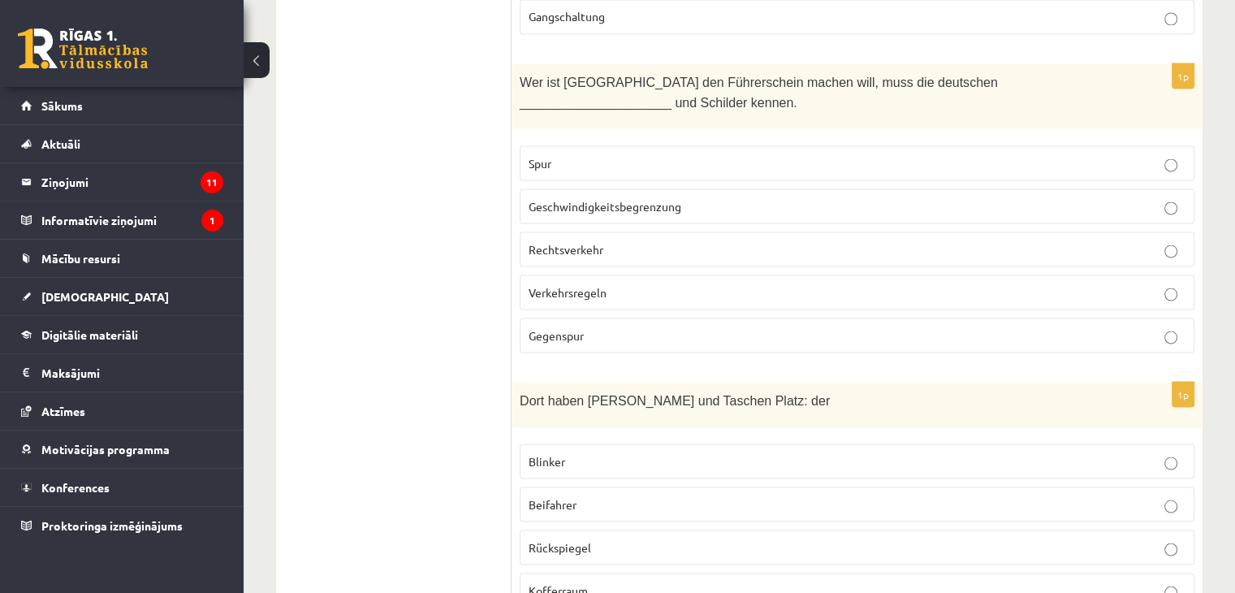
scroll to position [3059, 0]
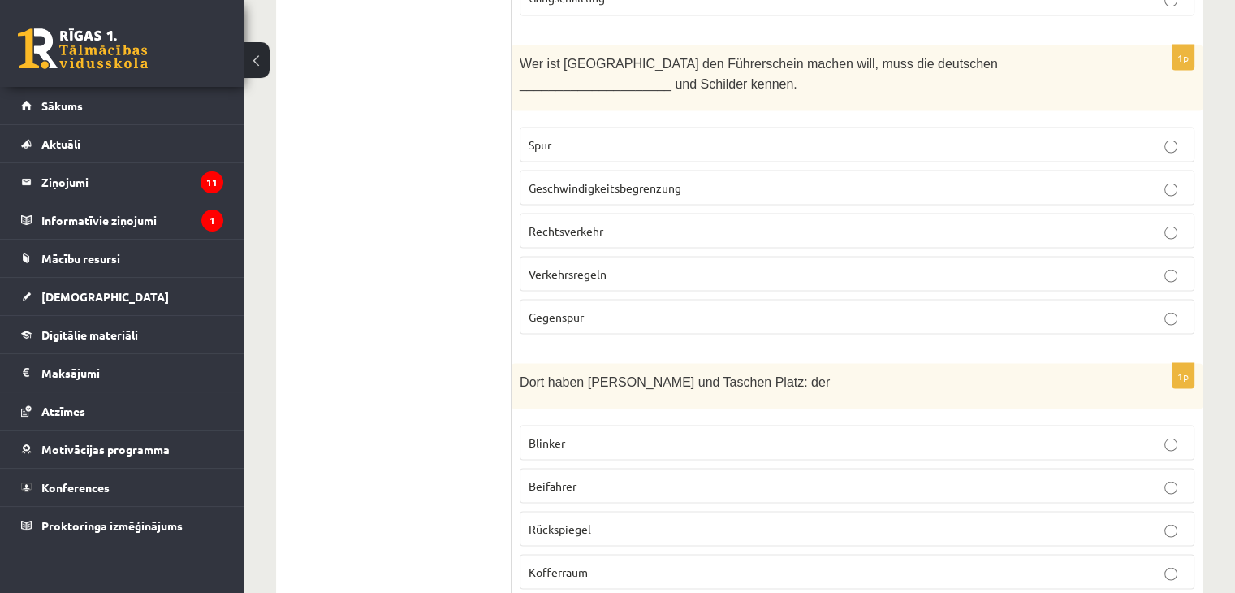
click at [584, 256] on label "Verkehrsregeln" at bounding box center [857, 273] width 675 height 35
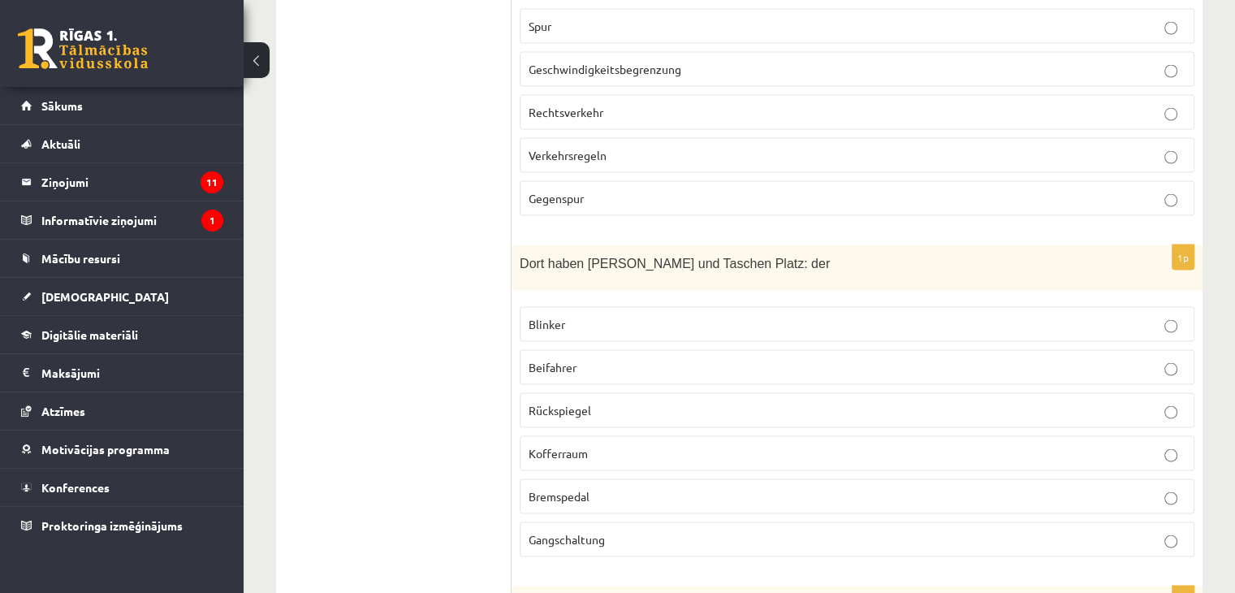
scroll to position [3219, 0]
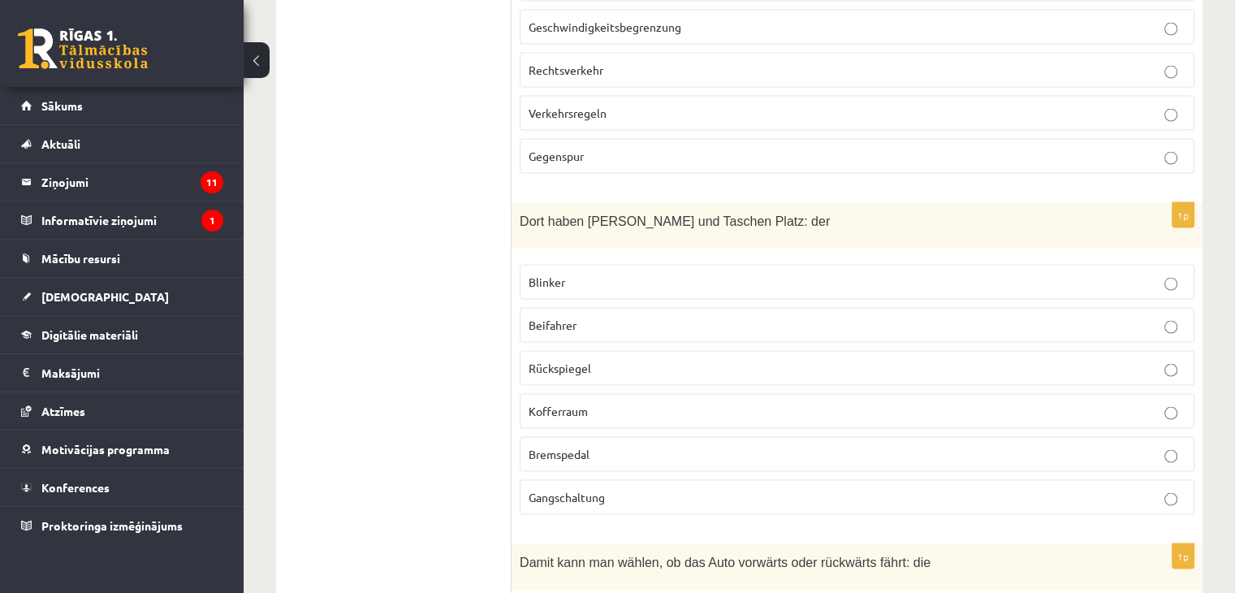
click at [630, 403] on p "Kofferraum" at bounding box center [857, 411] width 657 height 17
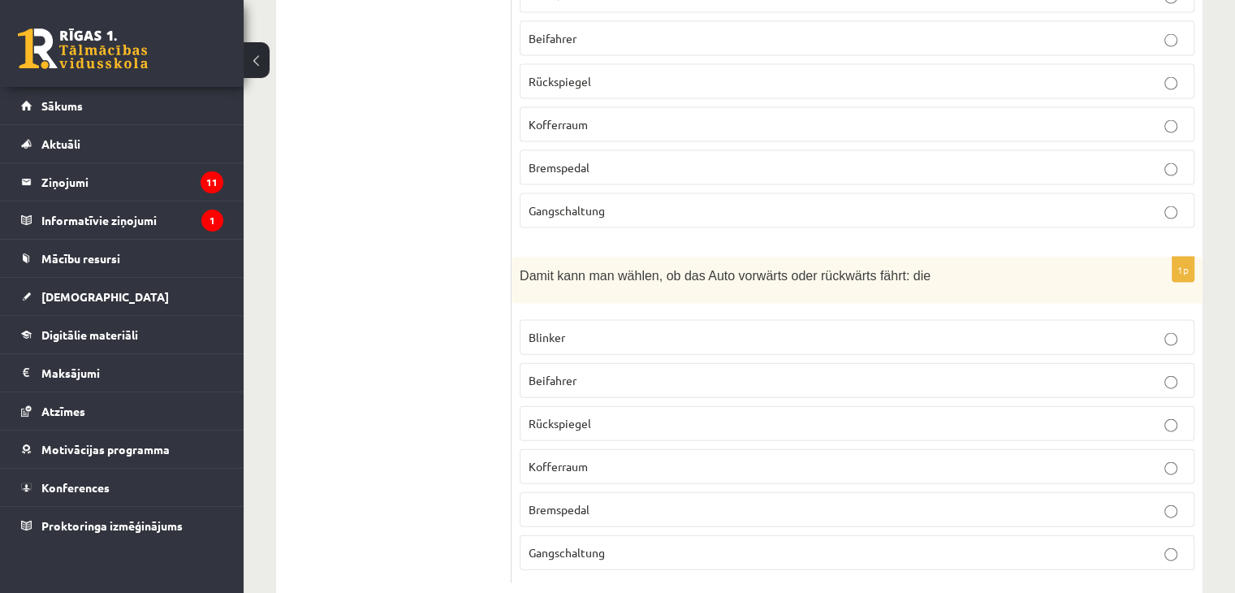
click at [641, 544] on p "Gangschaltung" at bounding box center [857, 552] width 657 height 17
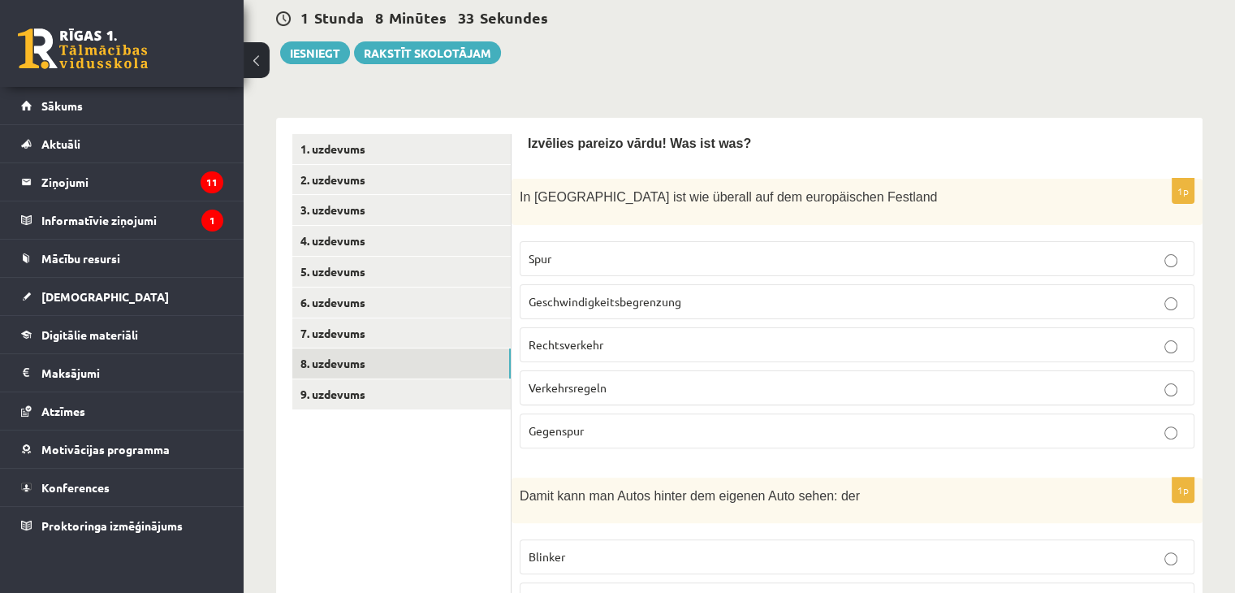
scroll to position [377, 0]
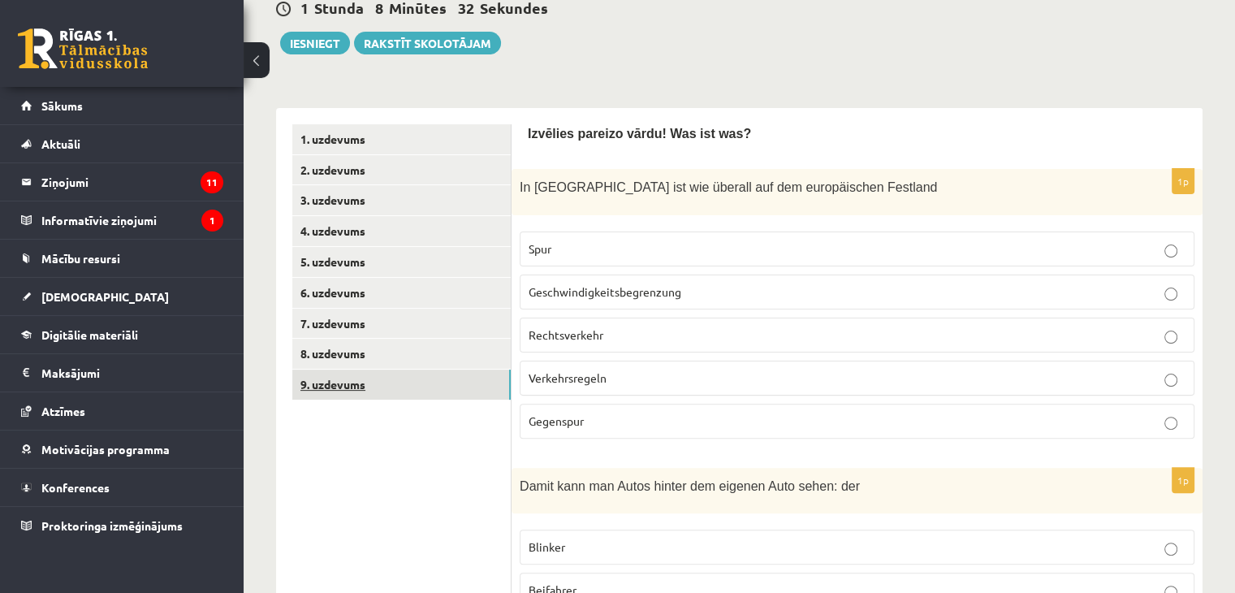
click at [408, 389] on link "9. uzdevums" at bounding box center [401, 384] width 218 height 30
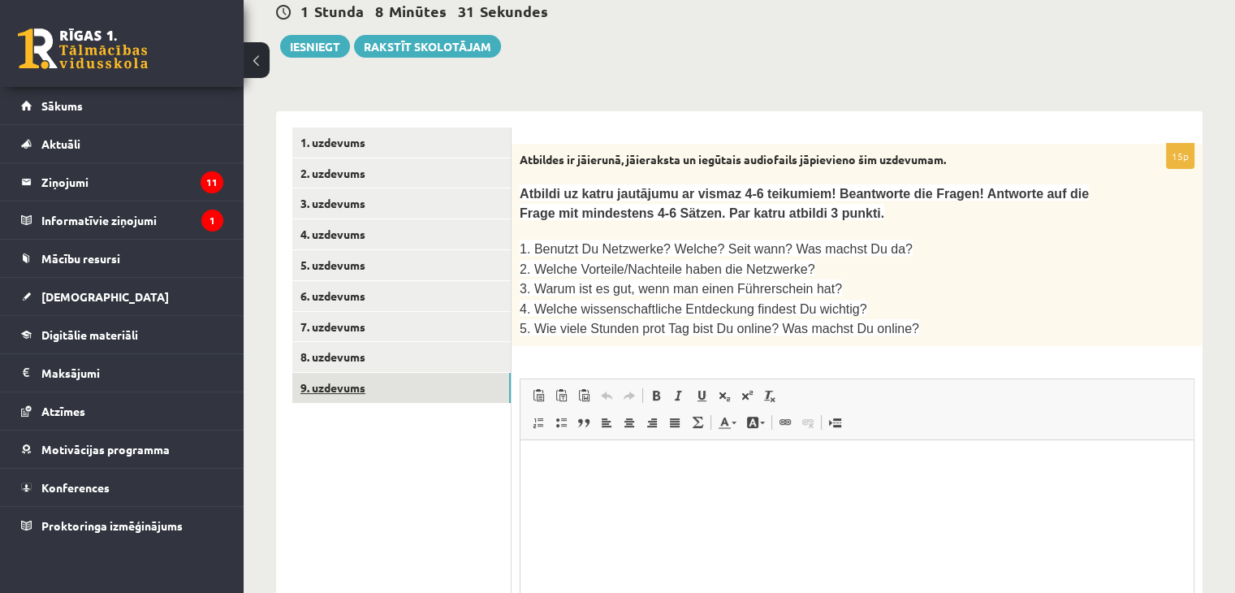
scroll to position [0, 0]
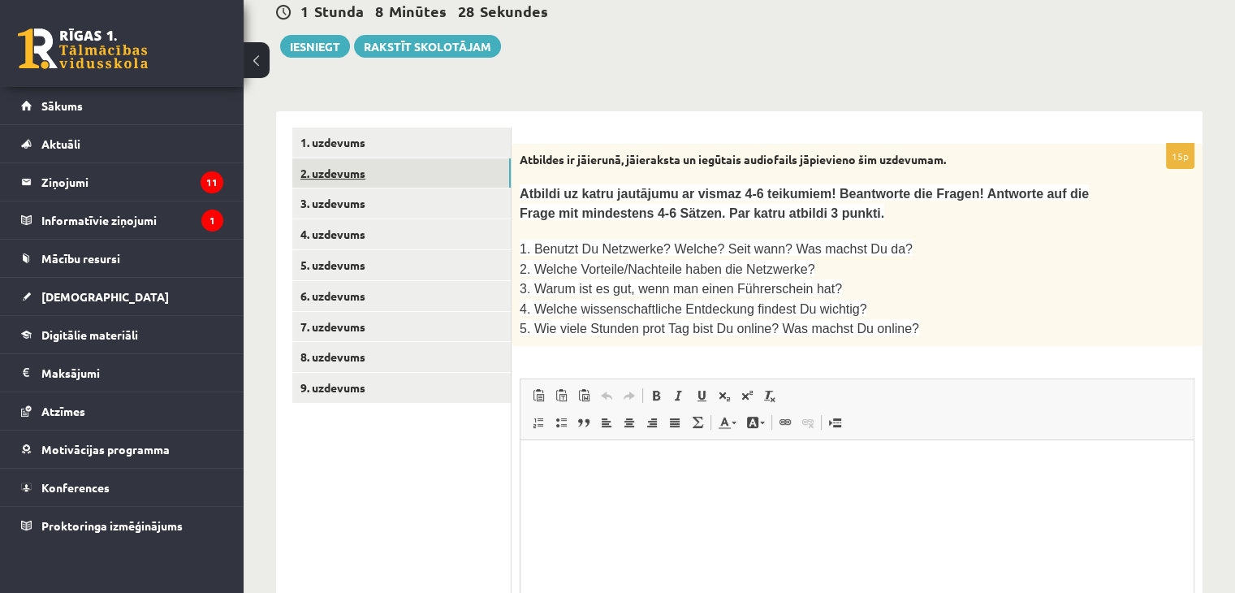
click at [360, 162] on link "2. uzdevums" at bounding box center [401, 173] width 218 height 30
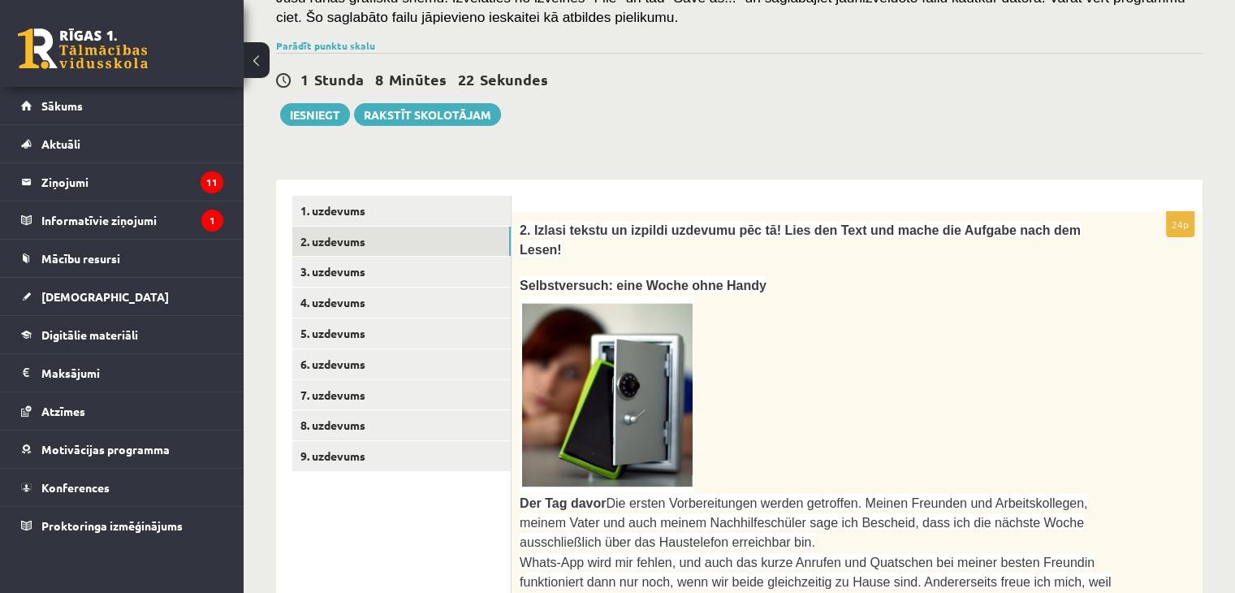
scroll to position [39, 0]
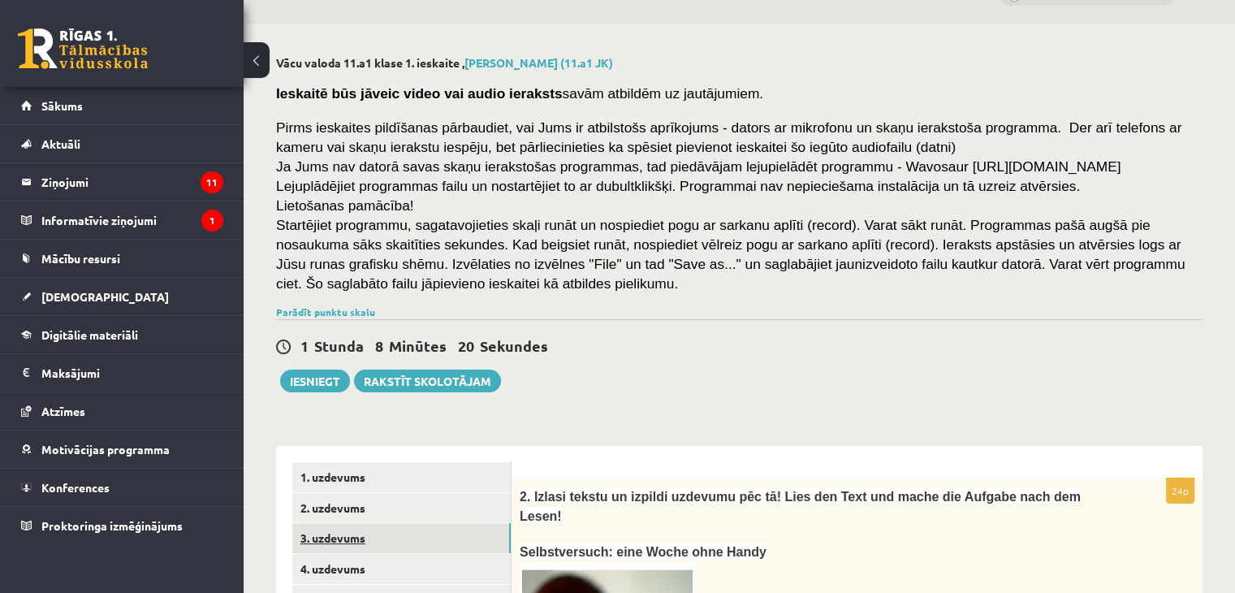
click at [355, 549] on link "3. uzdevums" at bounding box center [401, 538] width 218 height 30
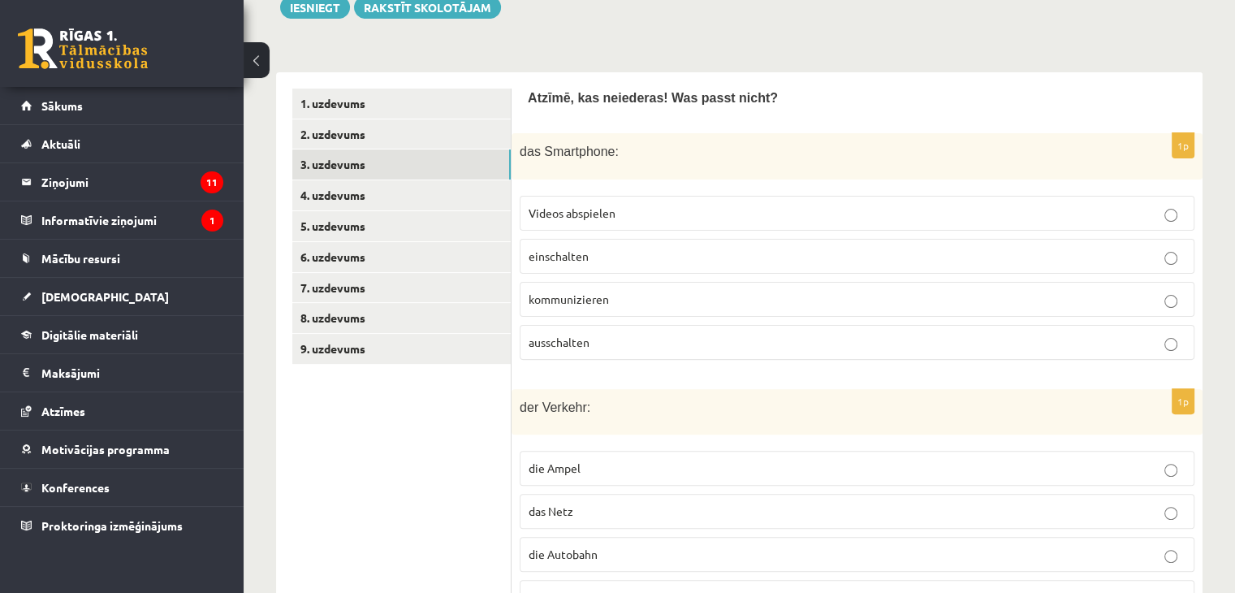
scroll to position [301, 0]
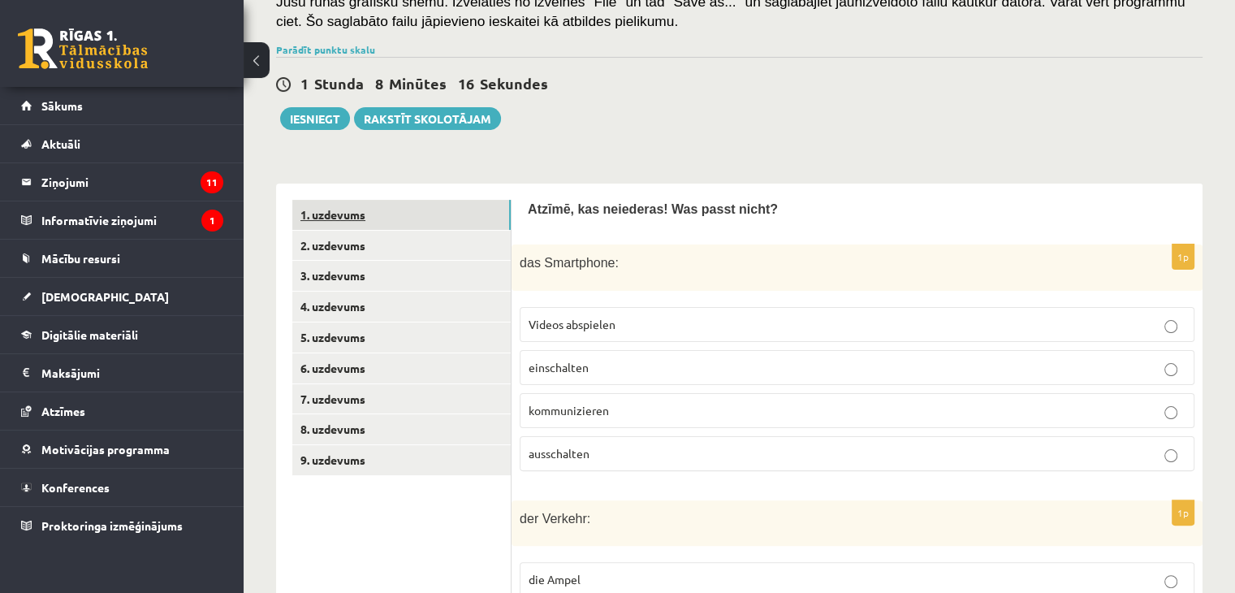
click at [309, 212] on link "1. uzdevums" at bounding box center [401, 215] width 218 height 30
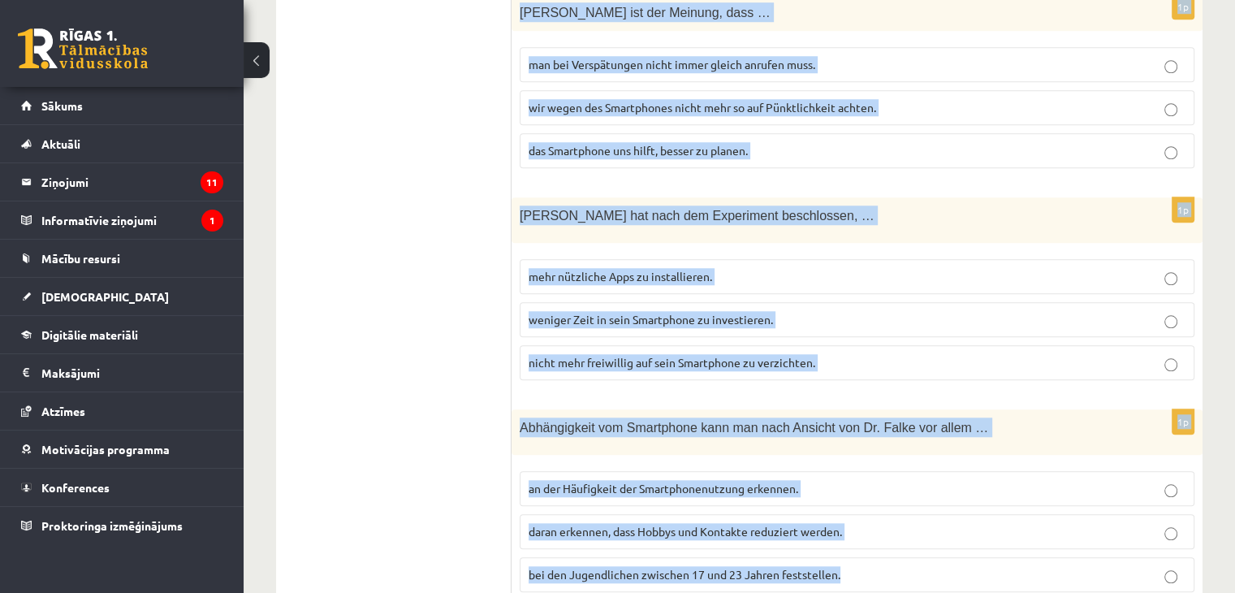
scroll to position [1488, 0]
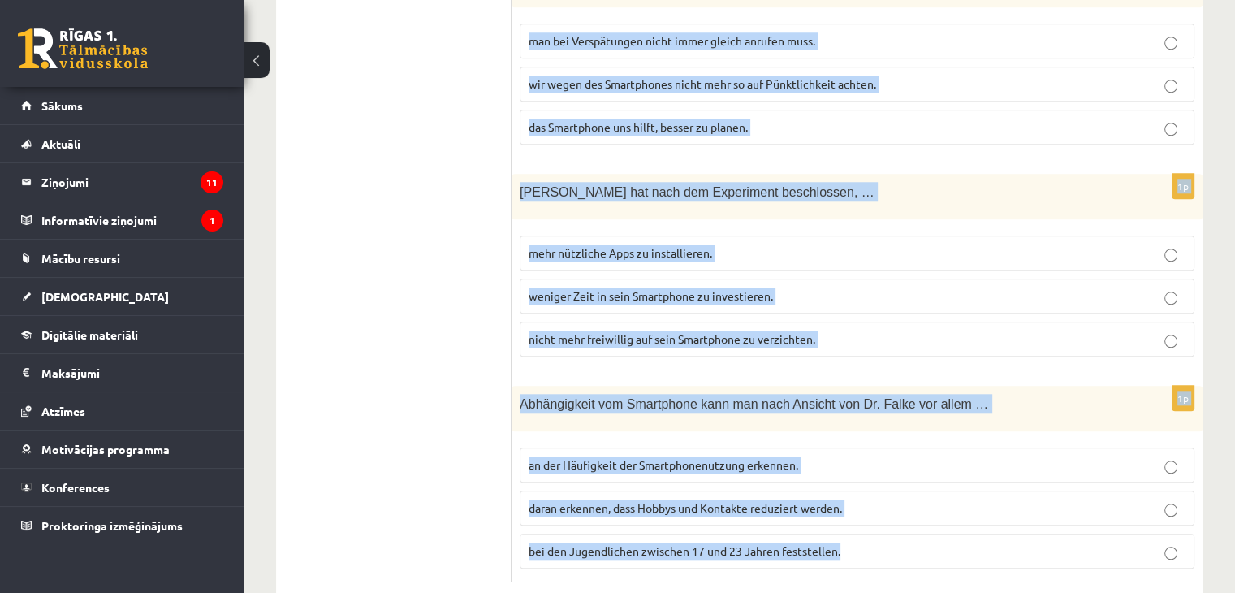
drag, startPoint x: 521, startPoint y: 315, endPoint x: 906, endPoint y: 546, distance: 448.6
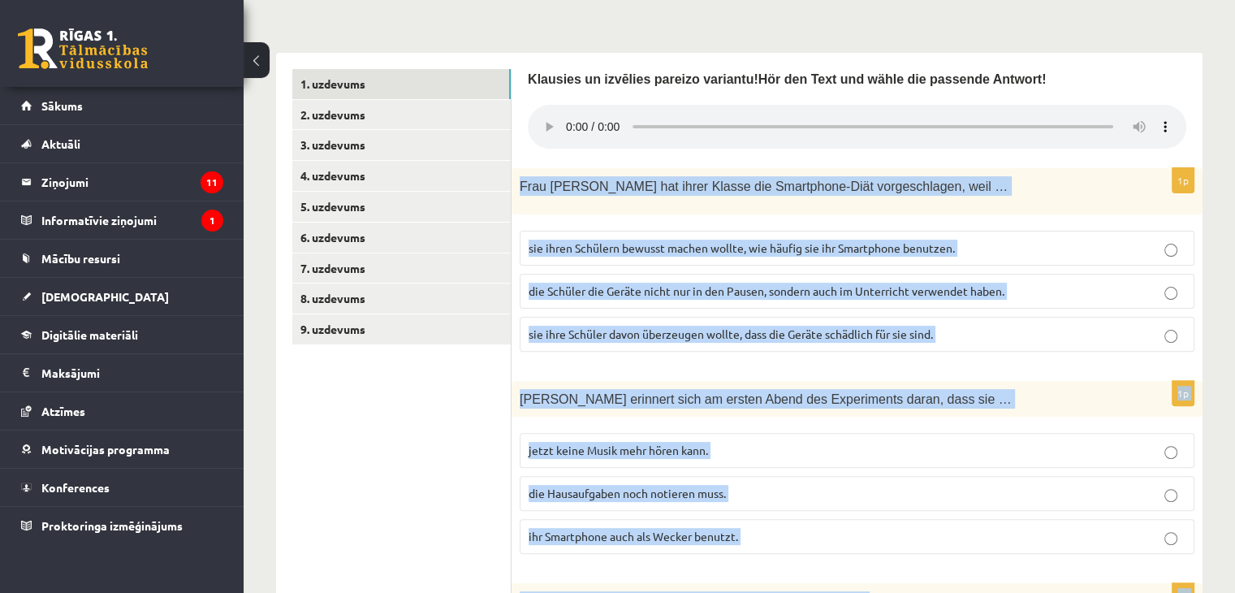
scroll to position [471, 0]
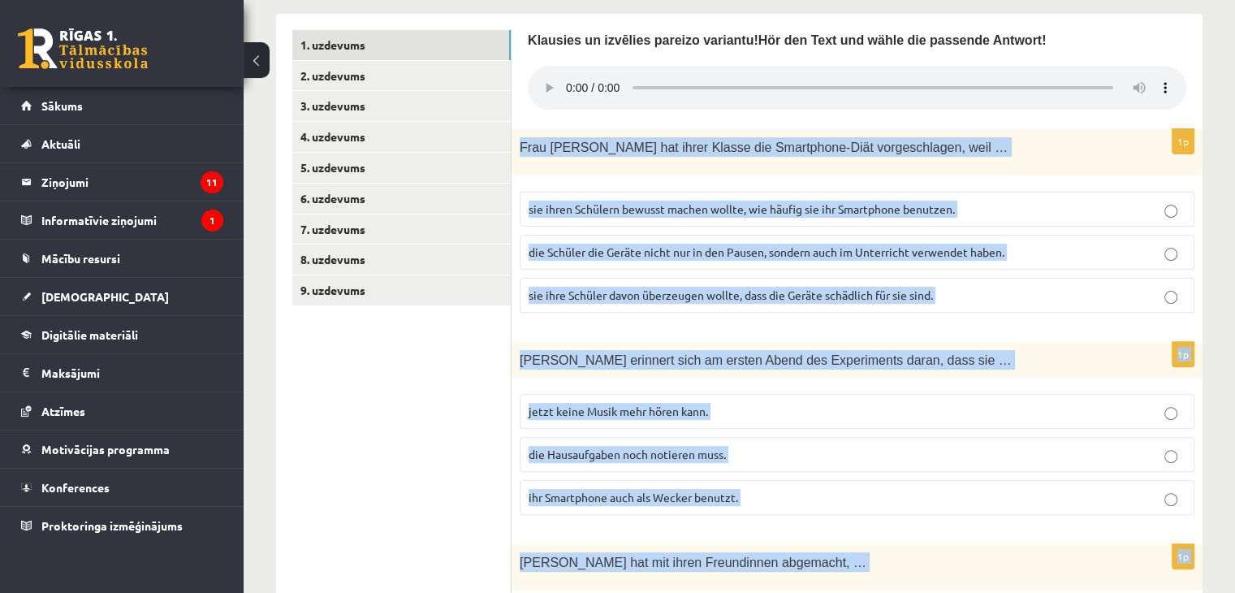
click at [647, 218] on label "sie ihren Schülern bewusst machen wollte, wie häufig sie ihr Smartphone benutze…" at bounding box center [857, 209] width 675 height 35
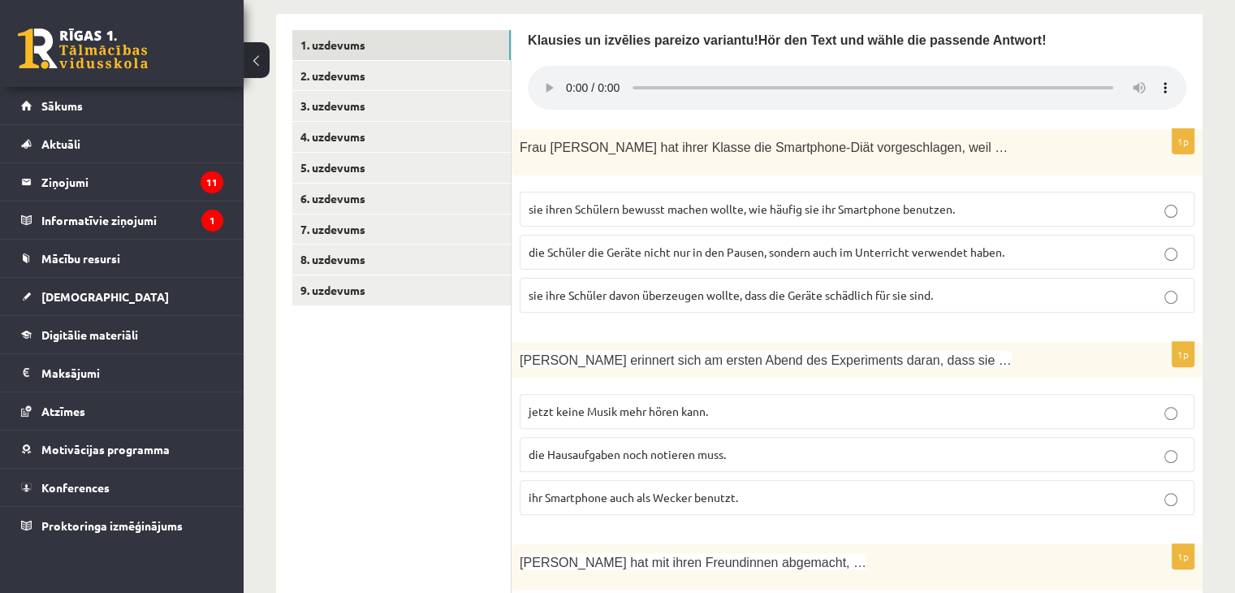
click at [646, 490] on span "ihr Smartphone auch als Wecker benutzt." at bounding box center [633, 497] width 209 height 15
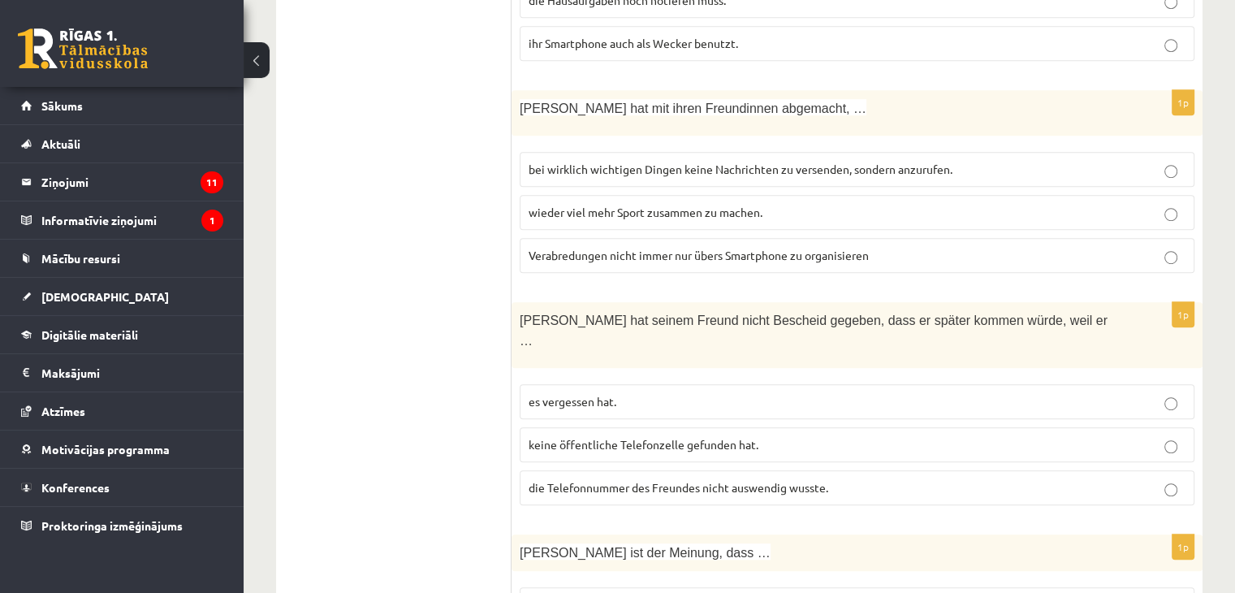
scroll to position [939, 0]
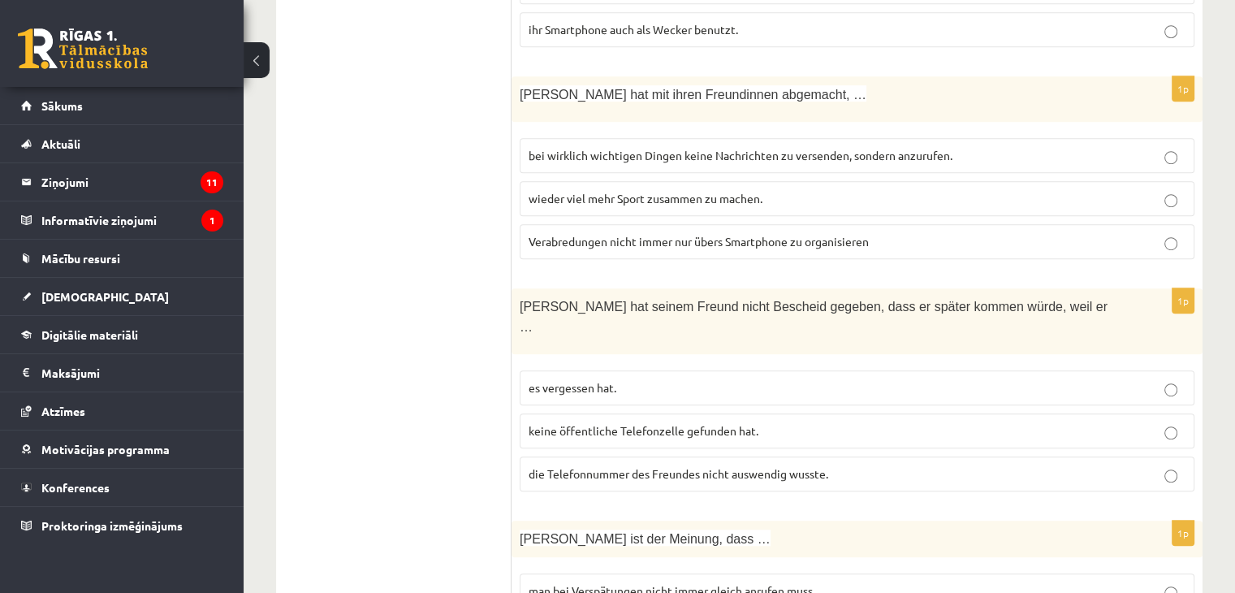
click at [573, 148] on span "bei wirklich wichtigen Dingen keine Nachrichten zu versenden, sondern anzurufen." at bounding box center [741, 155] width 424 height 15
click at [572, 466] on span "die Telefonnummer des Freundes nicht auswendig wusste." at bounding box center [679, 473] width 300 height 15
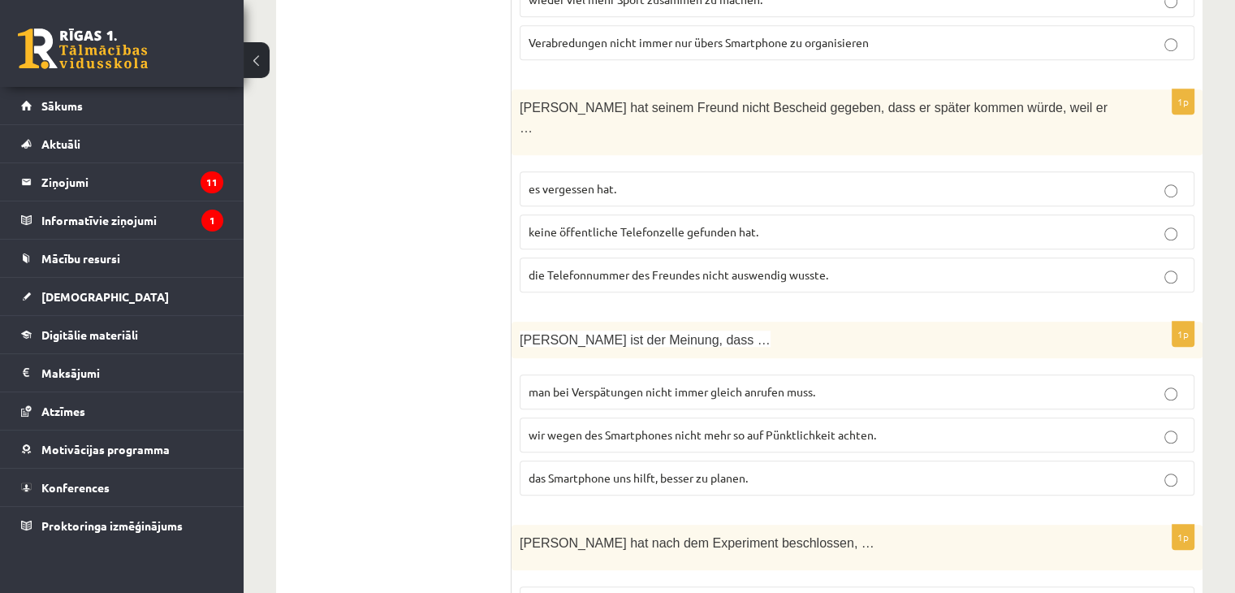
scroll to position [1150, 0]
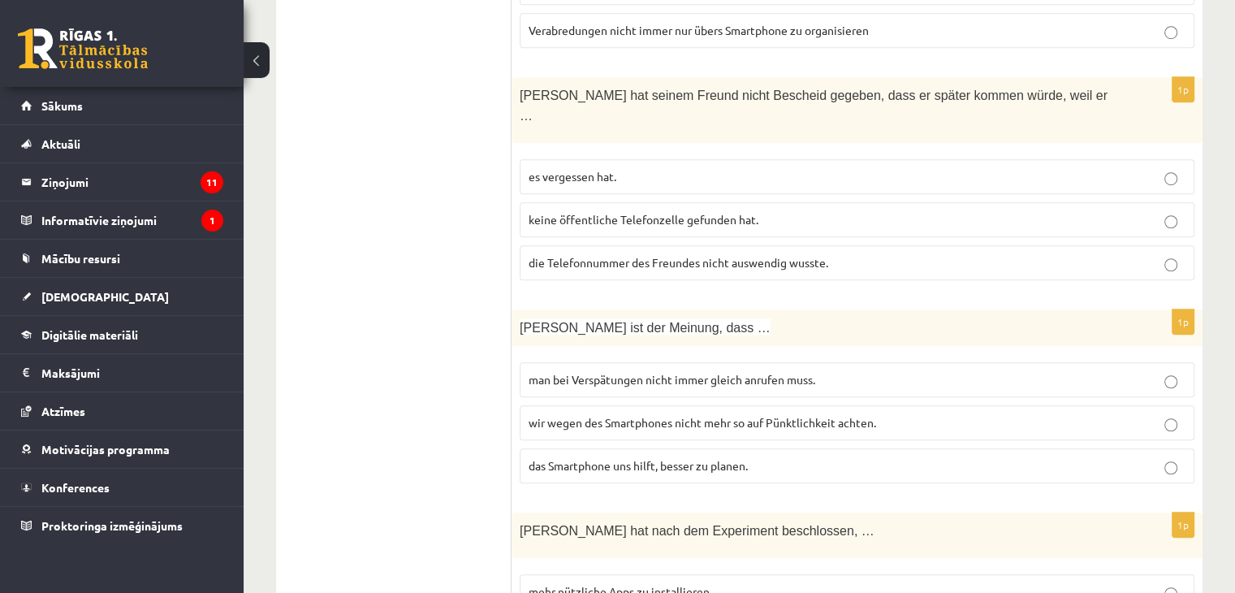
click at [607, 405] on label "wir wegen des Smartphones nicht mehr so auf Pünktlichkeit achten." at bounding box center [857, 422] width 675 height 35
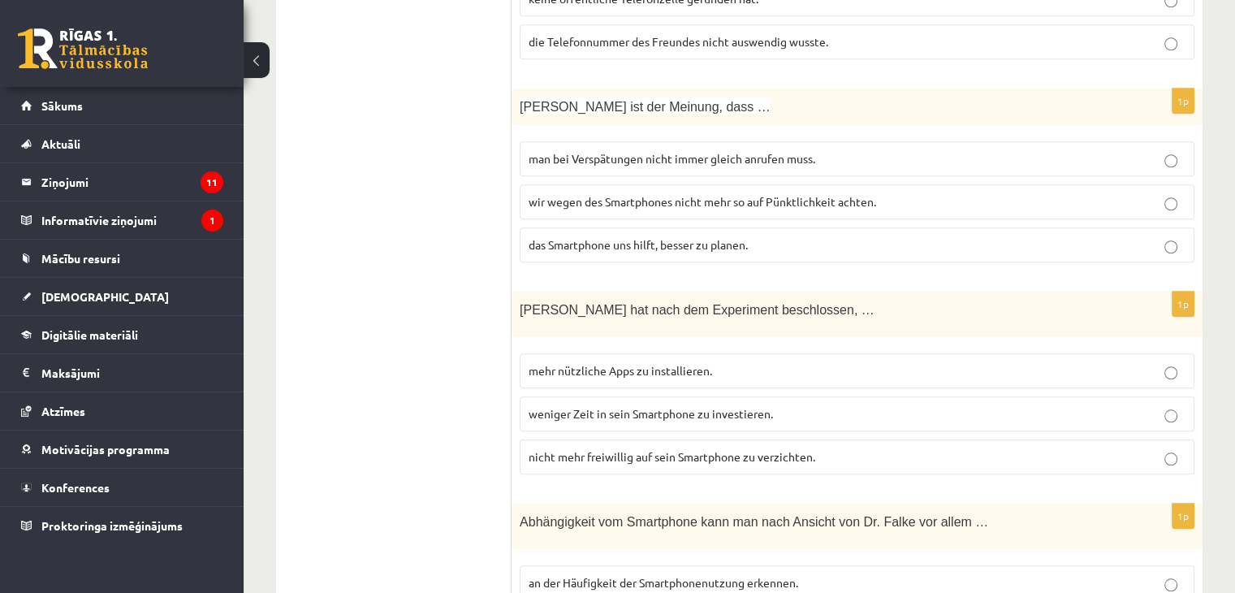
scroll to position [1488, 0]
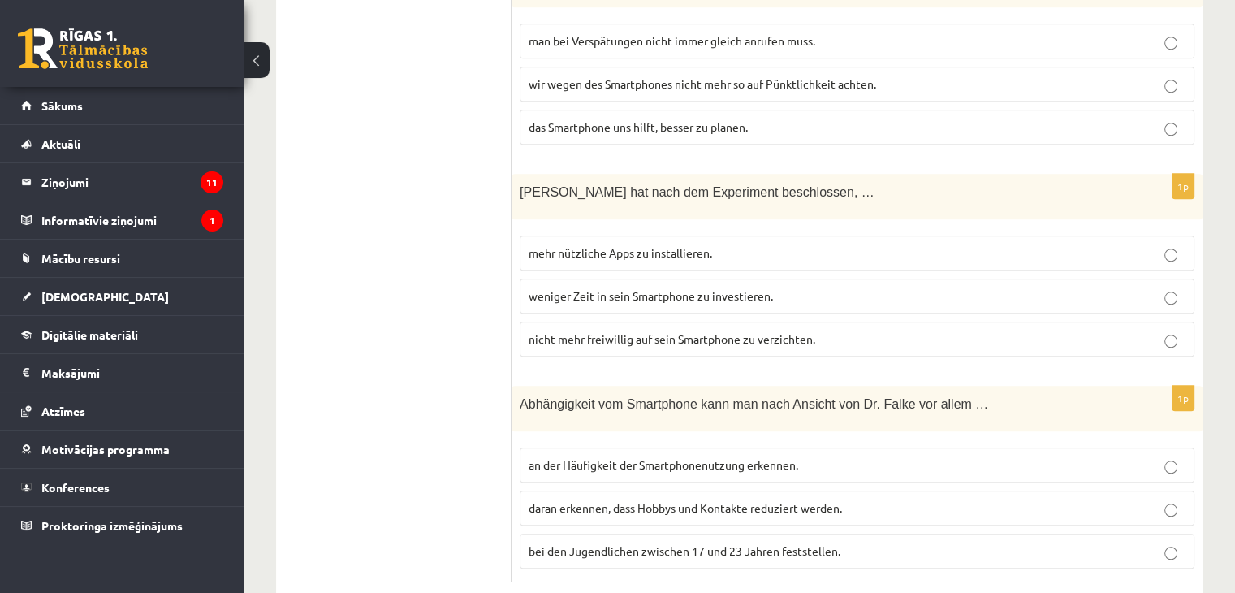
click at [666, 330] on p "nicht mehr freiwillig auf sein Smartphone zu verzichten." at bounding box center [857, 338] width 657 height 17
click at [611, 500] on span "daran erkennen, dass Hobbys und Kontakte reduziert werden." at bounding box center [685, 507] width 313 height 15
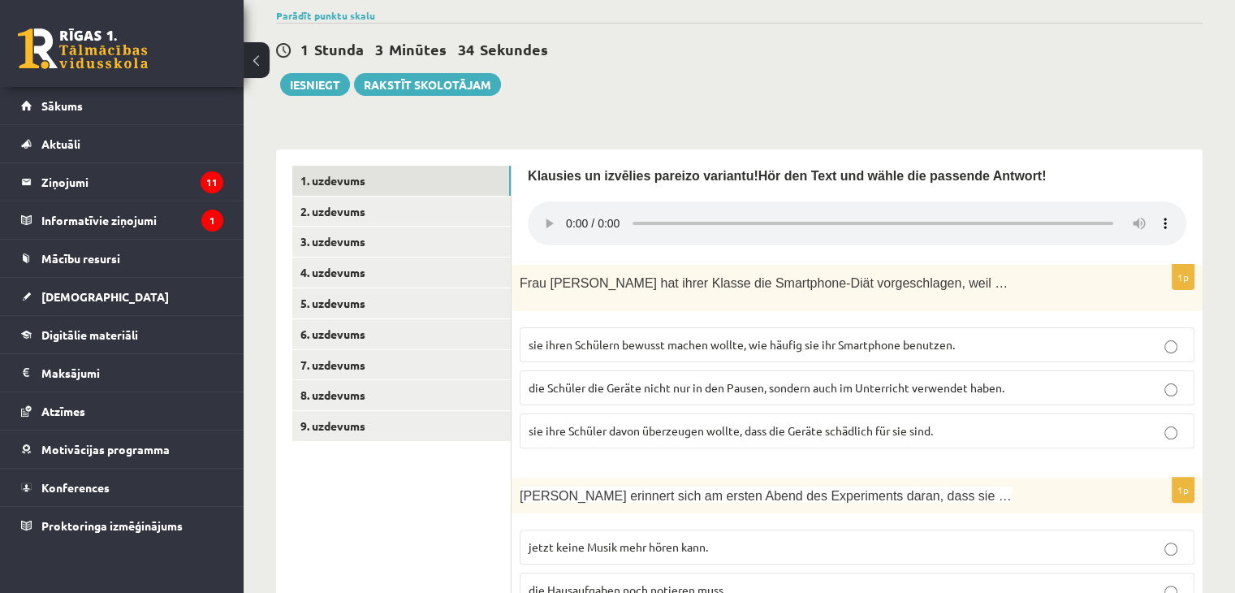
scroll to position [309, 0]
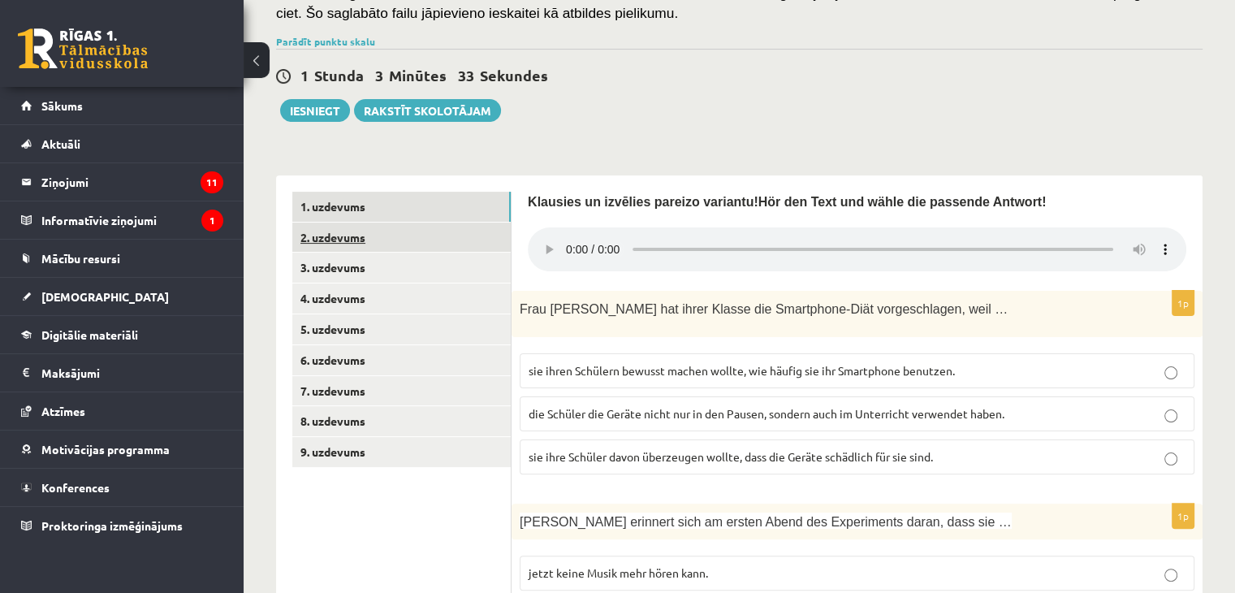
click at [372, 239] on link "2. uzdevums" at bounding box center [401, 237] width 218 height 30
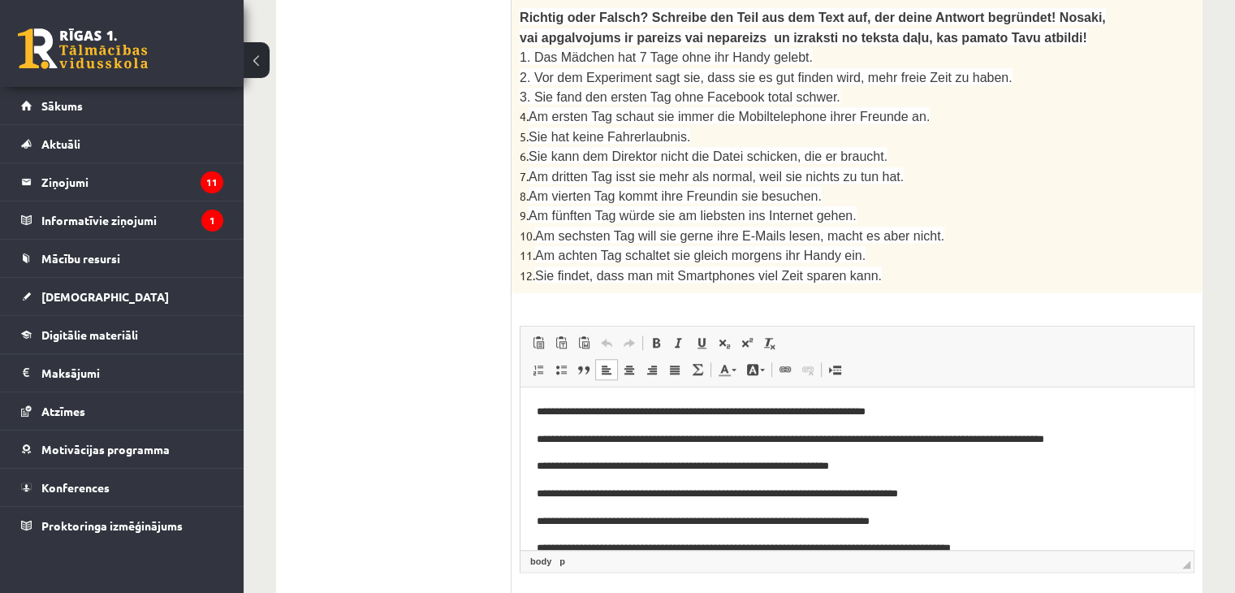
scroll to position [188, 0]
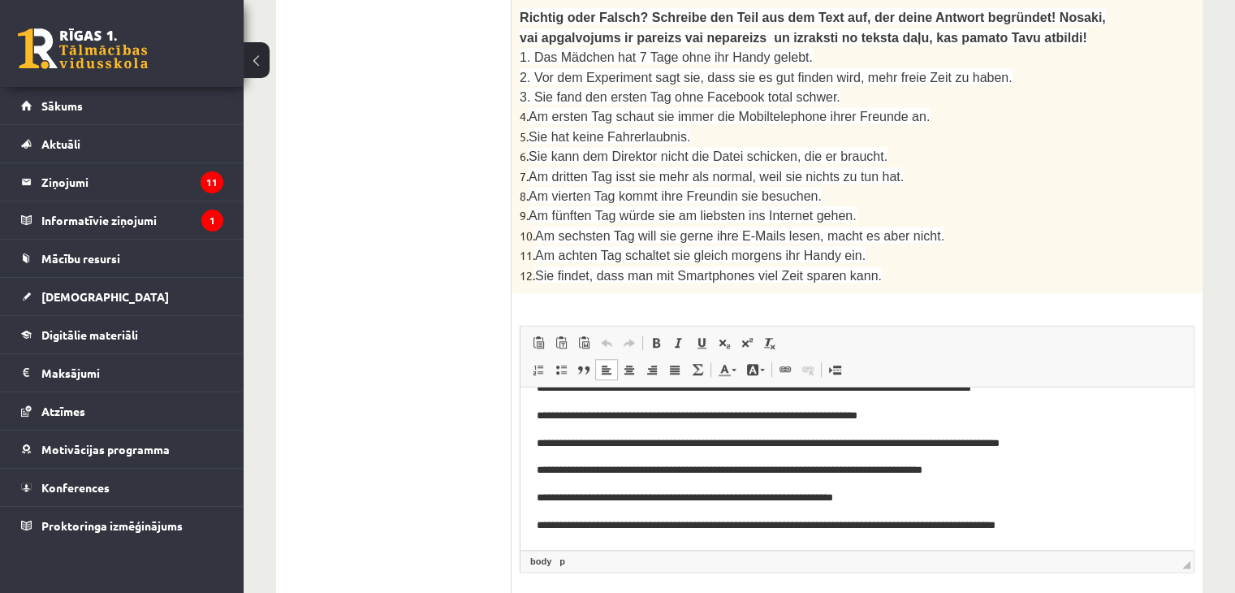
drag, startPoint x: 1186, startPoint y: 451, endPoint x: 1725, endPoint y: 845, distance: 668.1
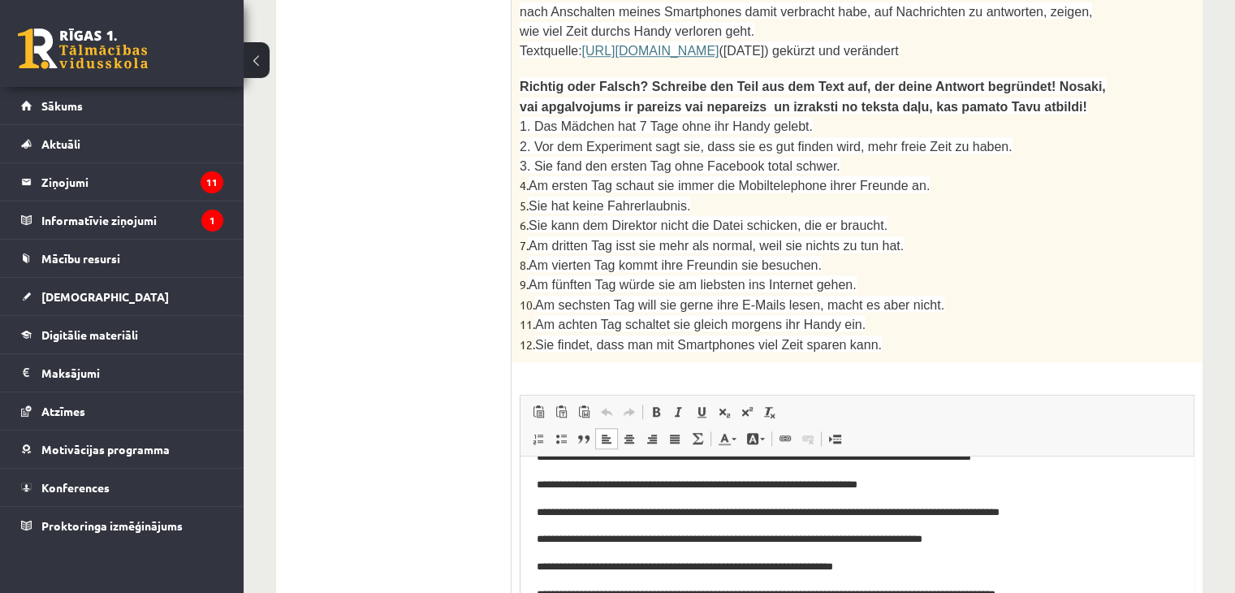
scroll to position [1415, 0]
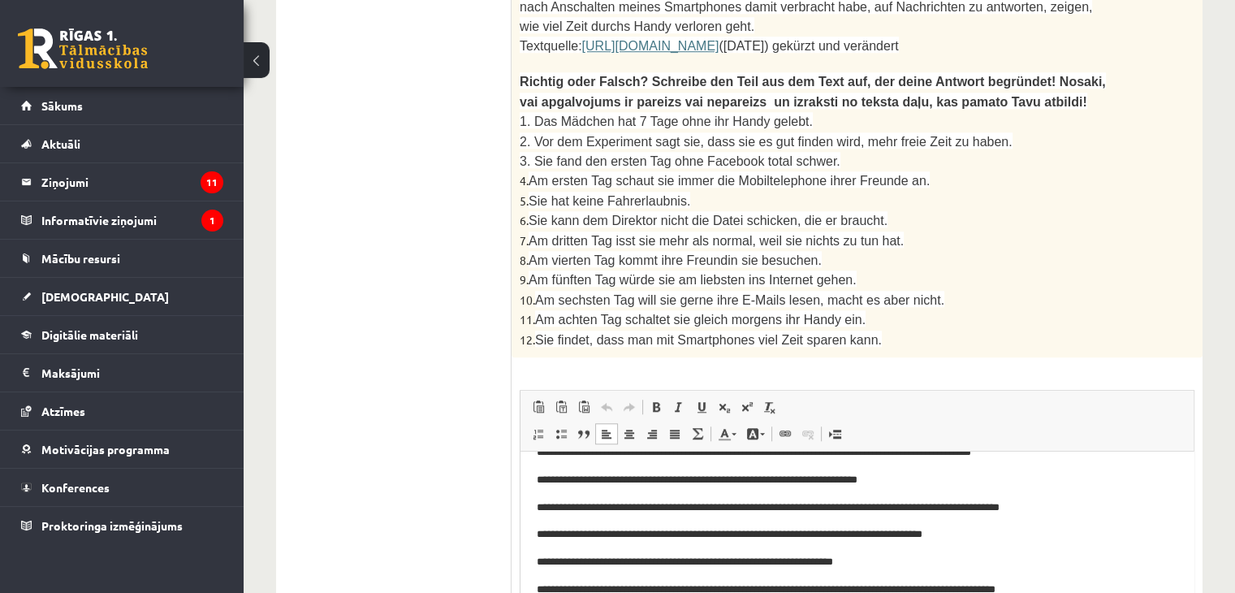
click at [891, 562] on p "**********" at bounding box center [851, 561] width 628 height 17
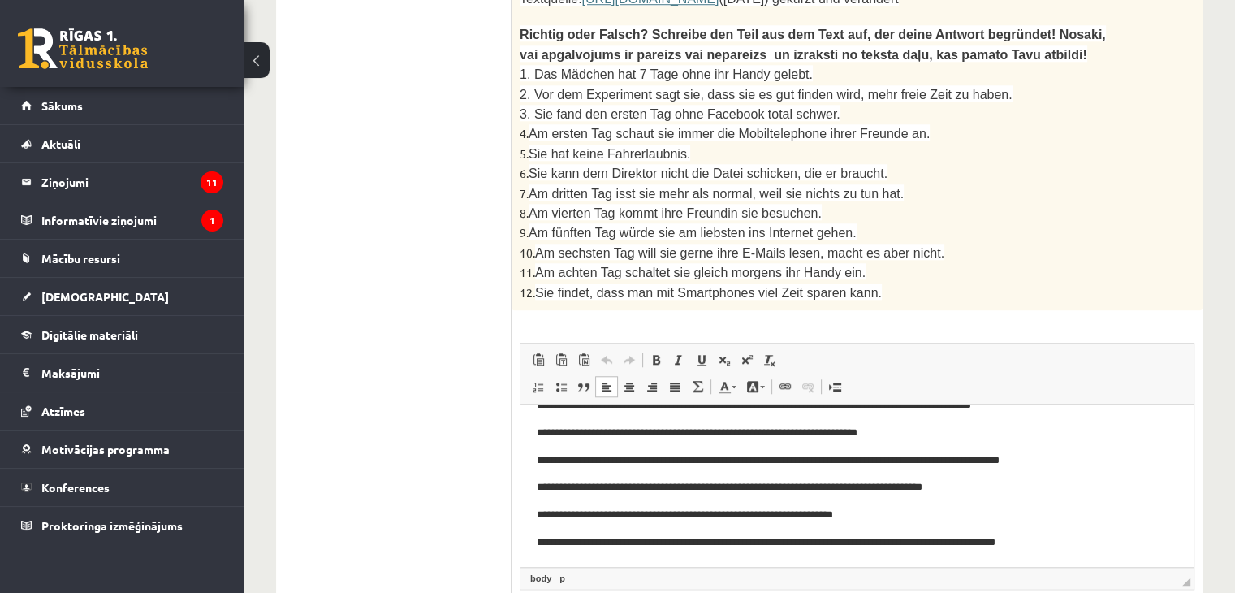
scroll to position [1477, 0]
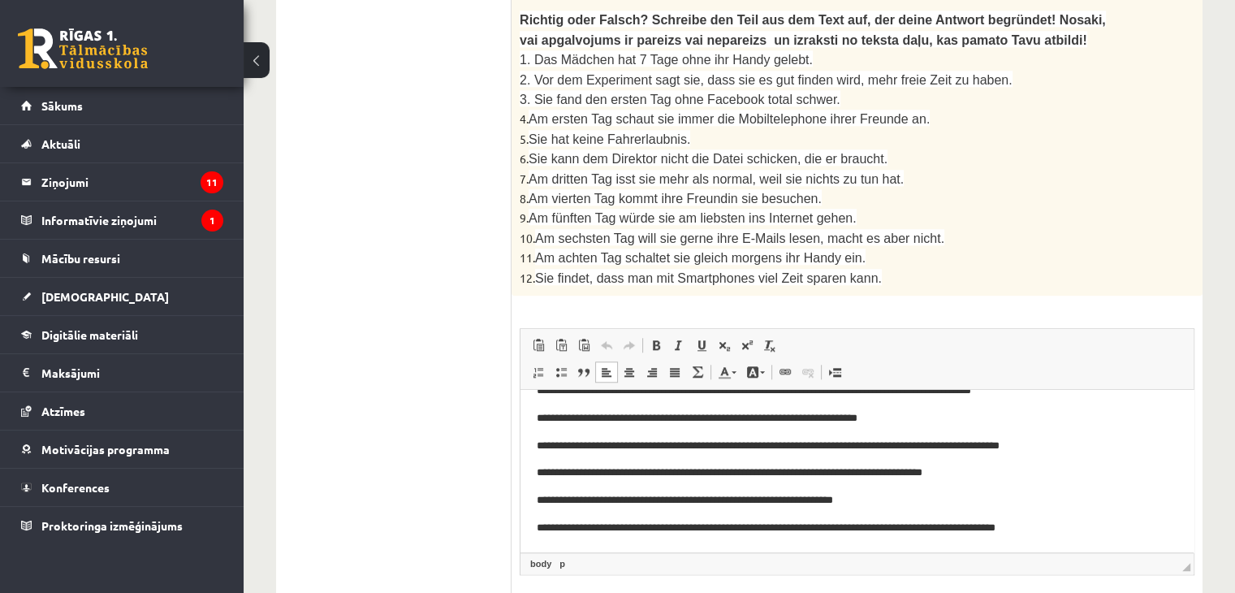
click at [827, 534] on p "**********" at bounding box center [851, 527] width 628 height 17
click at [839, 528] on p "**********" at bounding box center [851, 527] width 628 height 17
click at [725, 524] on p "**********" at bounding box center [851, 527] width 628 height 17
click at [711, 529] on p "**********" at bounding box center [851, 527] width 628 height 17
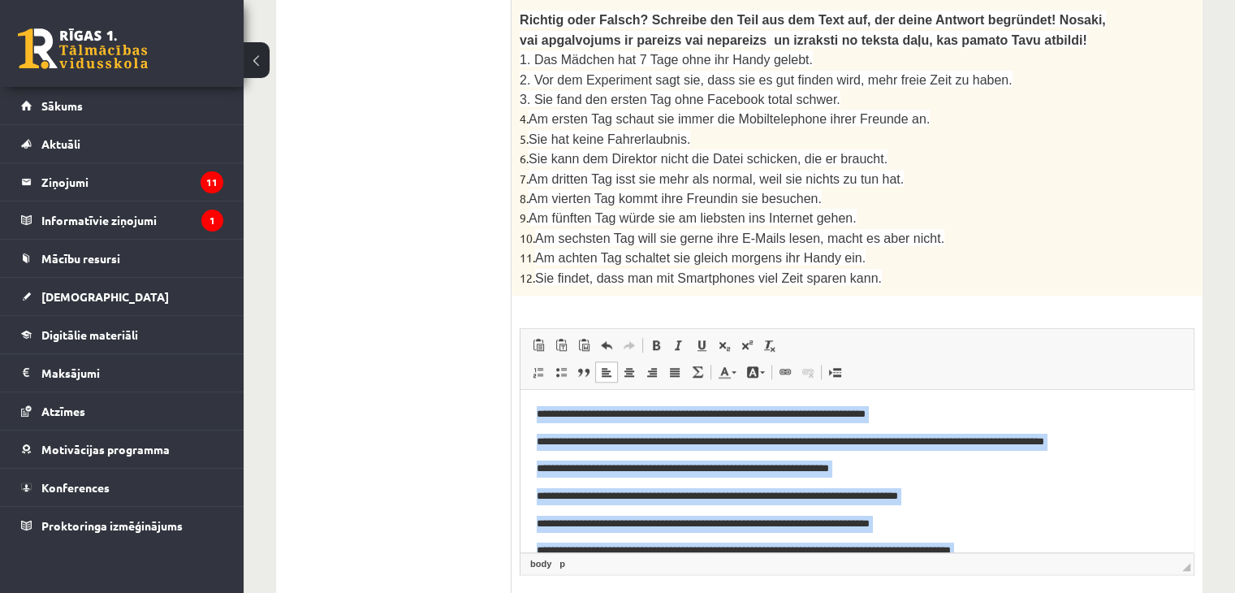
scroll to position [188, 0]
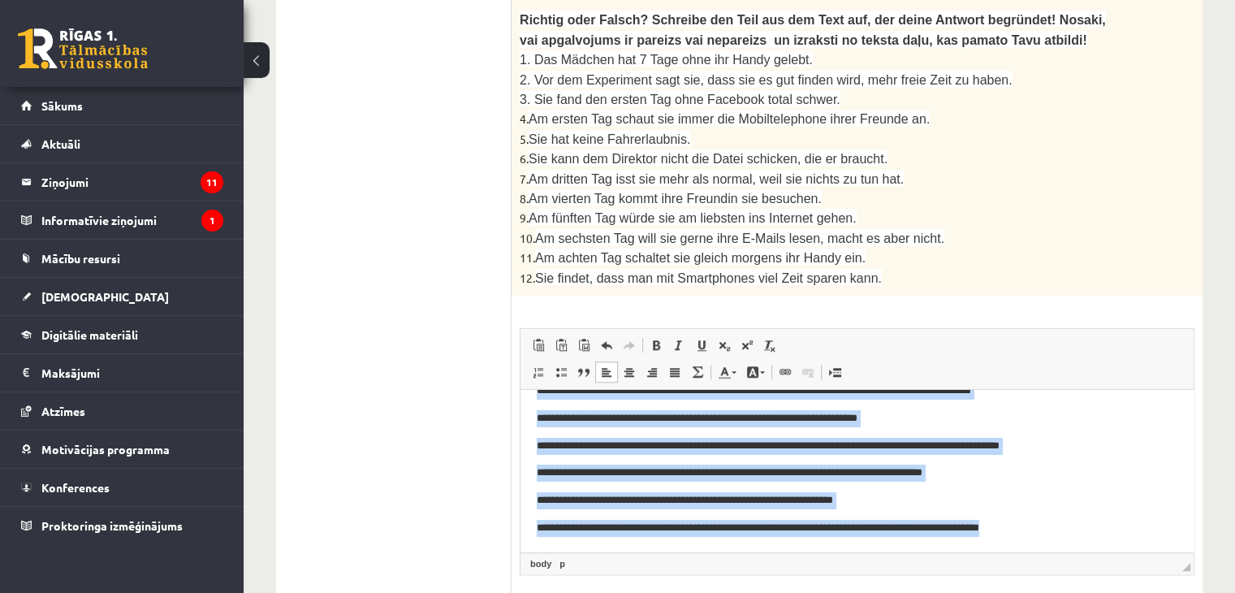
drag, startPoint x: 527, startPoint y: 416, endPoint x: 1087, endPoint y: 622, distance: 596.7
click at [1087, 551] on html "**********" at bounding box center [856, 376] width 673 height 350
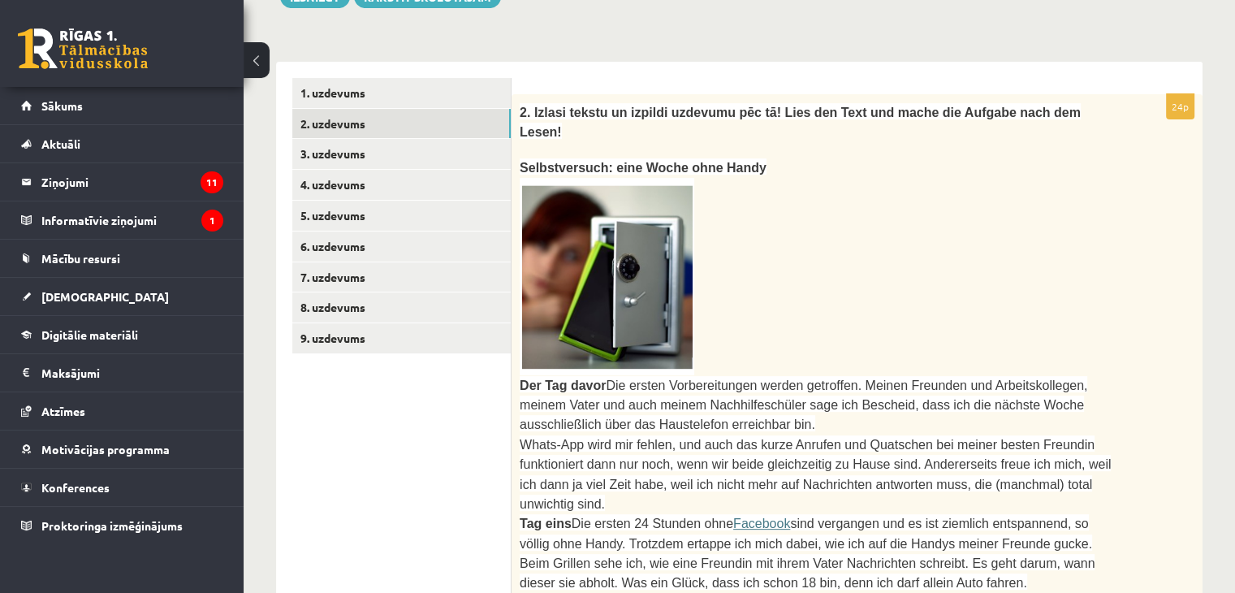
scroll to position [394, 0]
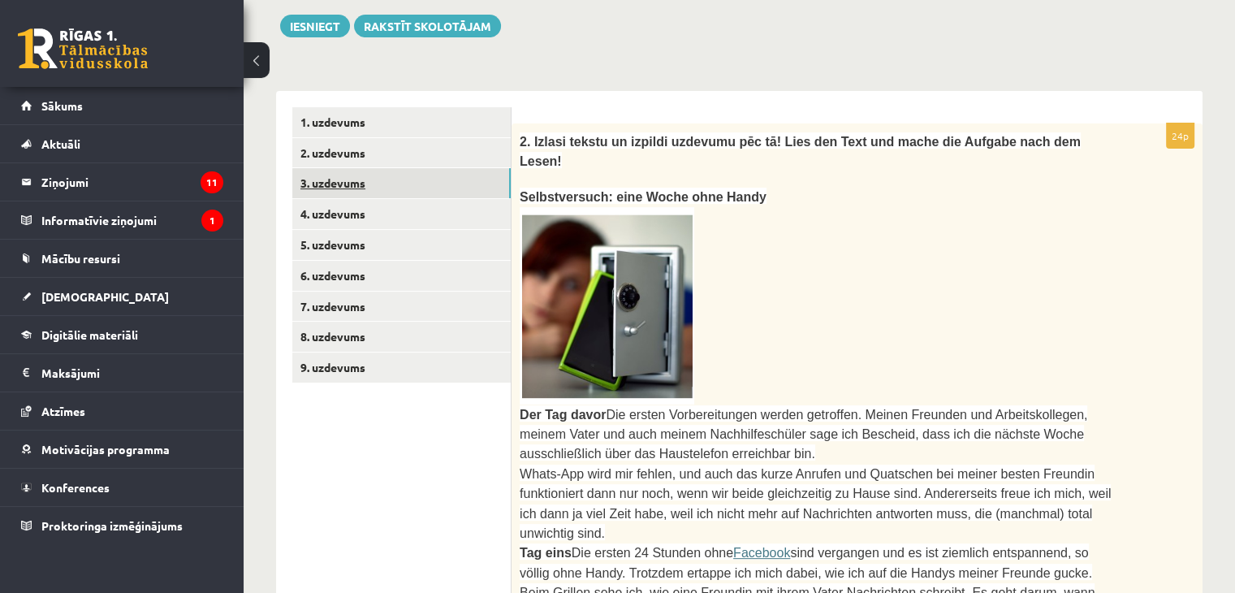
click at [473, 191] on link "3. uzdevums" at bounding box center [401, 183] width 218 height 30
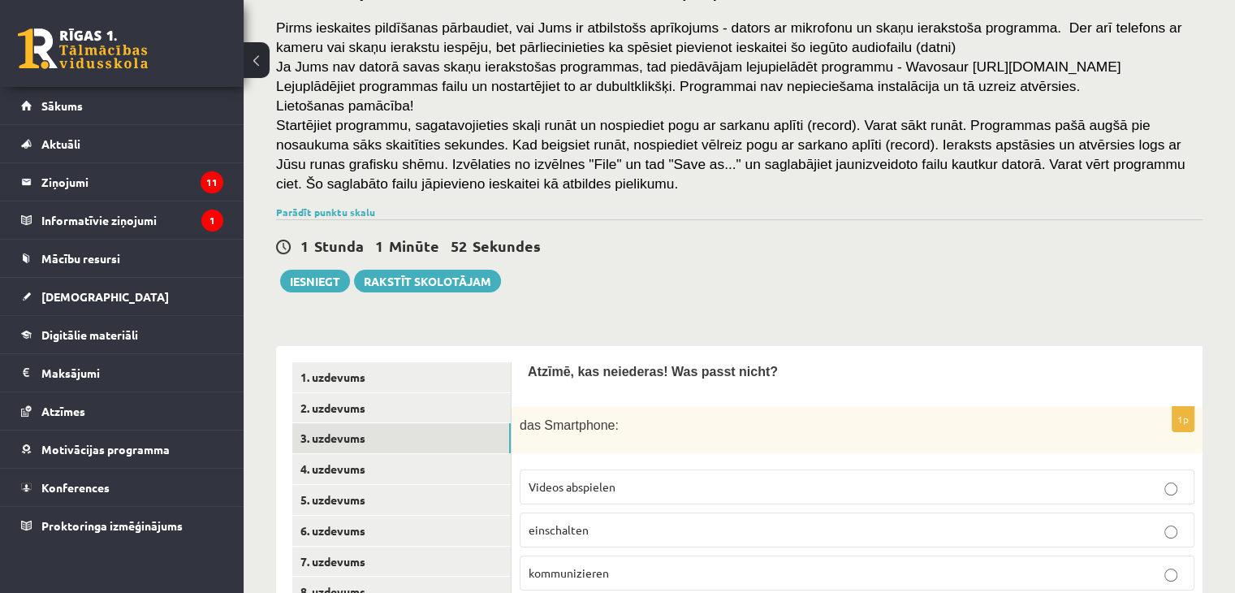
scroll to position [93, 0]
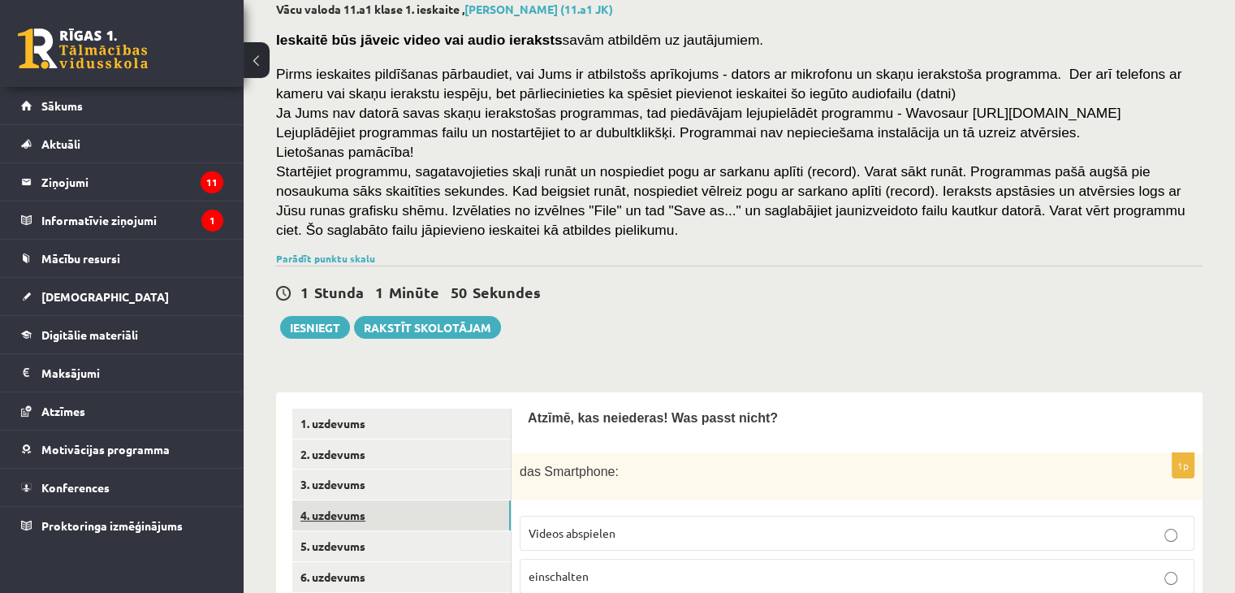
click at [372, 521] on link "4. uzdevums" at bounding box center [401, 515] width 218 height 30
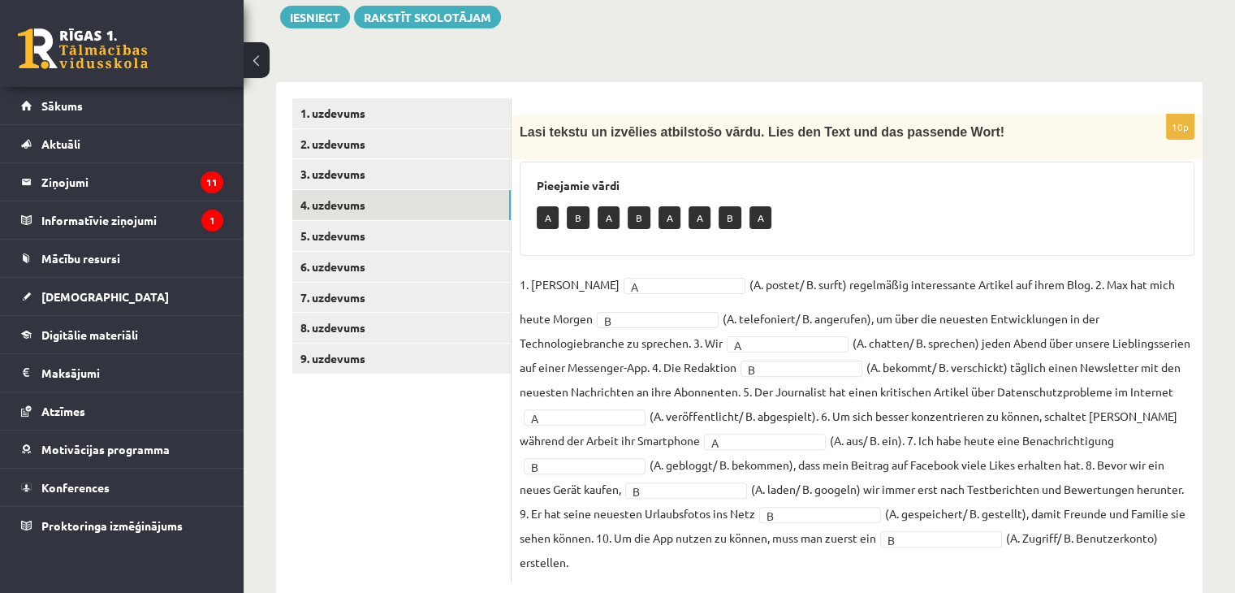
scroll to position [416, 0]
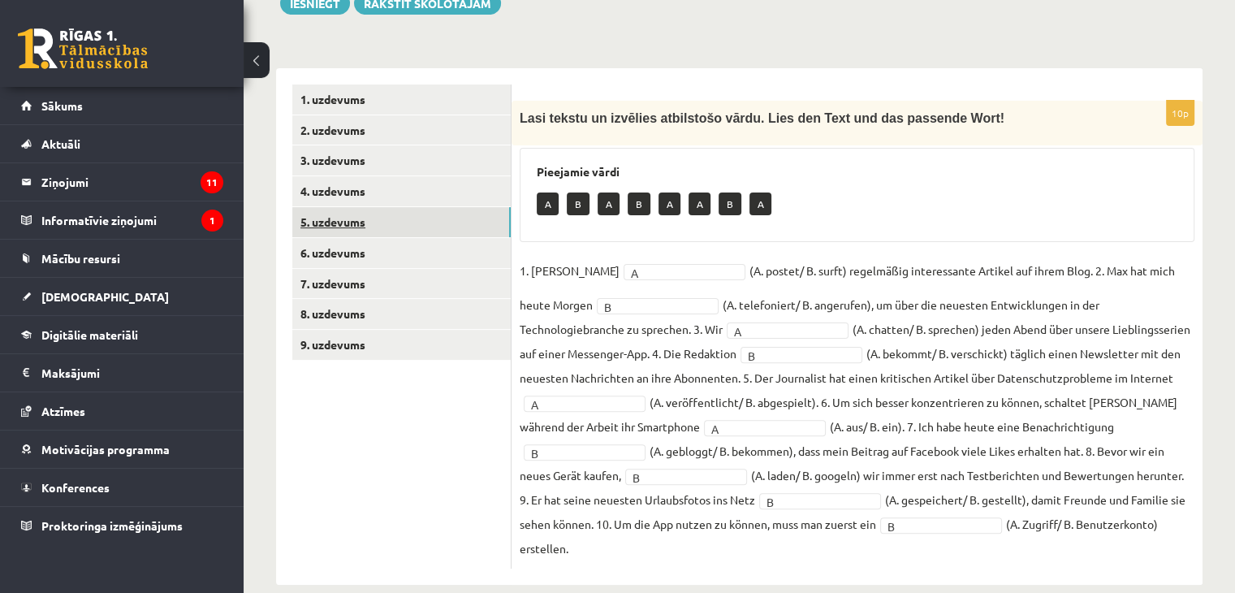
click at [357, 218] on link "5. uzdevums" at bounding box center [401, 222] width 218 height 30
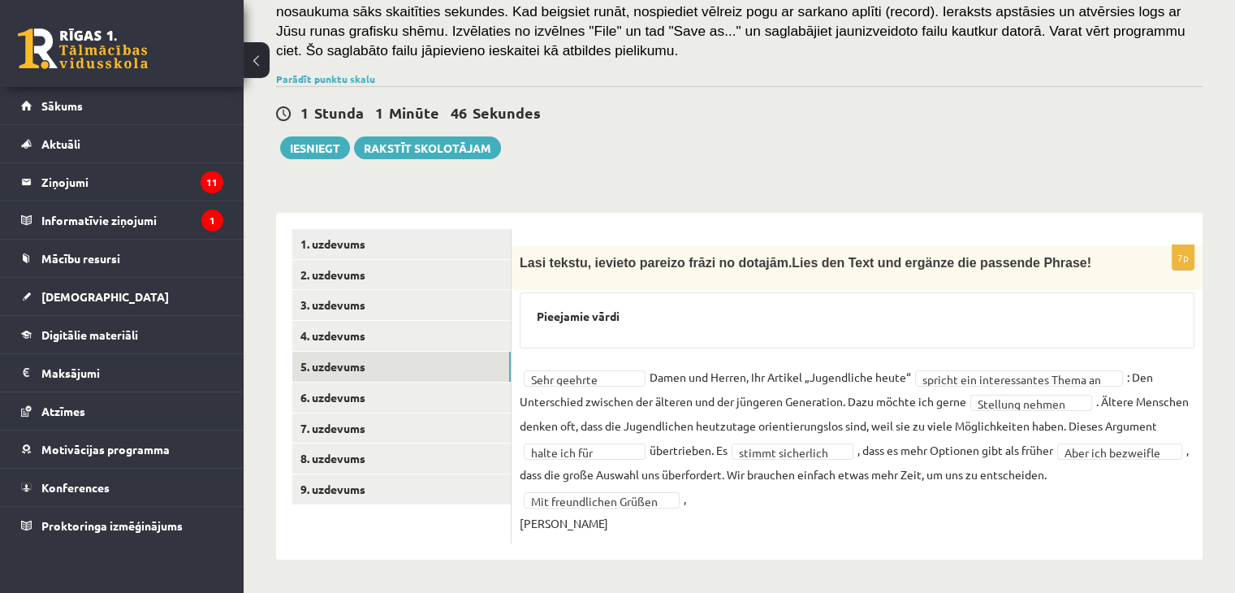
scroll to position [271, 0]
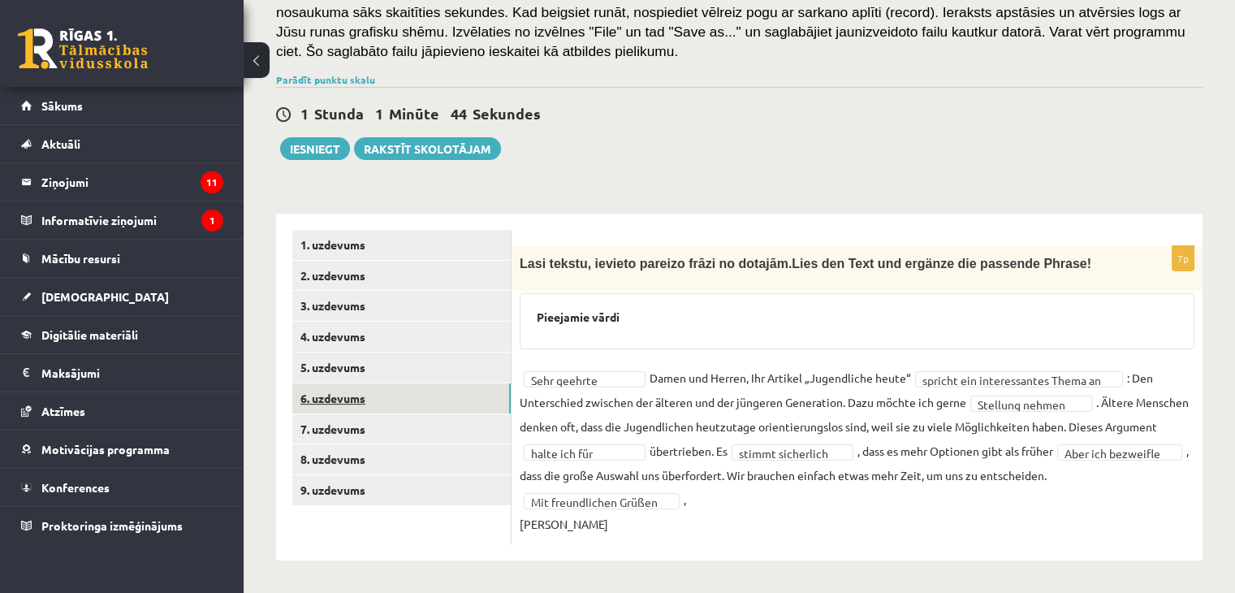
click at [369, 388] on link "6. uzdevums" at bounding box center [401, 398] width 218 height 30
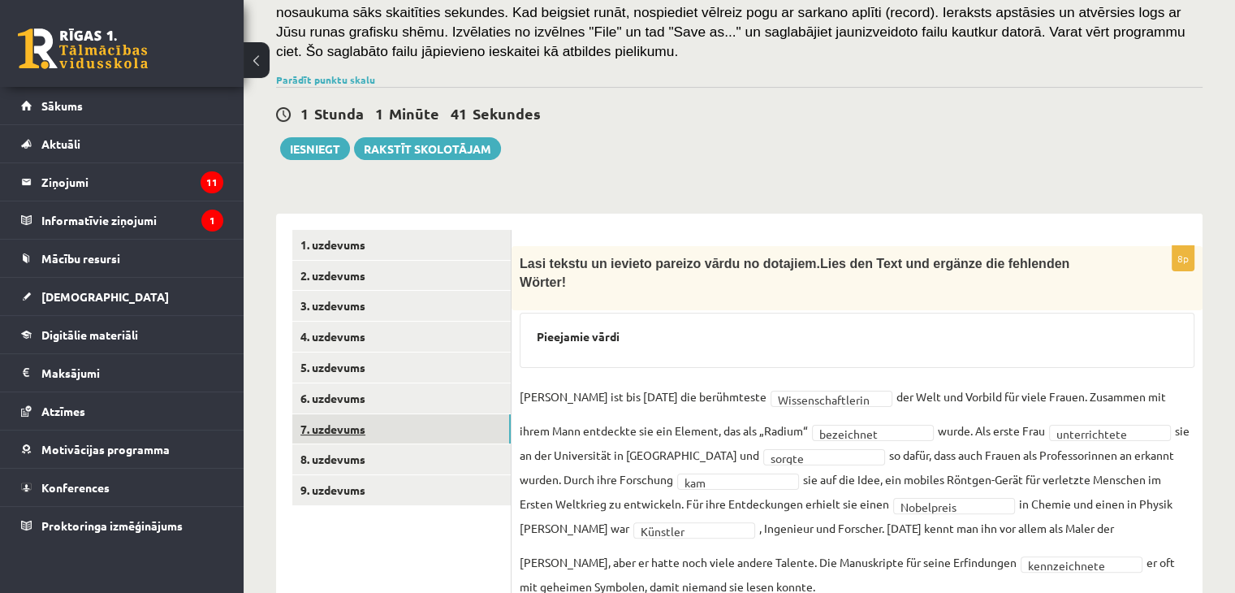
click at [367, 437] on link "7. uzdevums" at bounding box center [401, 429] width 218 height 30
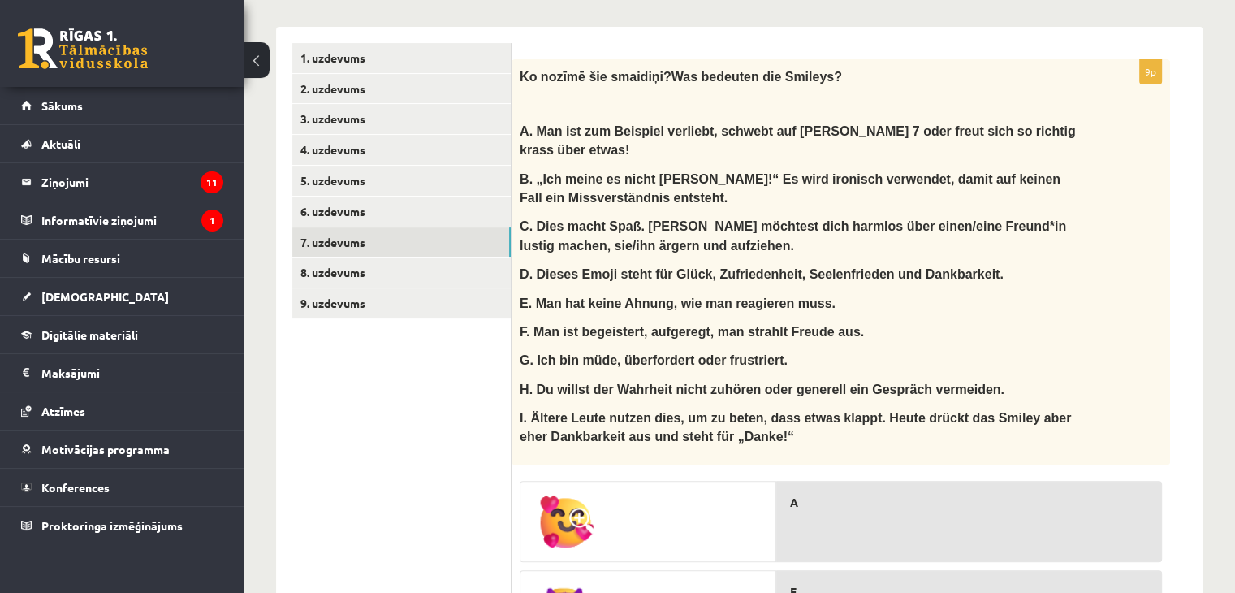
scroll to position [448, 0]
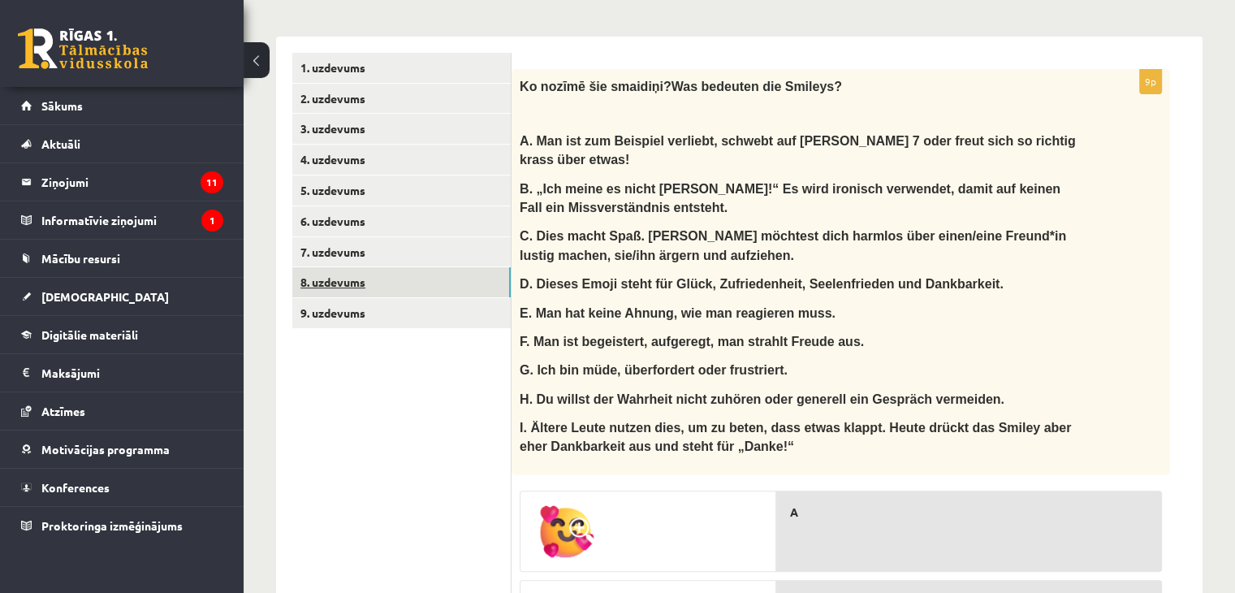
click at [409, 283] on link "8. uzdevums" at bounding box center [401, 282] width 218 height 30
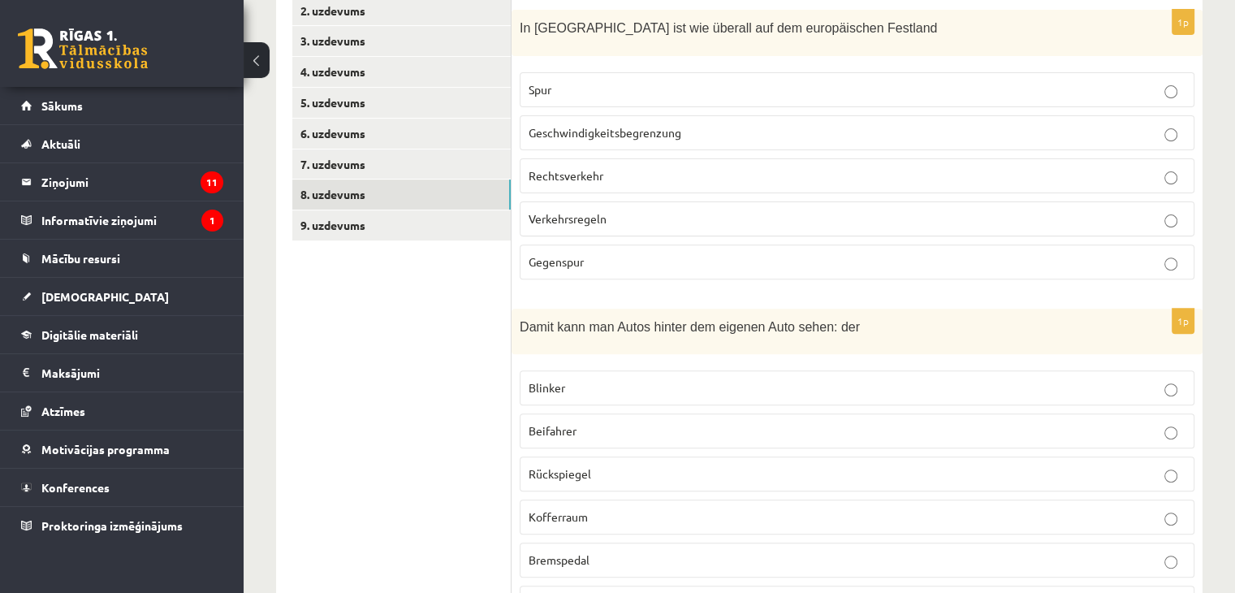
scroll to position [0, 0]
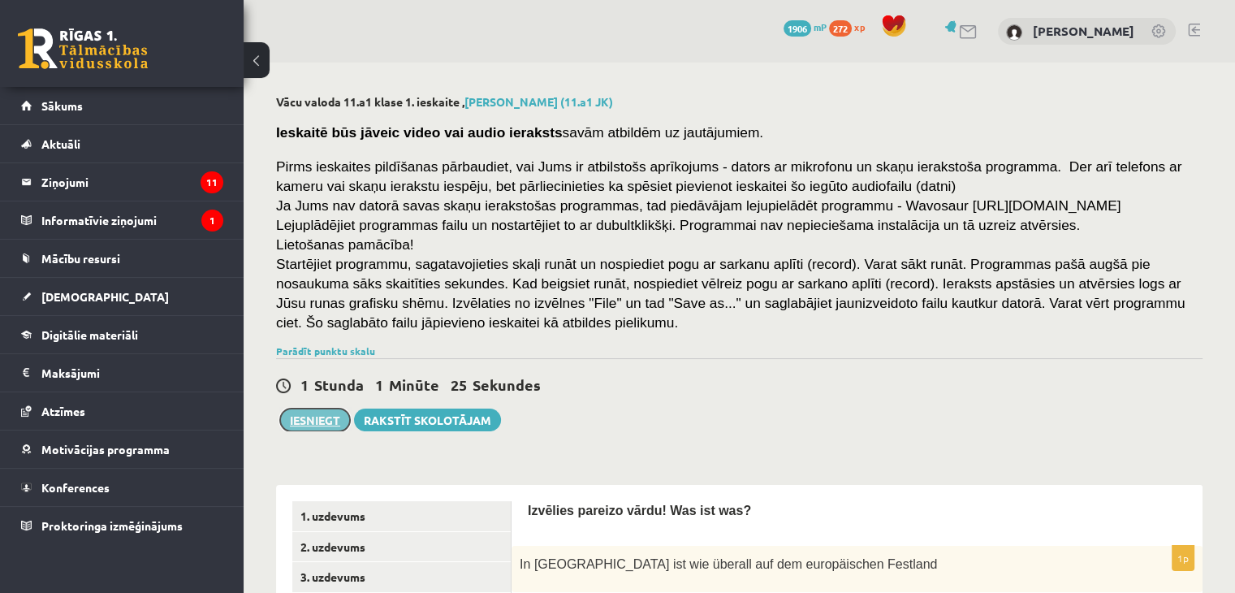
click at [310, 429] on button "Iesniegt" at bounding box center [315, 419] width 70 height 23
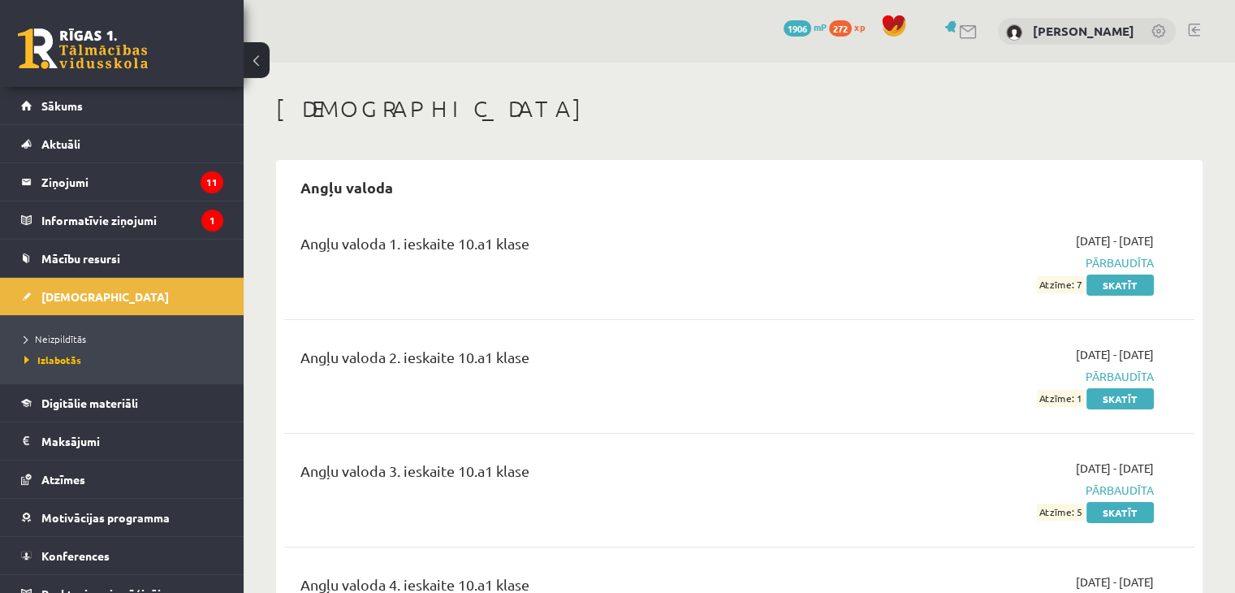
drag, startPoint x: 0, startPoint y: 0, endPoint x: 1246, endPoint y: 31, distance: 1246.6
click at [1234, 31] on html "0 Dāvanas 1906 mP 272 xp Alekss Hasans Jerli Sākums Aktuāli Kā mācīties eSKOLĀ …" at bounding box center [617, 296] width 1235 height 593
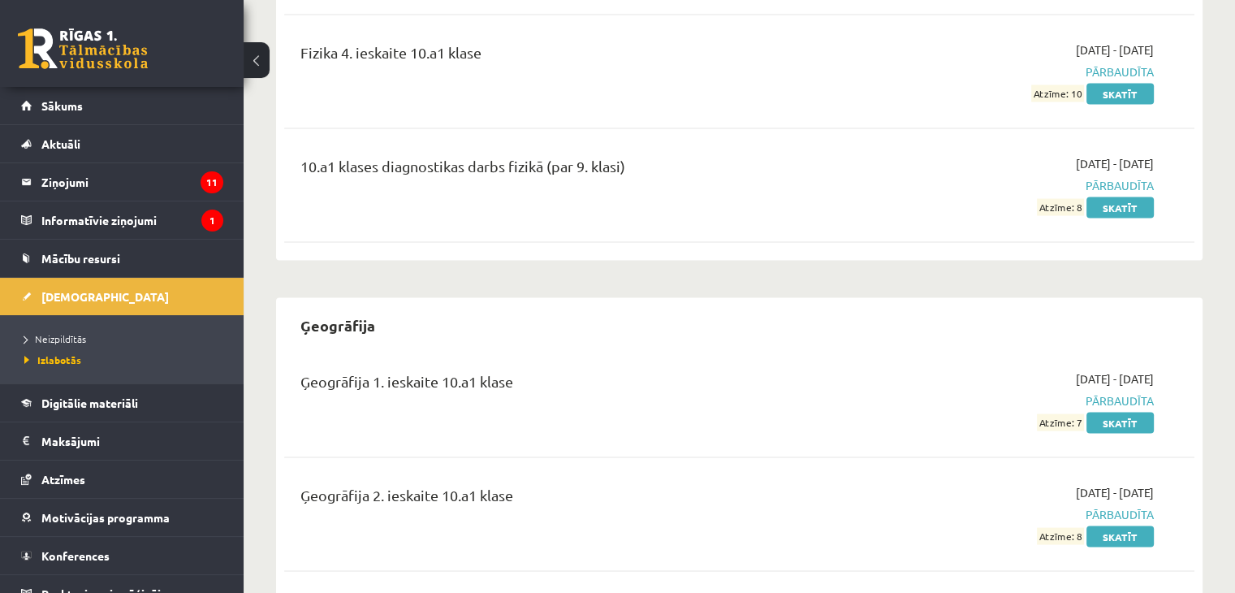
scroll to position [3239, 0]
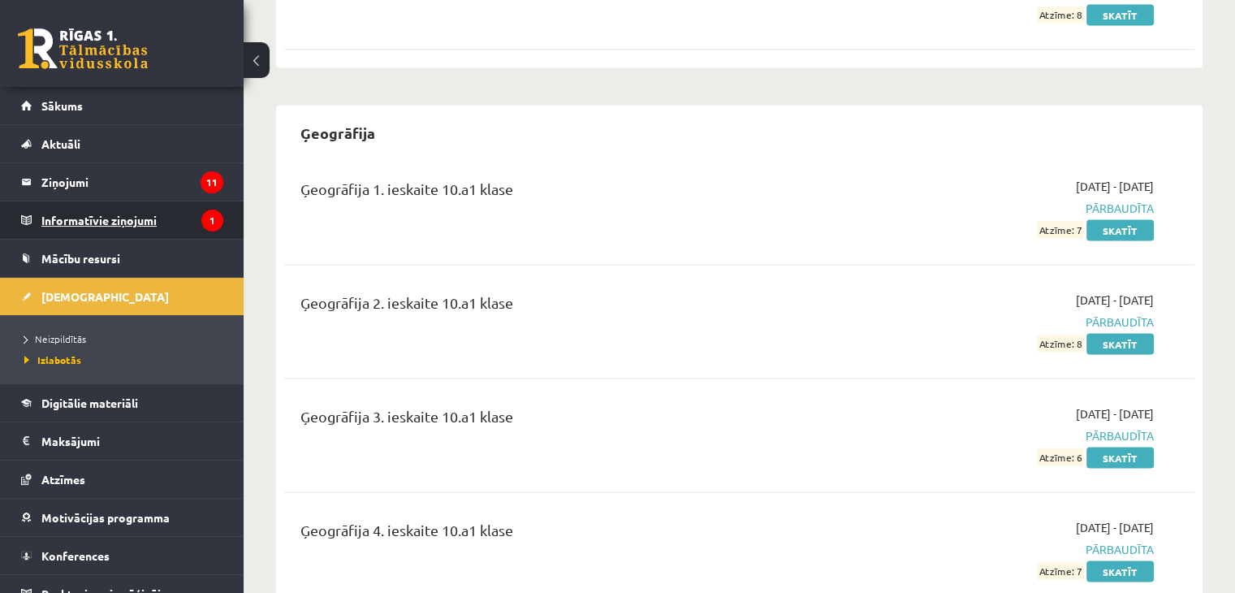
click at [120, 212] on legend "Informatīvie ziņojumi 1" at bounding box center [132, 219] width 182 height 37
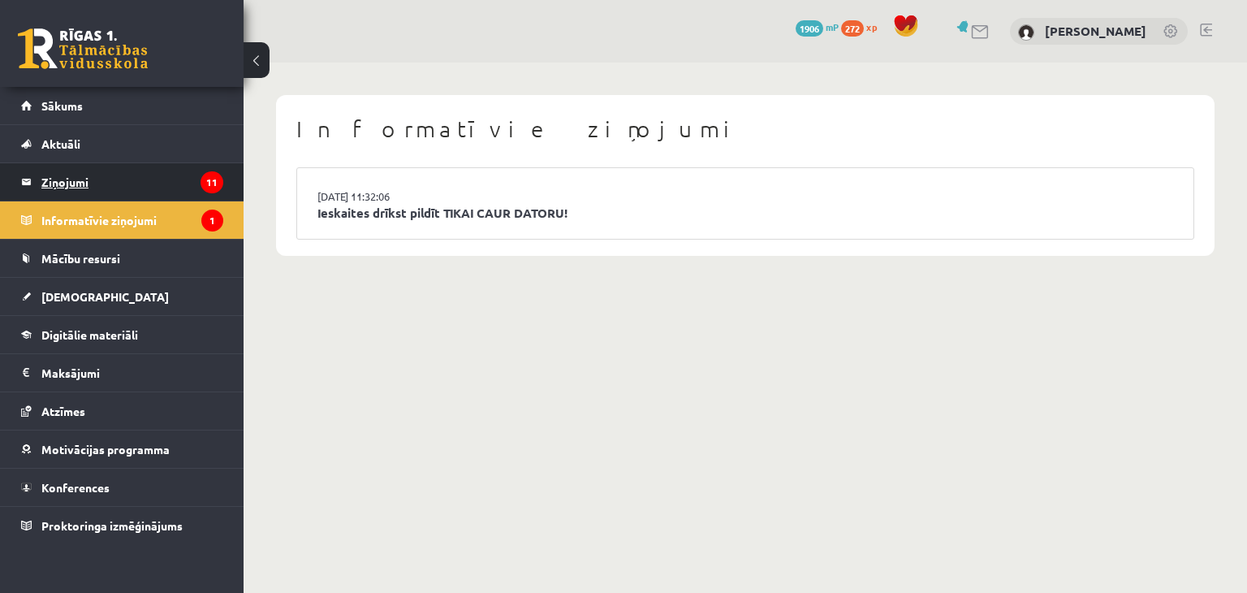
click at [88, 183] on legend "Ziņojumi 11" at bounding box center [132, 181] width 182 height 37
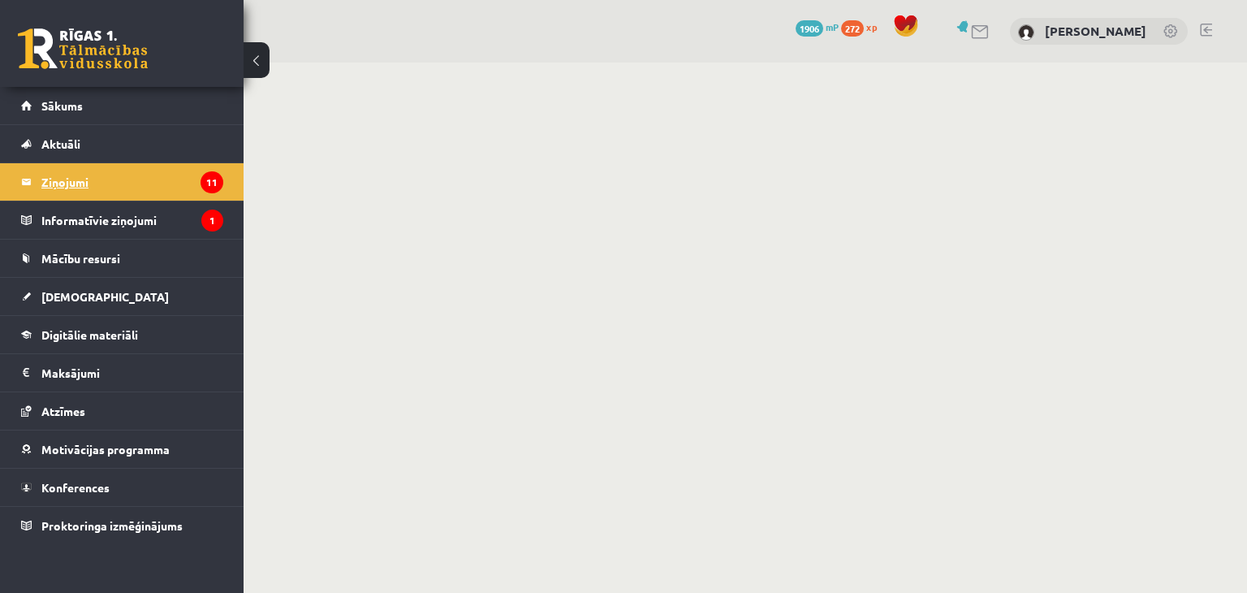
click at [88, 183] on legend "Ziņojumi 11" at bounding box center [132, 181] width 182 height 37
